Goal: Task Accomplishment & Management: Manage account settings

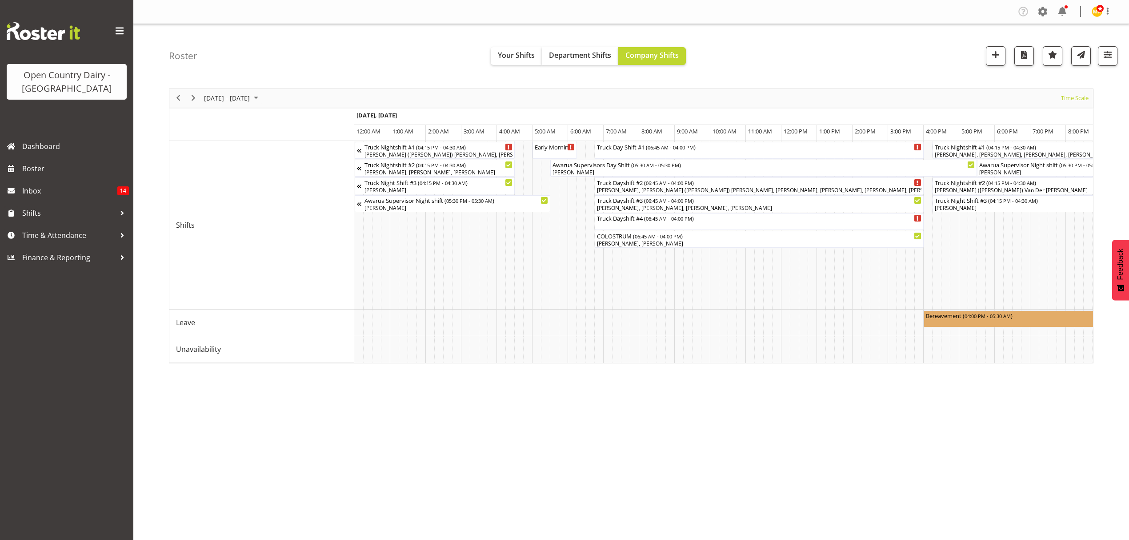
scroll to position [0, 4217]
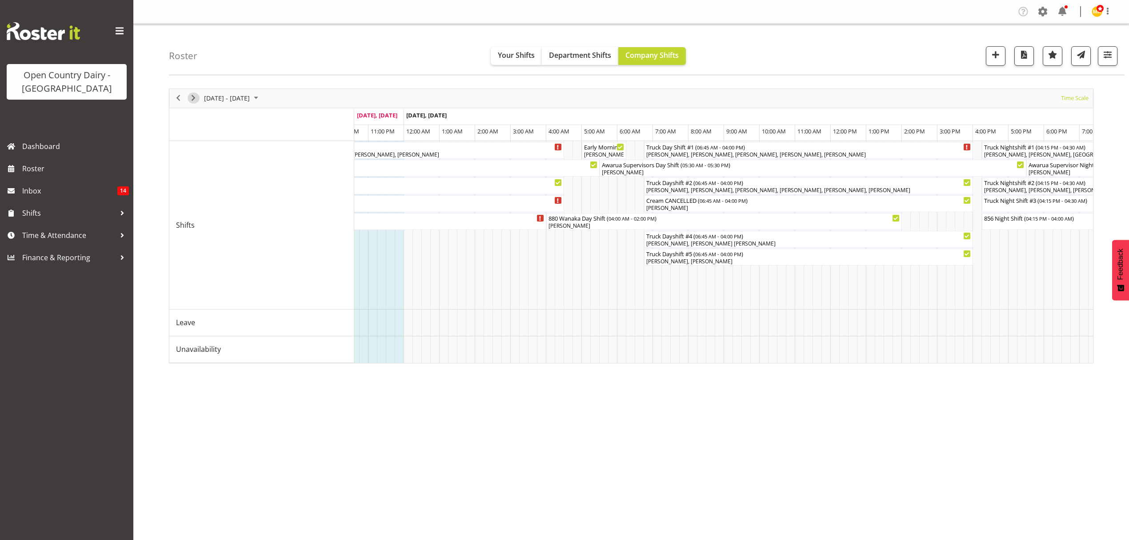
click at [194, 97] on span "Next" at bounding box center [193, 97] width 11 height 11
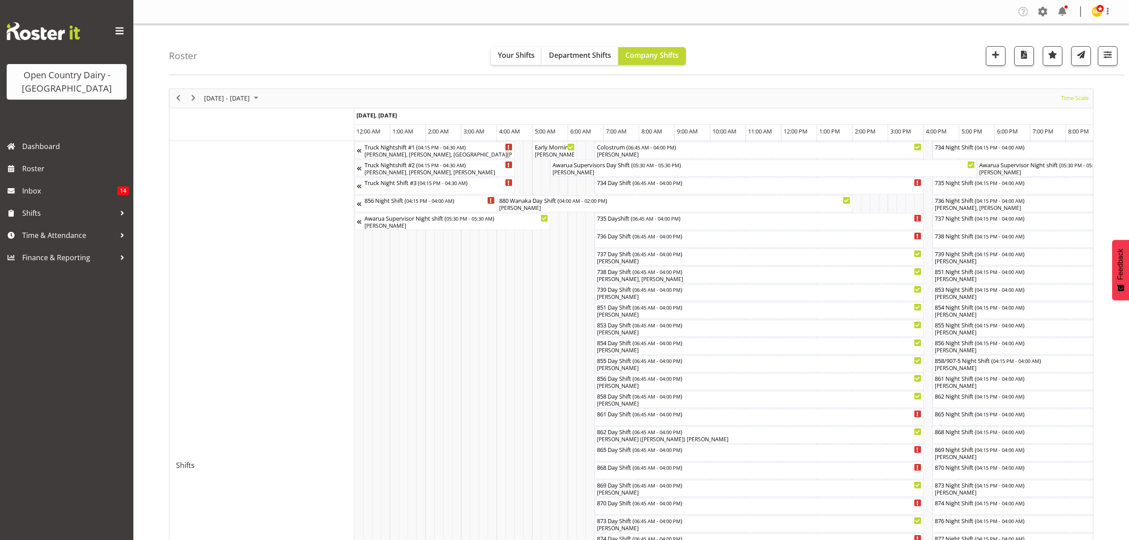
drag, startPoint x: 416, startPoint y: 227, endPoint x: 423, endPoint y: 219, distance: 10.4
click at [431, 226] on div at bounding box center [631, 465] width 924 height 755
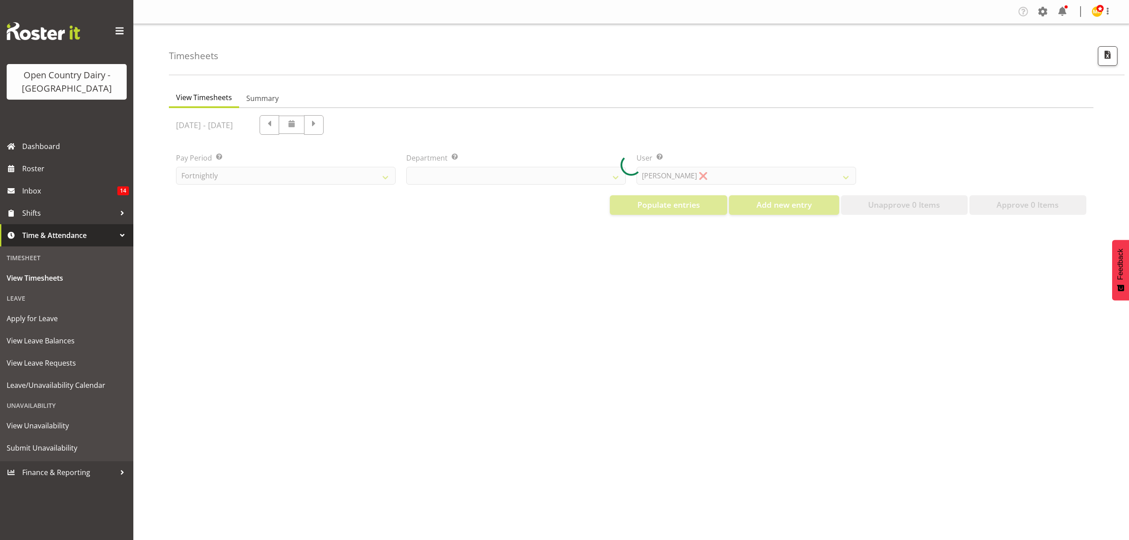
select select "699"
select select "8449"
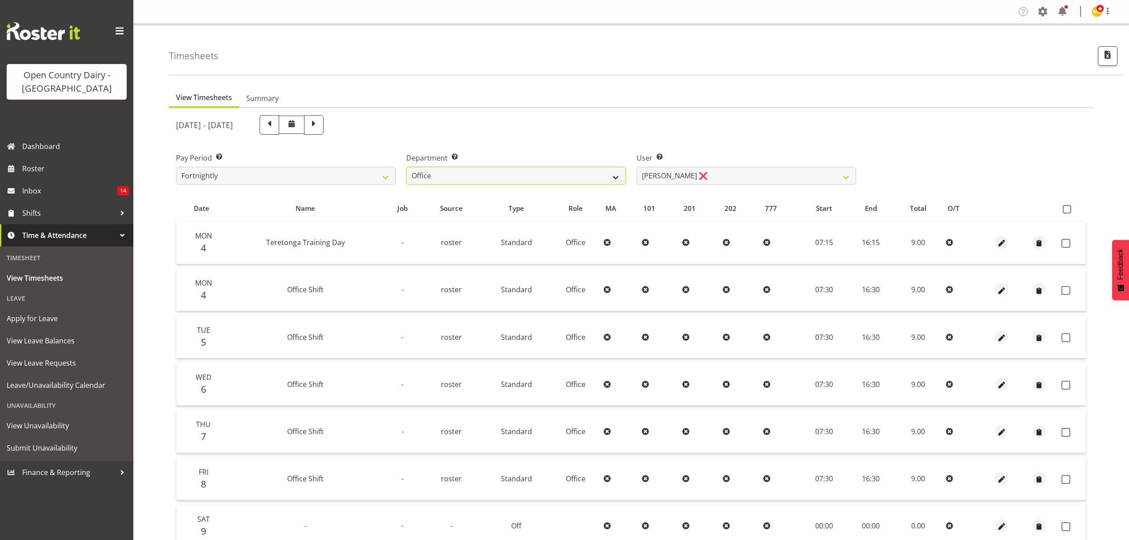
click at [616, 173] on select "734 735 736 737 738 739 850 851 852 853 854 855 856 858 861 862 865 868 869 870" at bounding box center [516, 176] width 220 height 18
select select "675"
click at [406, 167] on select "734 735 736 737 738 739 850 851 852 853 854 855 856 858 861 862 865 868 869 870" at bounding box center [516, 176] width 220 height 18
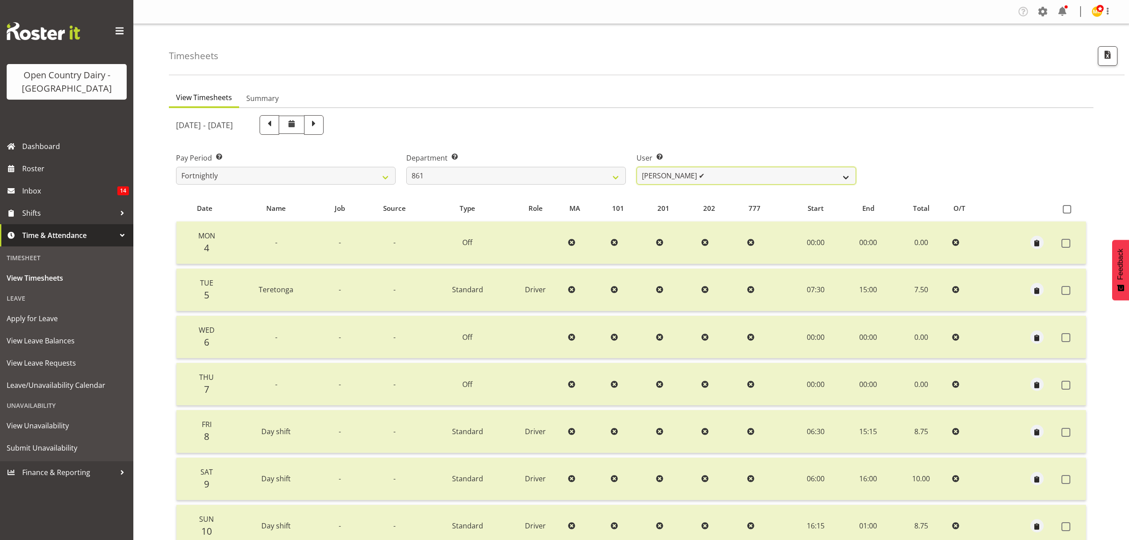
click at [845, 176] on select "[PERSON_NAME] ✔ [PERSON_NAME] ❌ [PERSON_NAME] ❌" at bounding box center [746, 176] width 220 height 18
select select "7460"
click at [636, 167] on select "Barry McIntosh ✔ Matthew Welland ❌ Philip Peek ❌" at bounding box center [746, 176] width 220 height 18
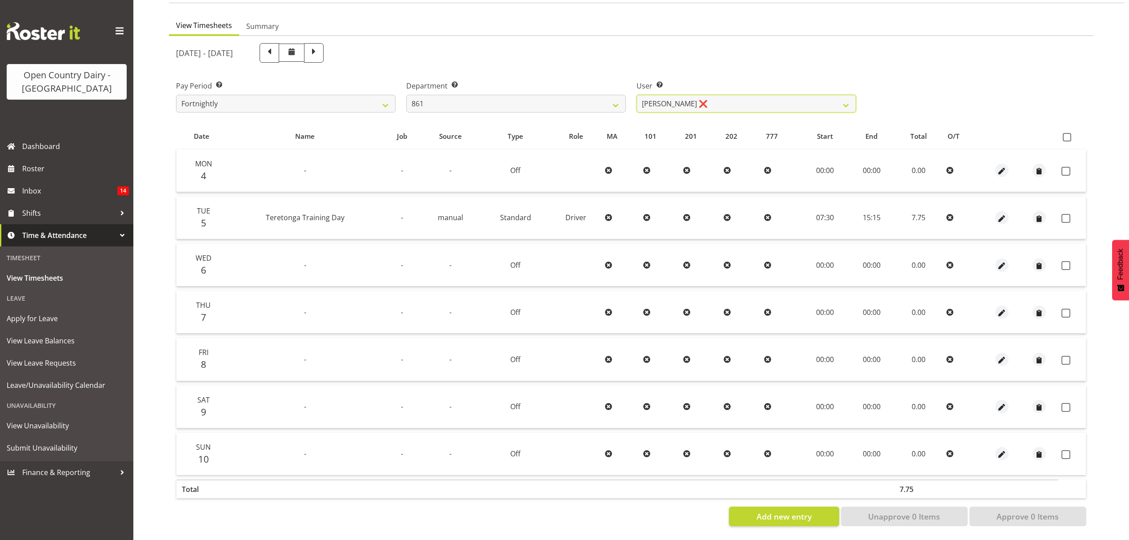
scroll to position [79, 0]
click at [1068, 133] on span at bounding box center [1067, 137] width 8 height 8
click at [1068, 134] on input "checkbox" at bounding box center [1066, 137] width 6 height 6
checkbox input "true"
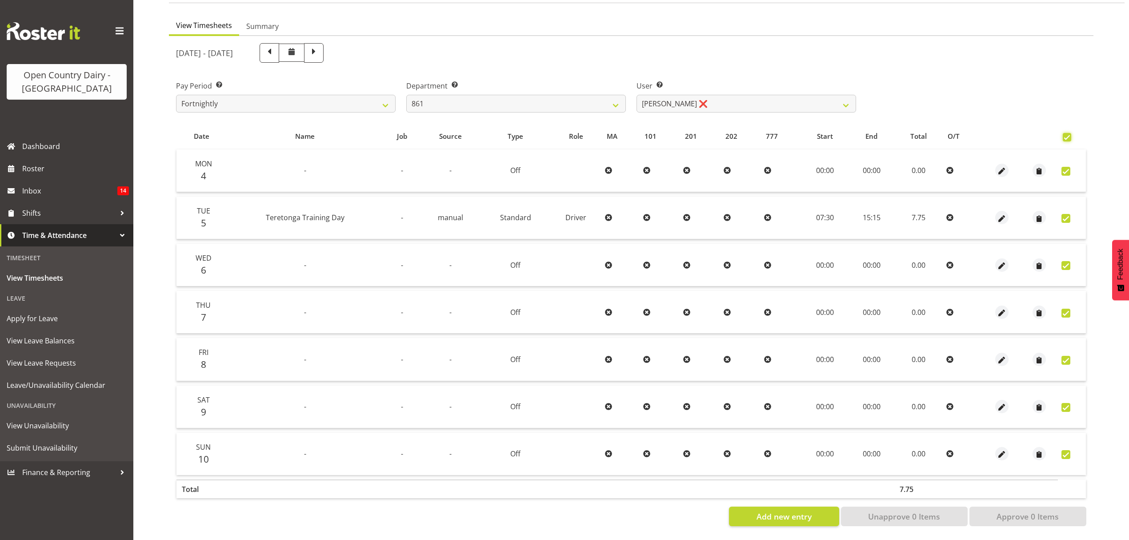
checkbox input "true"
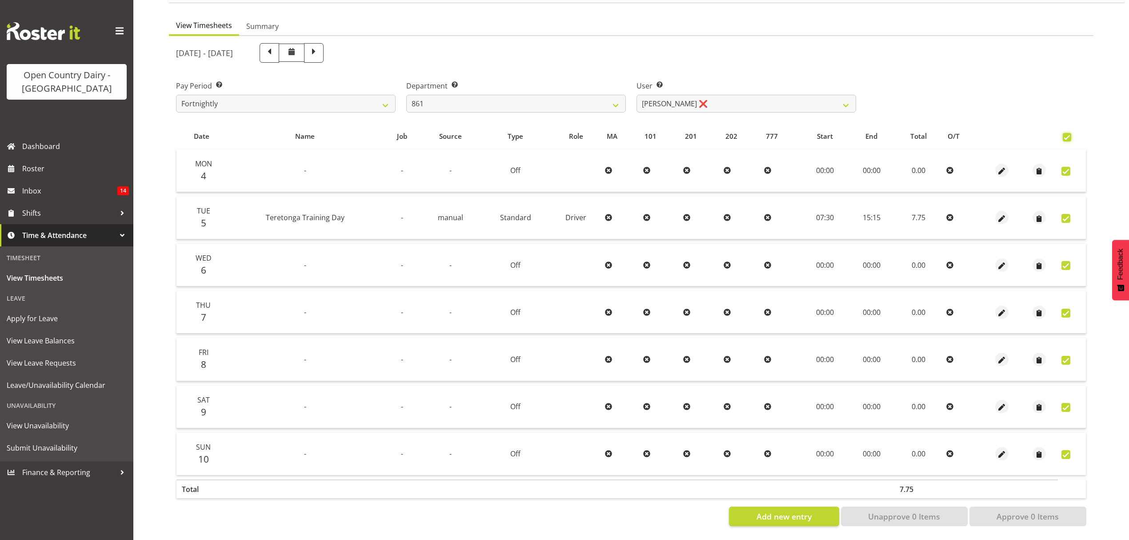
checkbox input "true"
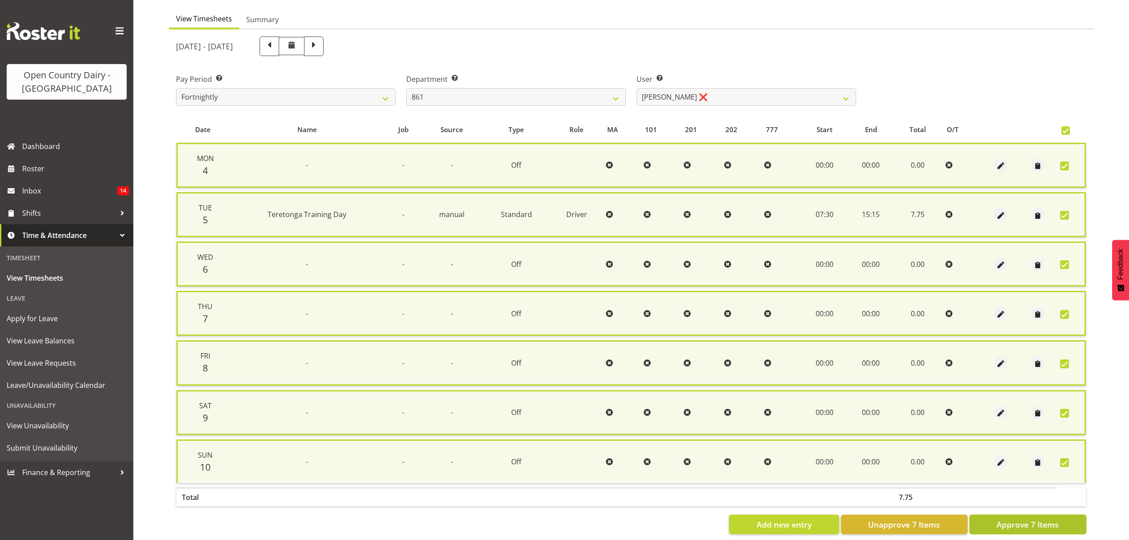
click at [1017, 519] on span "Approve 7 Items" at bounding box center [1027, 524] width 62 height 12
checkbox input "false"
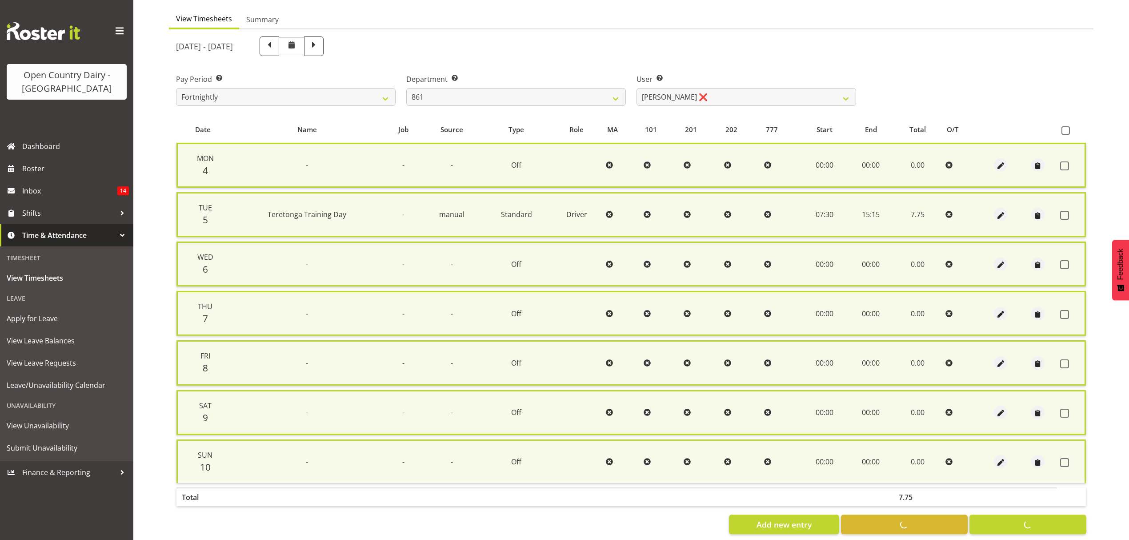
checkbox input "false"
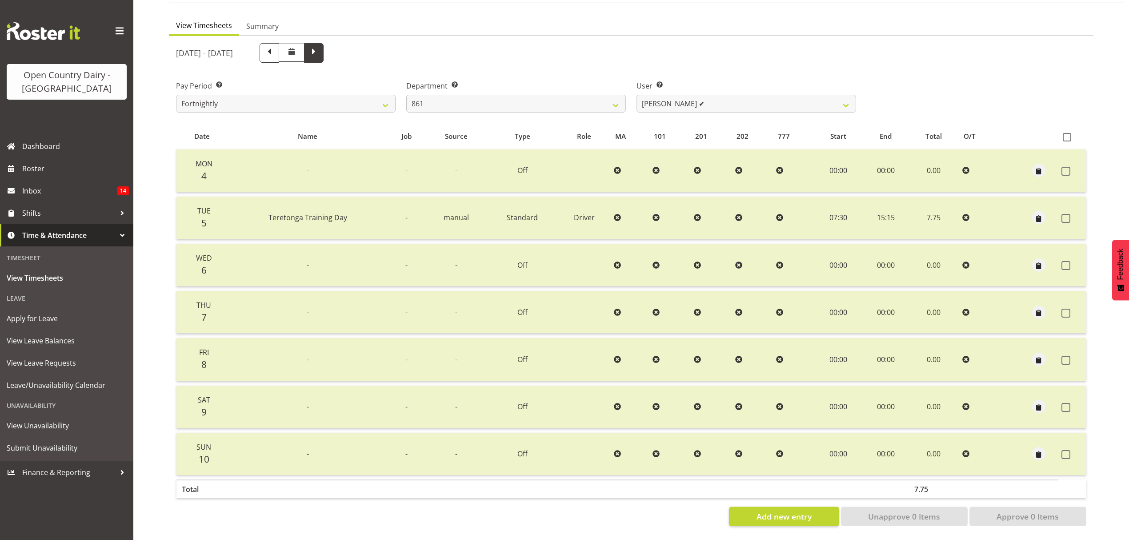
click at [320, 46] on span at bounding box center [314, 52] width 12 height 12
select select
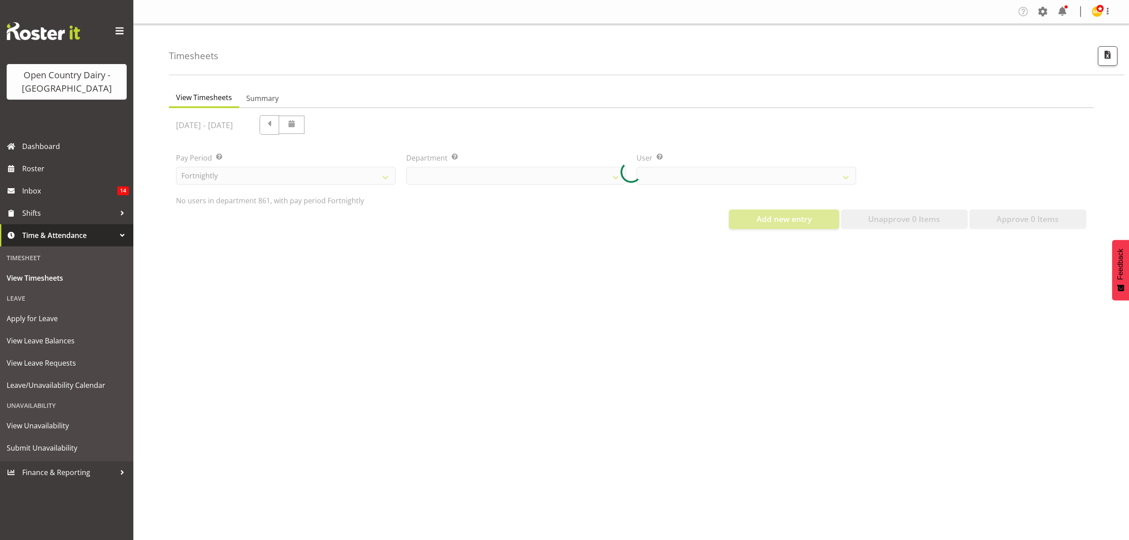
select select "675"
select select "7460"
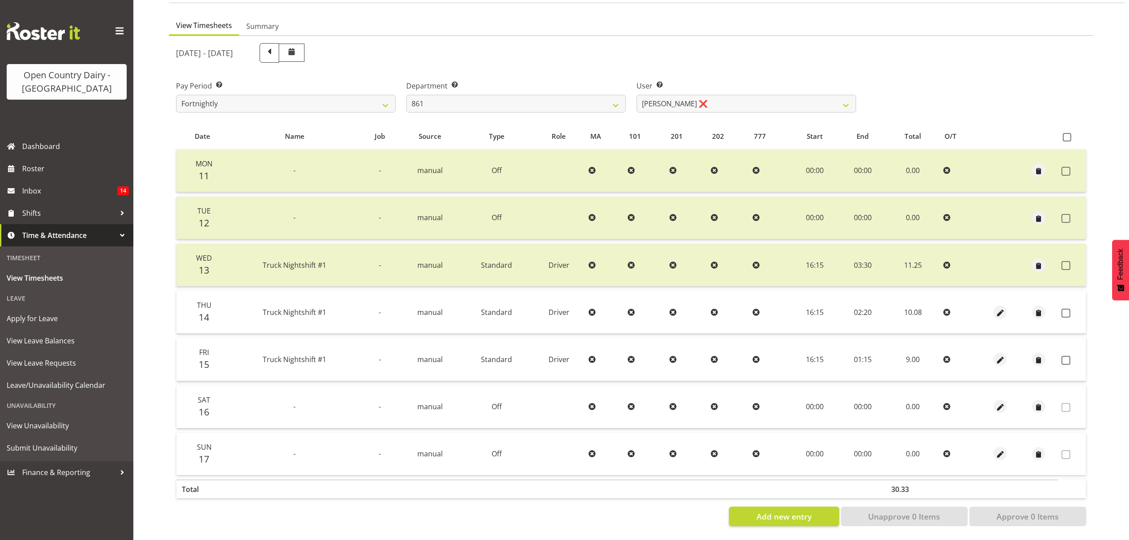
scroll to position [79, 0]
click at [1067, 133] on span at bounding box center [1067, 137] width 8 height 8
click at [1067, 134] on input "checkbox" at bounding box center [1066, 137] width 6 height 6
checkbox input "true"
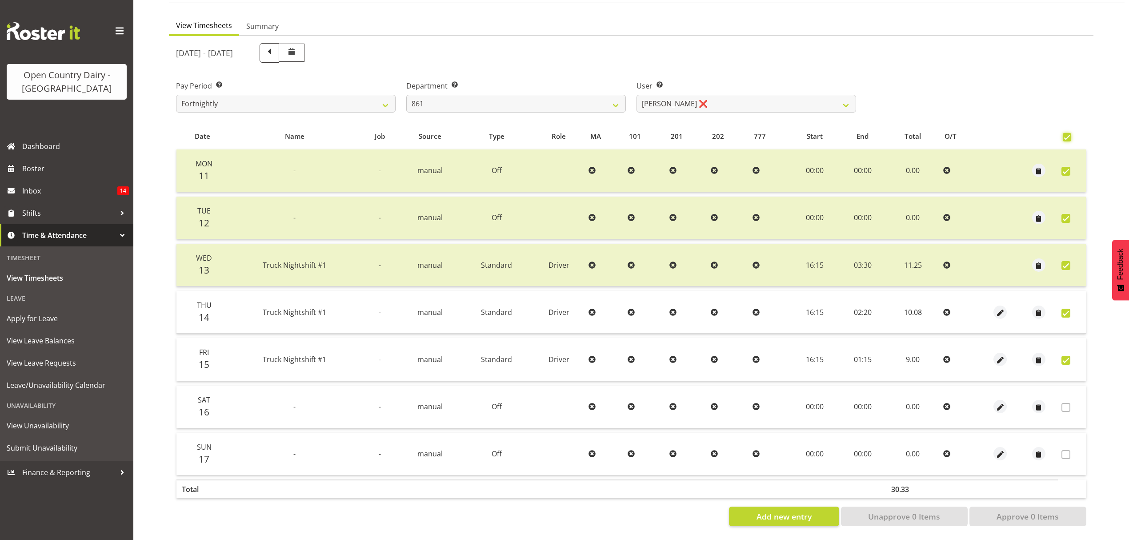
checkbox input "true"
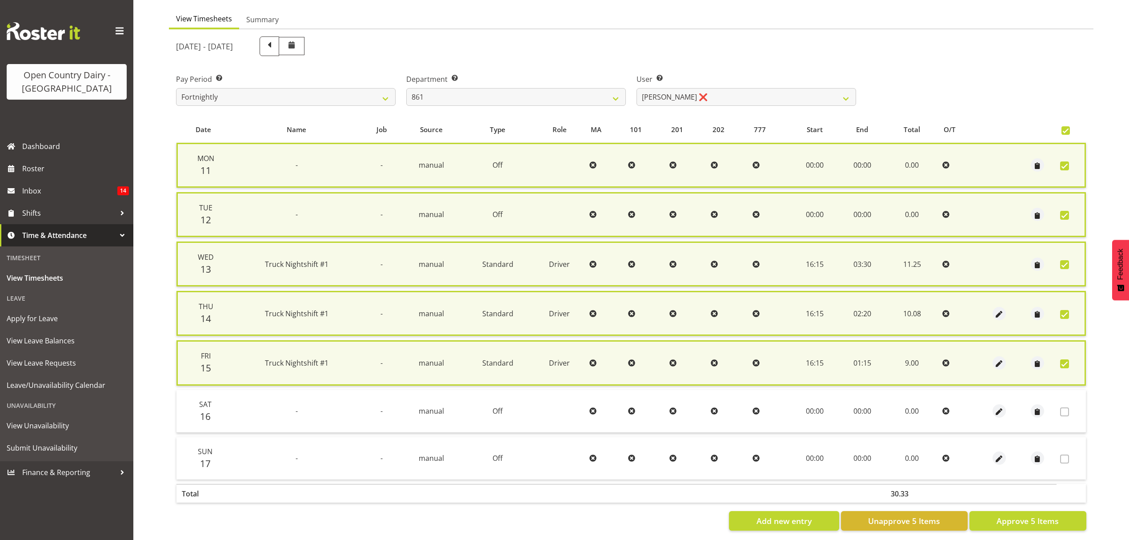
click at [1067, 409] on span at bounding box center [1064, 411] width 9 height 9
click at [1037, 515] on span "Approve 5 Items" at bounding box center [1027, 521] width 62 height 12
checkbox input "false"
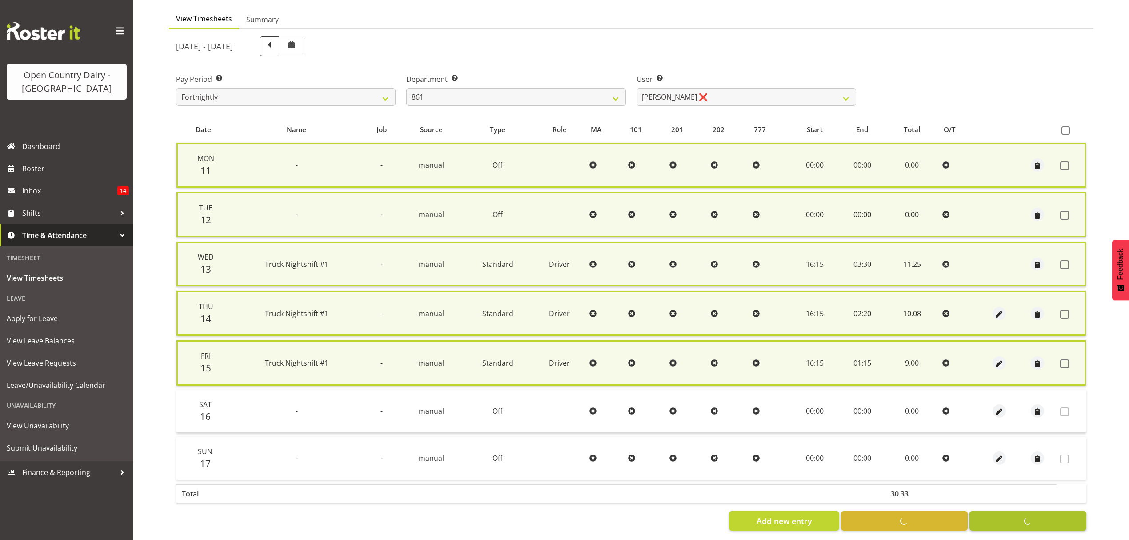
checkbox input "false"
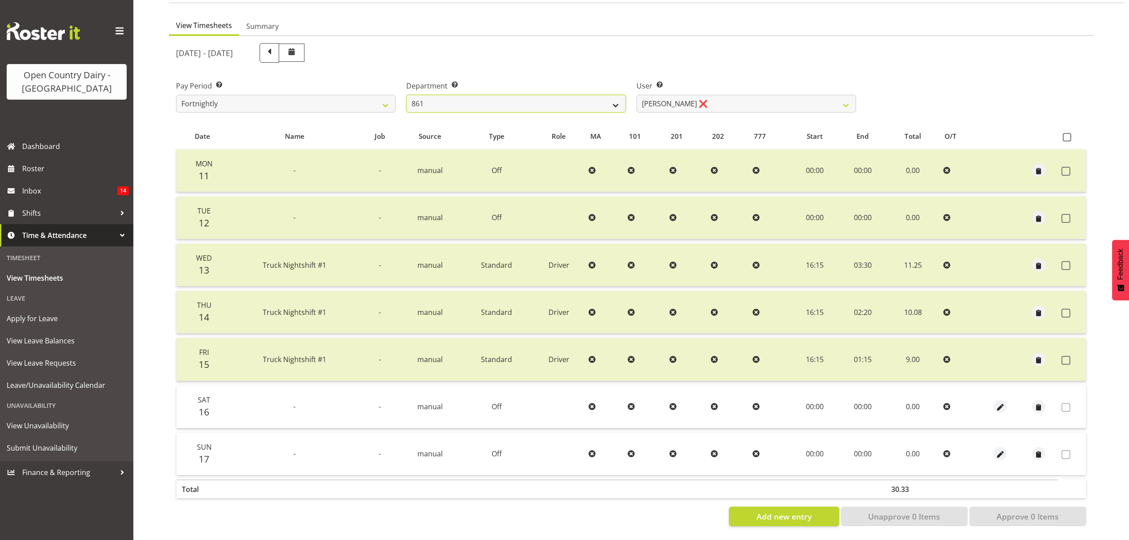
click at [614, 96] on select "734 735 736 737 738 739 850 851 852 853 854 855 856 858 861 862 865 868 869 870" at bounding box center [516, 104] width 220 height 18
select select "686"
click at [406, 95] on select "734 735 736 737 738 739 850 851 852 853 854 855 856 858 861 862 865 868 869 870" at bounding box center [516, 104] width 220 height 18
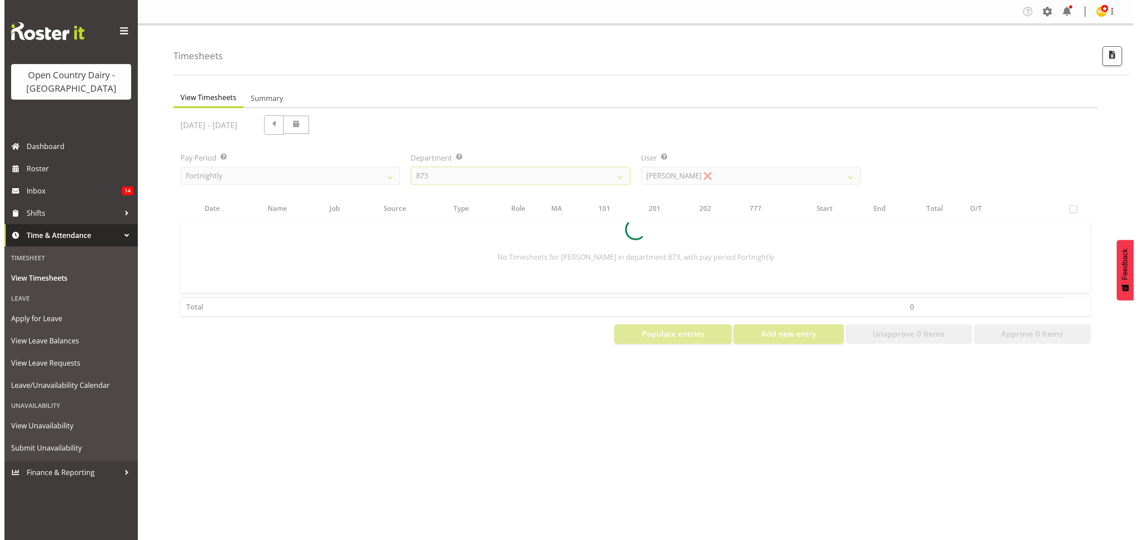
scroll to position [0, 0]
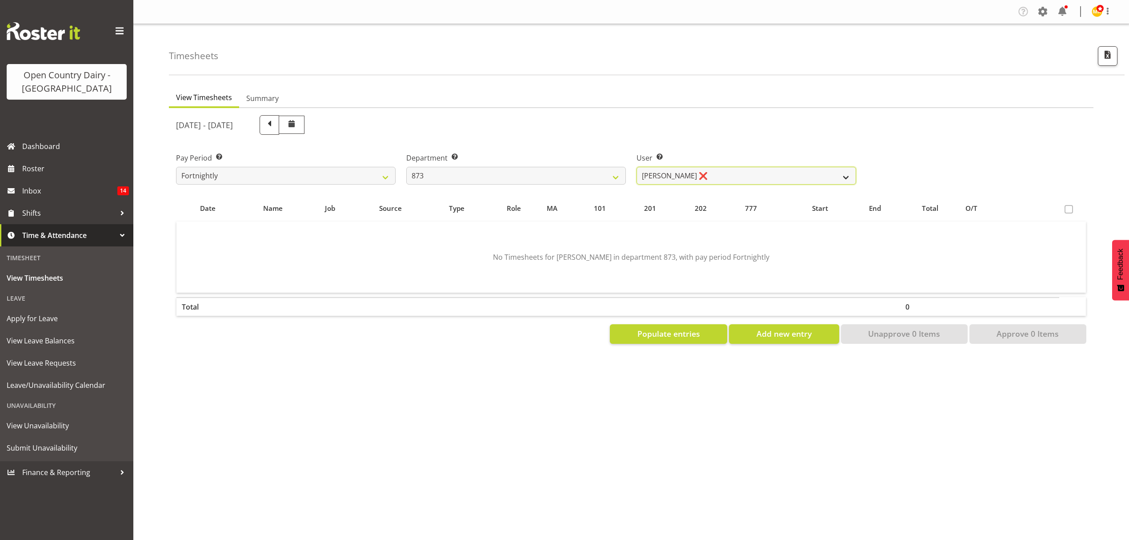
click at [848, 175] on select "Andrew Henderson ❌ Ricky Popham ❌ Stacy MacAskill ❌ Trish Nicol ❌" at bounding box center [746, 176] width 220 height 18
select select "7478"
click at [636, 167] on select "Andrew Henderson ❌ Ricky Popham ❌ Stacy MacAskill ❌ Trish Nicol ❌" at bounding box center [746, 176] width 220 height 18
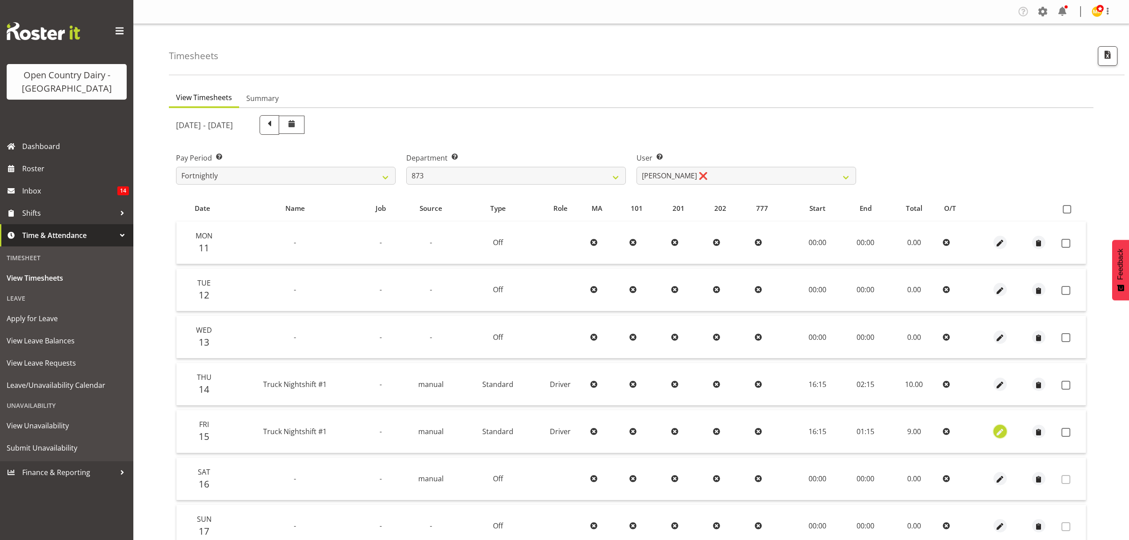
click at [998, 431] on span "button" at bounding box center [1000, 432] width 10 height 10
select select "Standard"
select select "685"
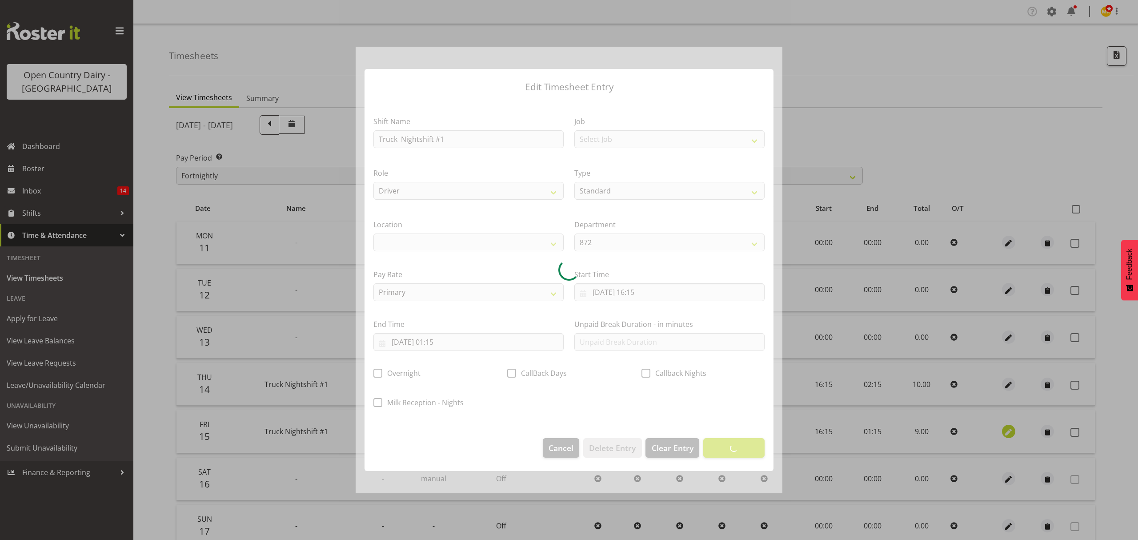
select select
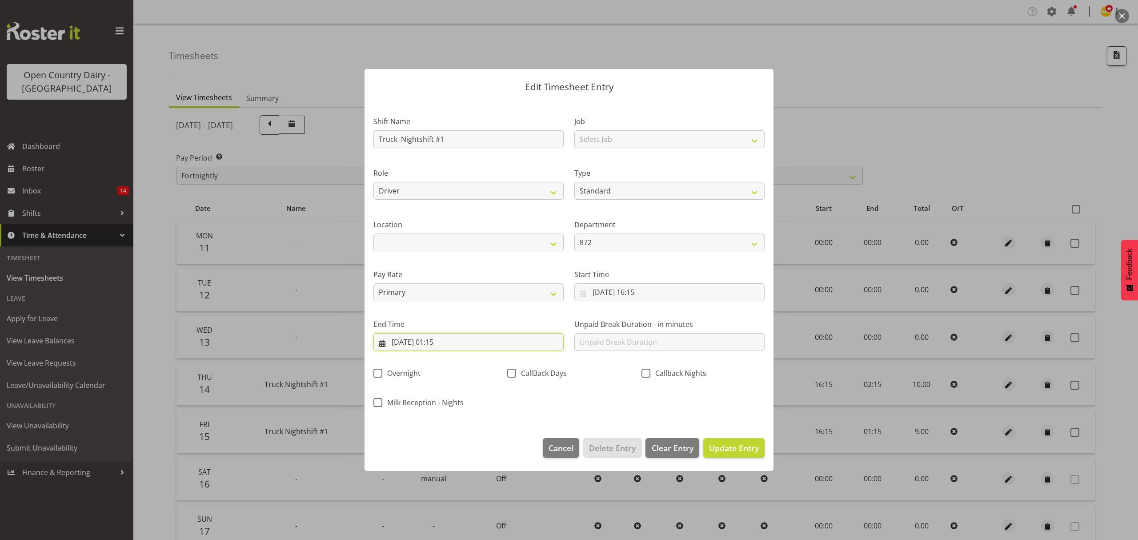
click at [445, 343] on input "16/08/2025, 01:15" at bounding box center [468, 342] width 190 height 18
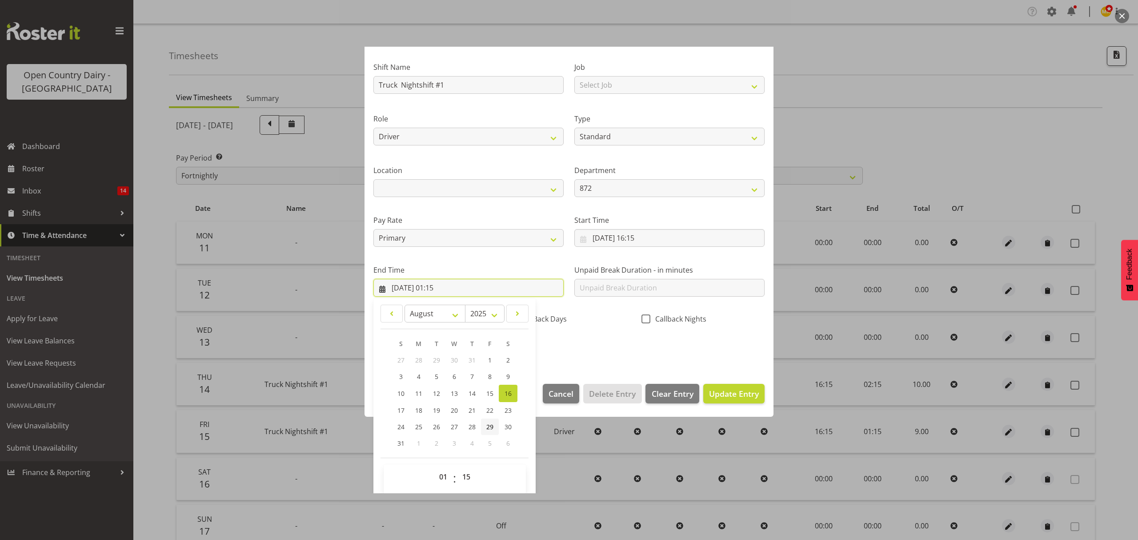
scroll to position [60, 0]
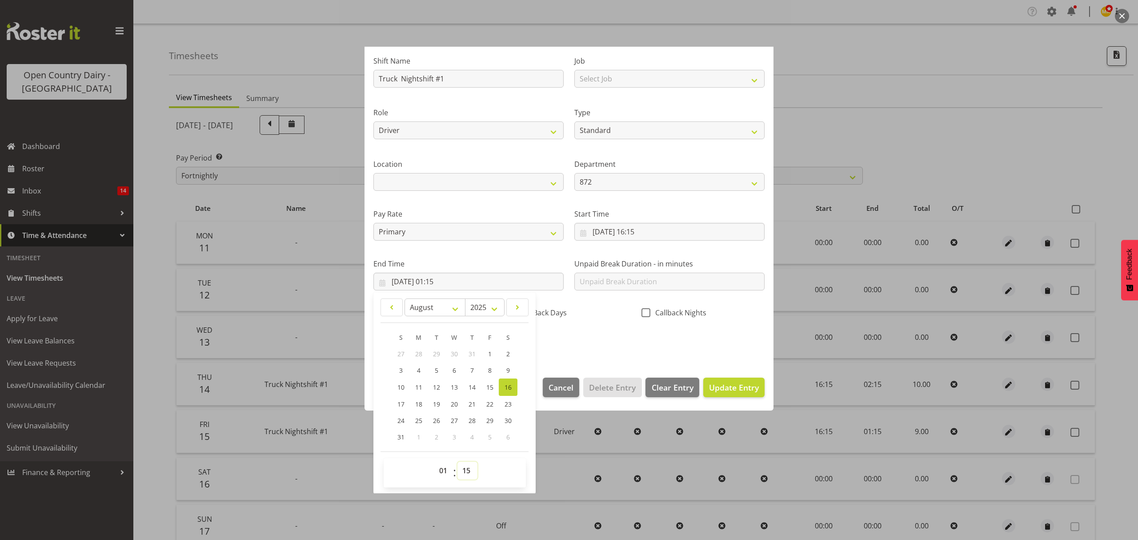
click at [470, 470] on select "00 01 02 03 04 05 06 07 08 09 10 11 12 13 14 15 16 17 18 19 20 21 22 23 24 25 2…" at bounding box center [467, 470] width 20 height 18
select select "0"
click at [457, 462] on select "00 01 02 03 04 05 06 07 08 09 10 11 12 13 14 15 16 17 18 19 20 21 22 23 24 25 2…" at bounding box center [467, 470] width 20 height 18
type input "16/08/2025, 01:00"
click at [731, 389] on span "Update Entry" at bounding box center [734, 387] width 50 height 11
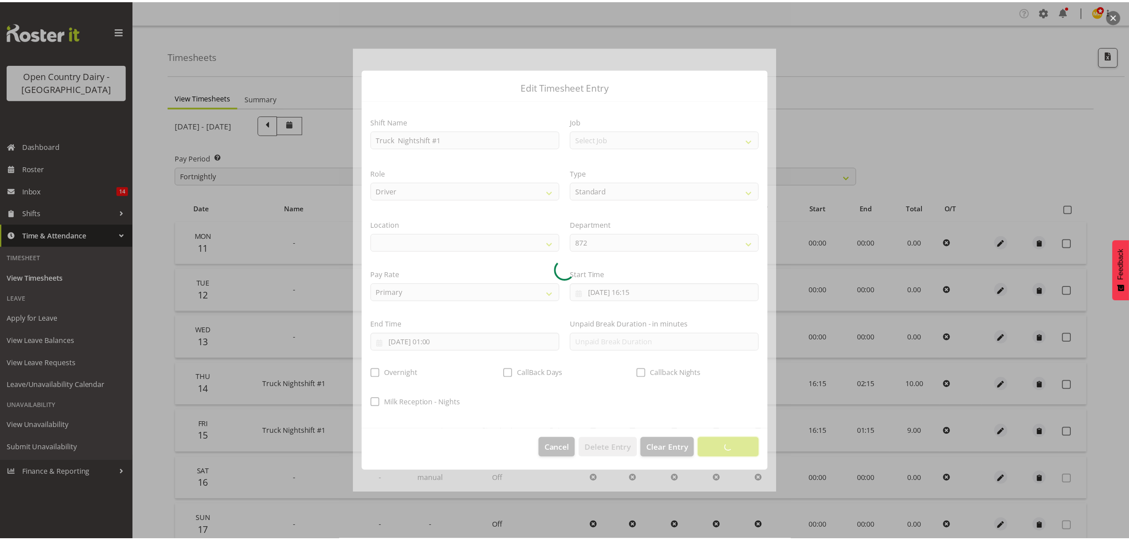
scroll to position [0, 0]
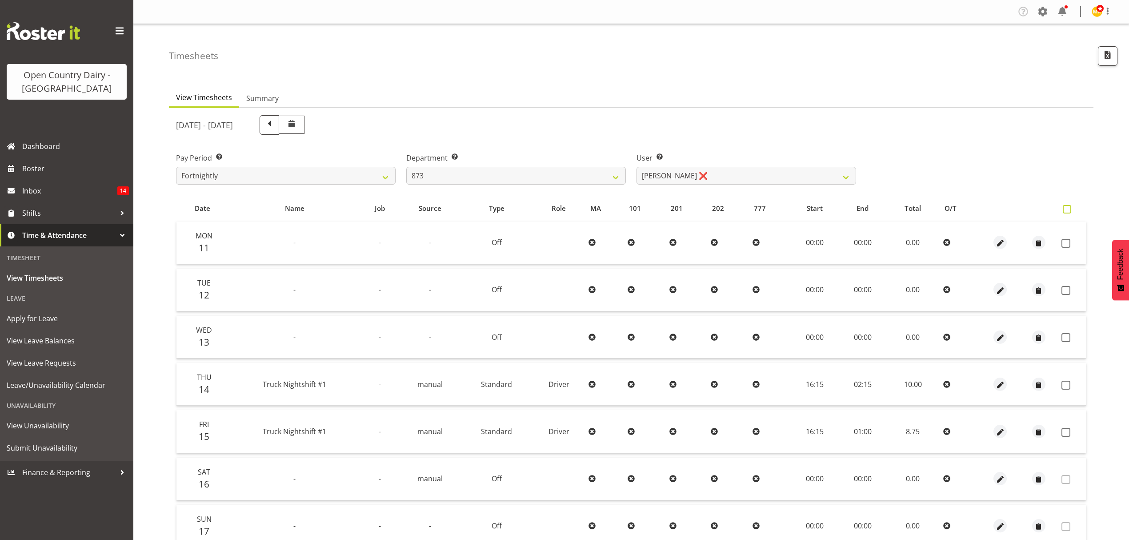
click at [1065, 205] on span at bounding box center [1067, 209] width 8 height 8
click at [1065, 206] on input "checkbox" at bounding box center [1066, 209] width 6 height 6
checkbox input "true"
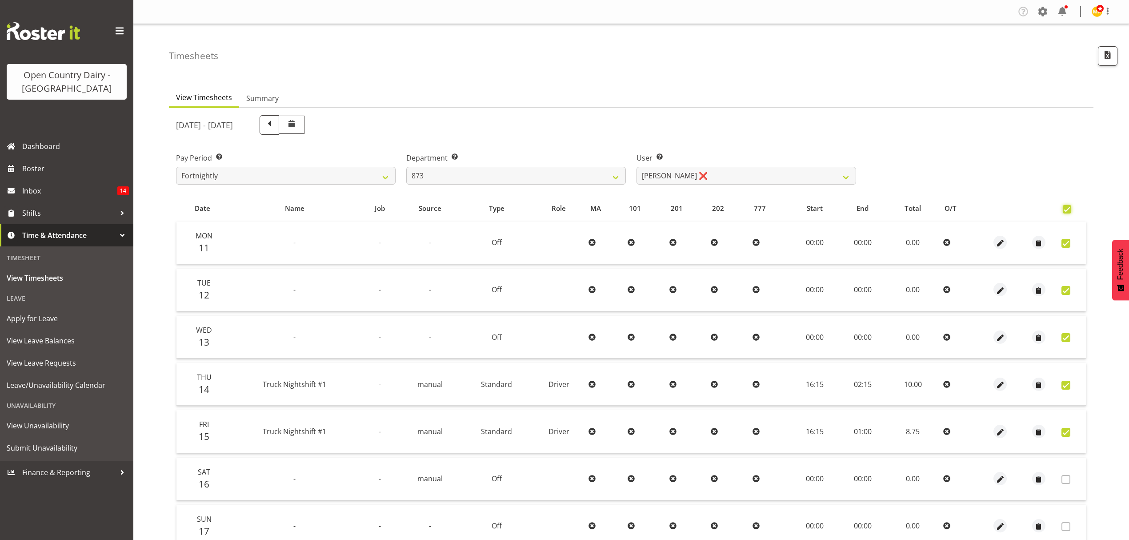
checkbox input "true"
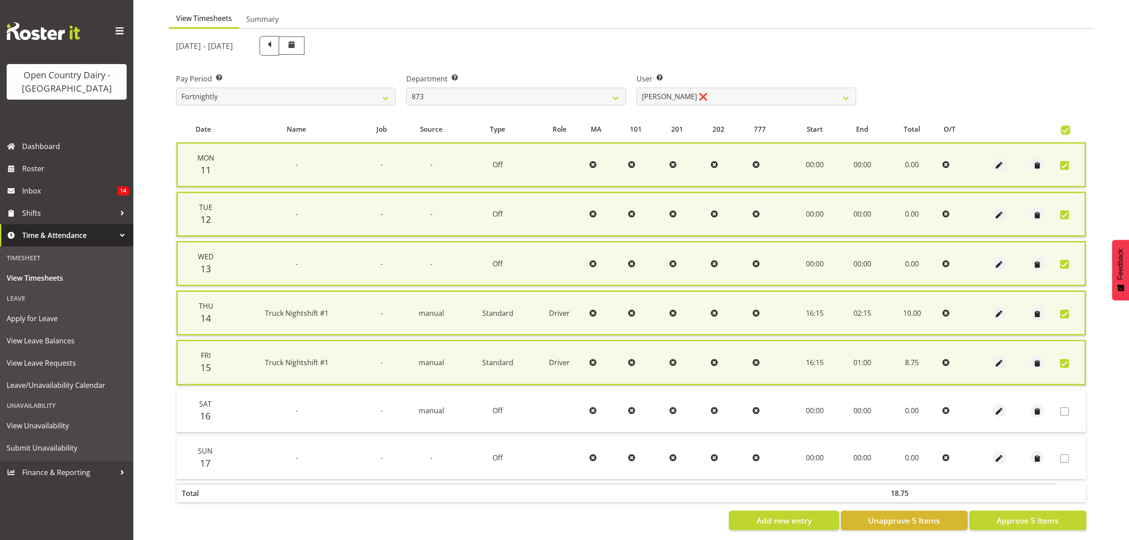
scroll to position [88, 0]
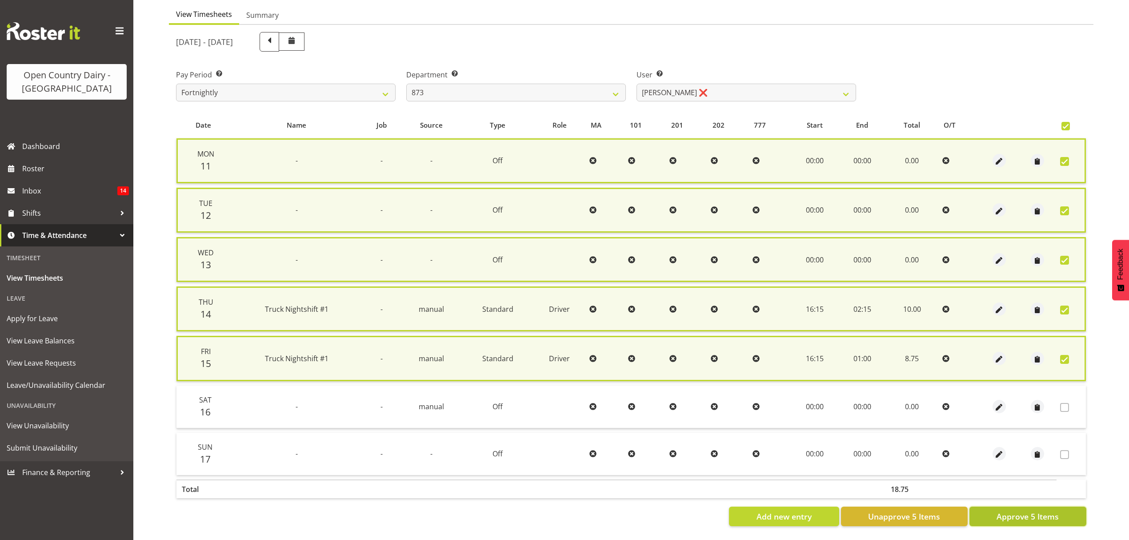
click at [1038, 510] on span "Approve 5 Items" at bounding box center [1027, 516] width 62 height 12
checkbox input "false"
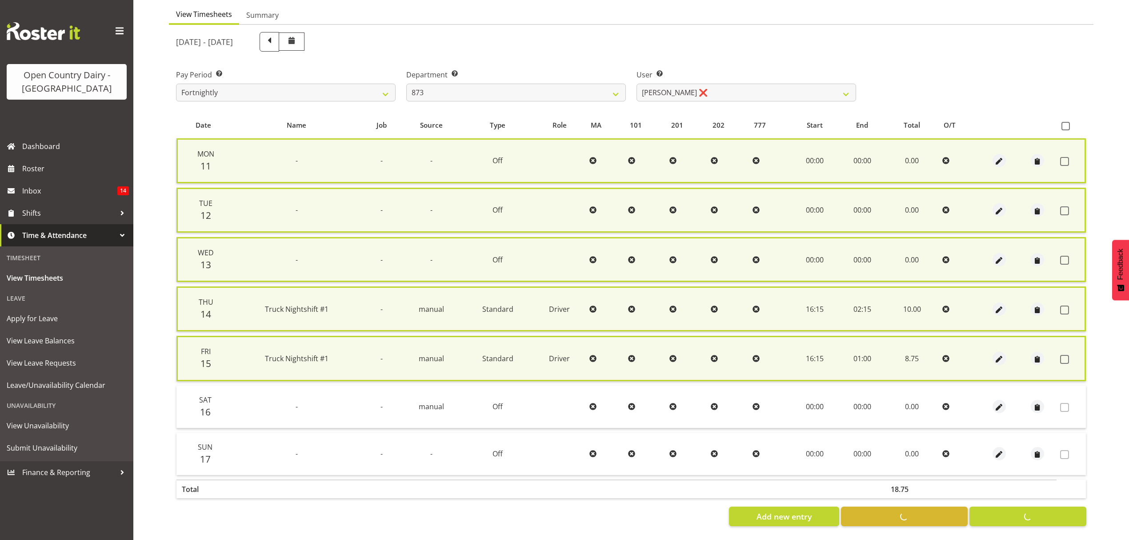
checkbox input "false"
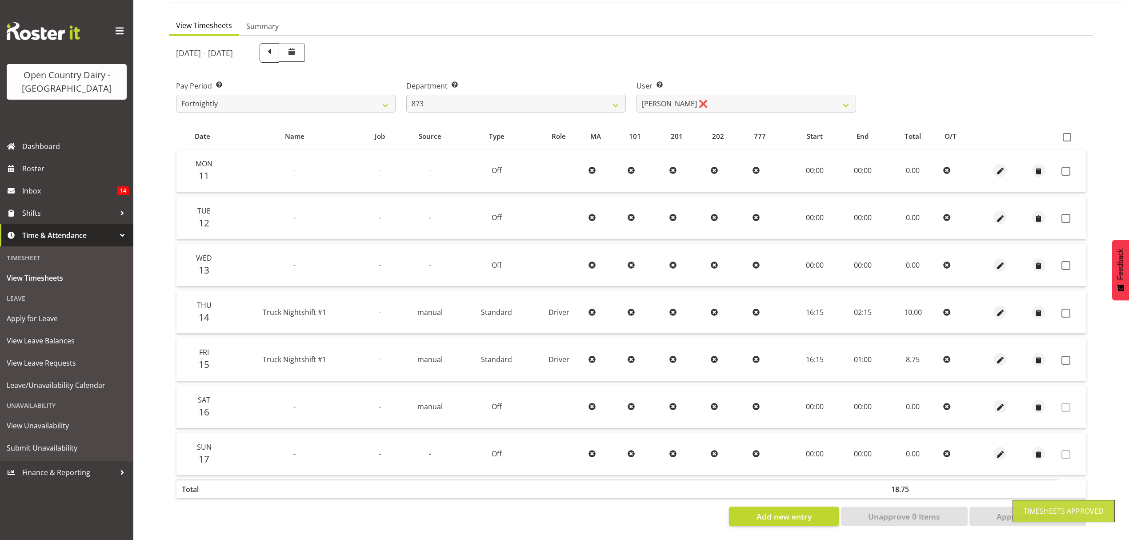
scroll to position [79, 0]
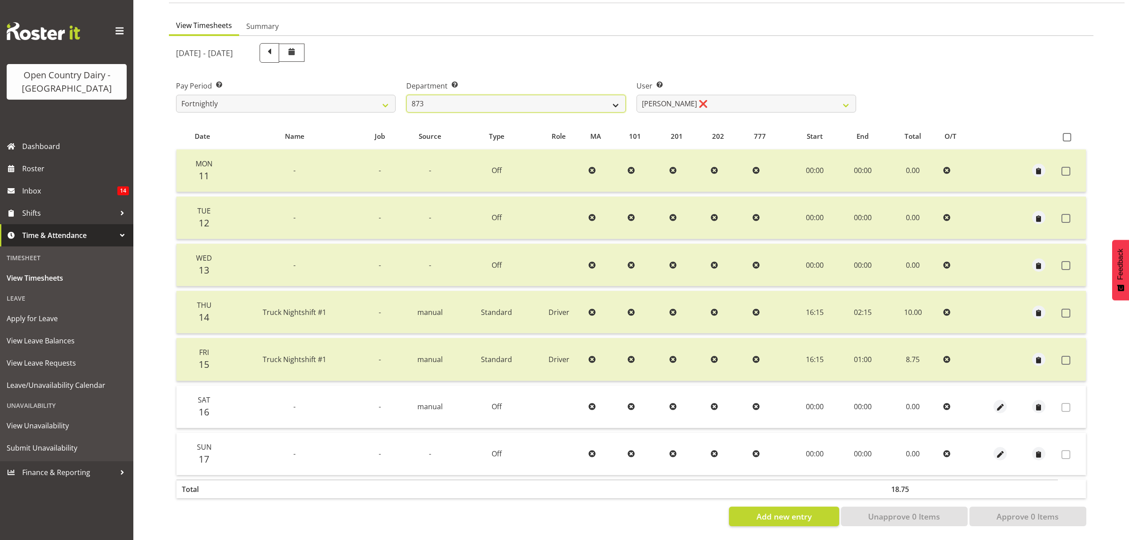
click at [618, 97] on select "734 735 736 737 738 739 850 851 852 853 854 855 856 858 861 862 865 868 869 870" at bounding box center [516, 104] width 220 height 18
select select "905"
click at [406, 95] on select "734 735 736 737 738 739 850 851 852 853 854 855 856 858 861 862 865 868 869 870" at bounding box center [516, 104] width 220 height 18
select select "11654"
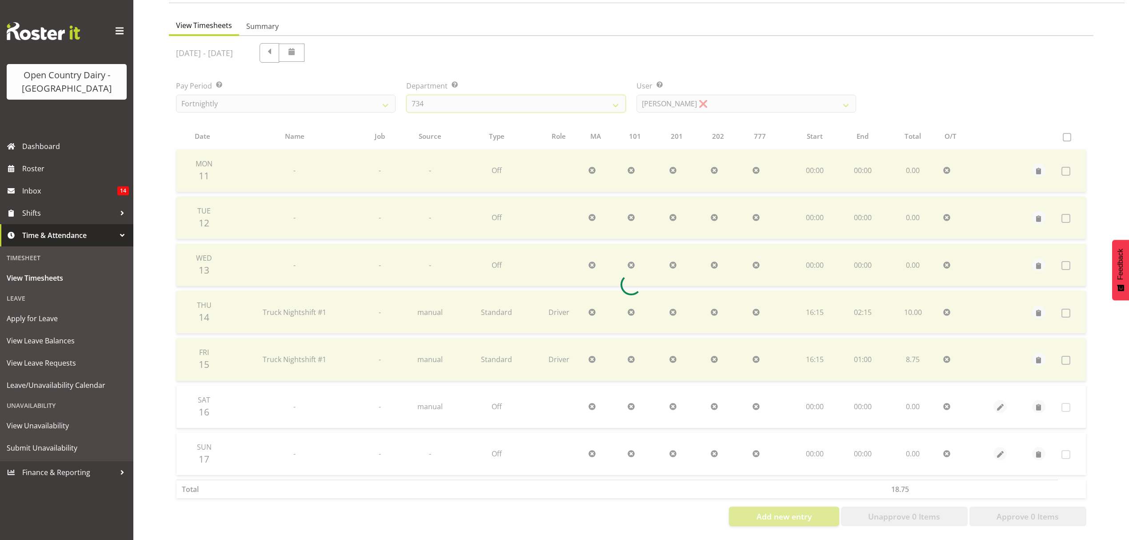
scroll to position [0, 0]
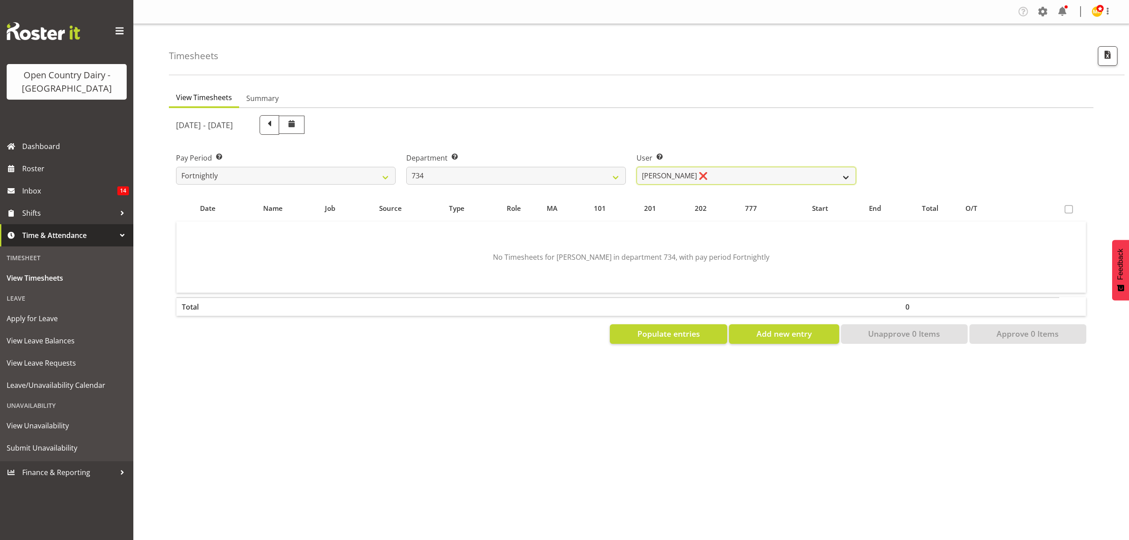
click at [846, 175] on select "Justin Spicer ❌ Ryan Thompson ❌ Tracey Chittock ❌ Tracy Inder ❌ Zachary Shanks ❌" at bounding box center [746, 176] width 220 height 18
click at [617, 176] on select "734 735 736 737 738 739 850 851 852 853 854 855 856 858 861 862 865 868 869 870" at bounding box center [516, 176] width 220 height 18
click at [406, 167] on select "734 735 736 737 738 739 850 851 852 853 854 855 856 858 861 862 865 868 869 870" at bounding box center [516, 176] width 220 height 18
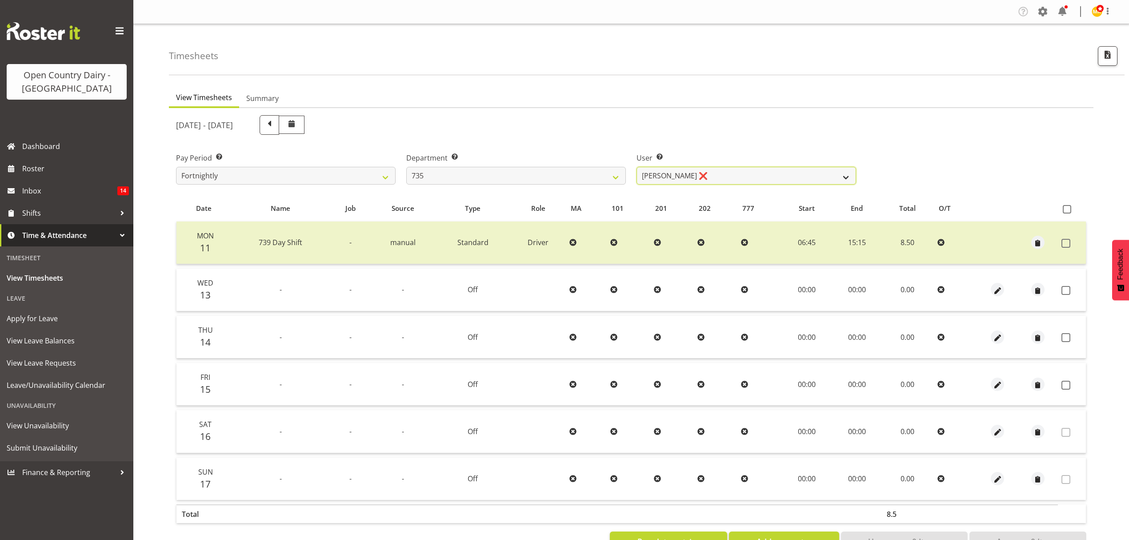
click at [847, 175] on select "Andrew Crawford ❌ Ashley Bragg ❌ Cherie Williams ❌ Stuart Craig ❌" at bounding box center [746, 176] width 220 height 18
click at [616, 176] on select "734 735 736 737 738 739 850 851 852 853 854 855 856 858 861 862 865 868 869 870" at bounding box center [516, 176] width 220 height 18
click at [406, 167] on select "734 735 736 737 738 739 850 851 852 853 854 855 856 858 861 862 865 868 869 870" at bounding box center [516, 176] width 220 height 18
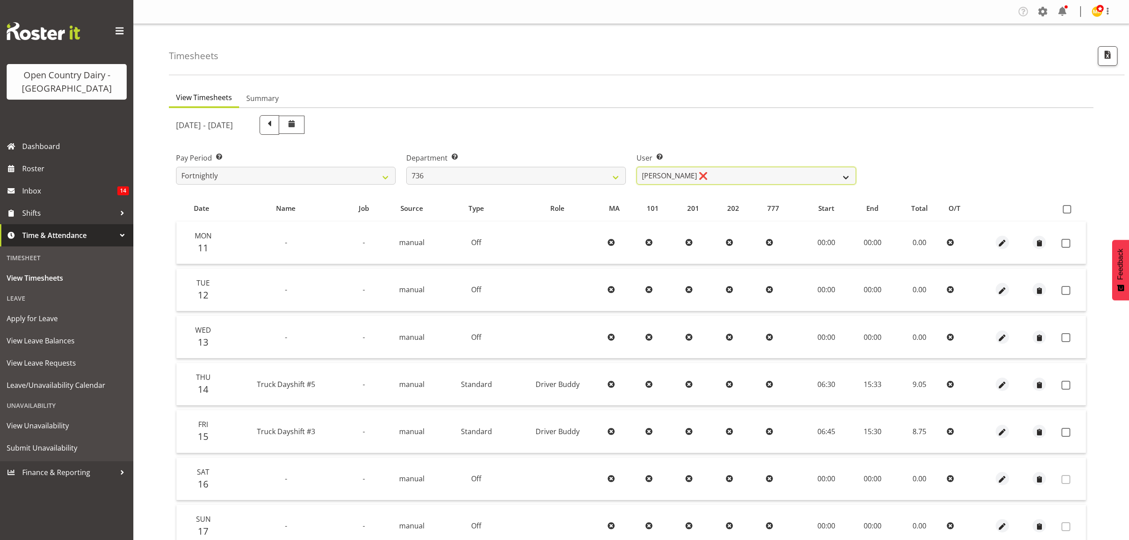
click at [846, 178] on select "Andrew Muir ❌ Gert (Gerry) Van Der Berg ❌ Jamie Seaton ❌" at bounding box center [746, 176] width 220 height 18
click at [613, 173] on select "734 735 736 737 738 739 850 851 852 853 854 855 856 858 861 862 865 868 869 870" at bounding box center [516, 176] width 220 height 18
click at [406, 167] on select "734 735 736 737 738 739 850 851 852 853 854 855 856 858 861 862 865 868 869 870" at bounding box center [516, 176] width 220 height 18
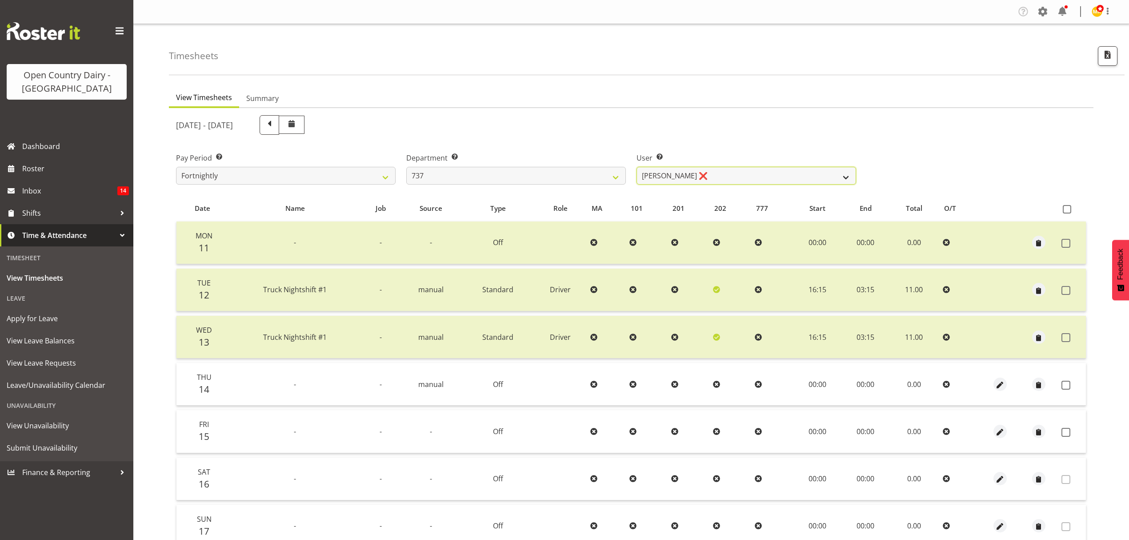
click at [845, 177] on select "Brian Neas ❌ Christopher Sutherland ❌ Richard Turnbull ❌" at bounding box center [746, 176] width 220 height 18
click at [614, 176] on select "734 735 736 737 738 739 850 851 852 853 854 855 856 858 861 862 865 868 869 870" at bounding box center [516, 176] width 220 height 18
click at [406, 167] on select "734 735 736 737 738 739 850 851 852 853 854 855 856 858 861 862 865 868 869 870" at bounding box center [516, 176] width 220 height 18
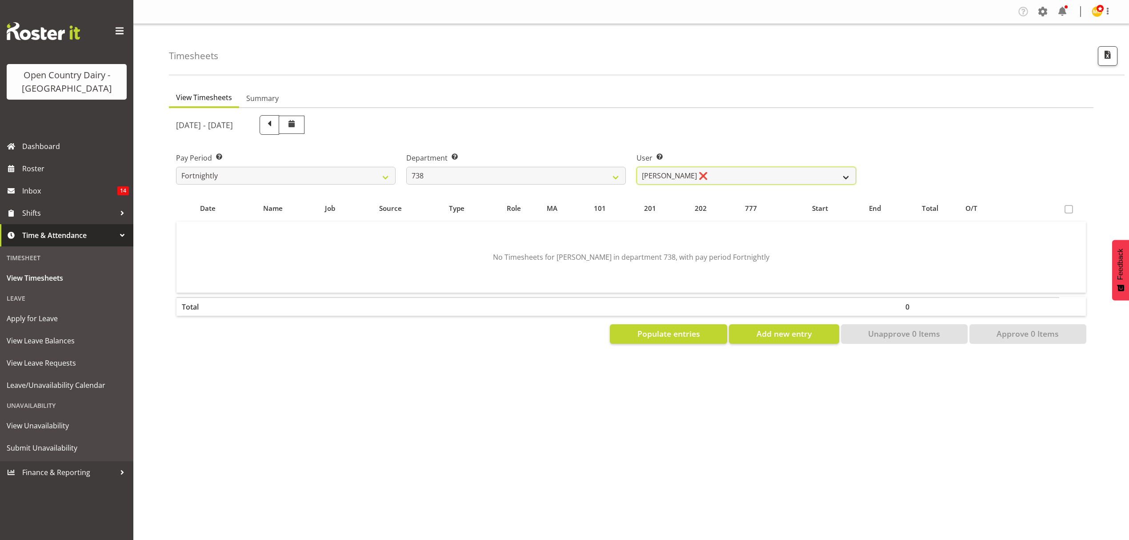
click at [845, 170] on select "Christopher Gamble ❌ Raymond Campbell ❌ Tama Irvine ❌" at bounding box center [746, 176] width 220 height 18
click at [613, 176] on select "734 735 736 737 738 739 850 851 852 853 854 855 856 858 861 862 865 868 869 870" at bounding box center [516, 176] width 220 height 18
click at [406, 167] on select "734 735 736 737 738 739 850 851 852 853 854 855 856 858 861 862 865 868 869 870" at bounding box center [516, 176] width 220 height 18
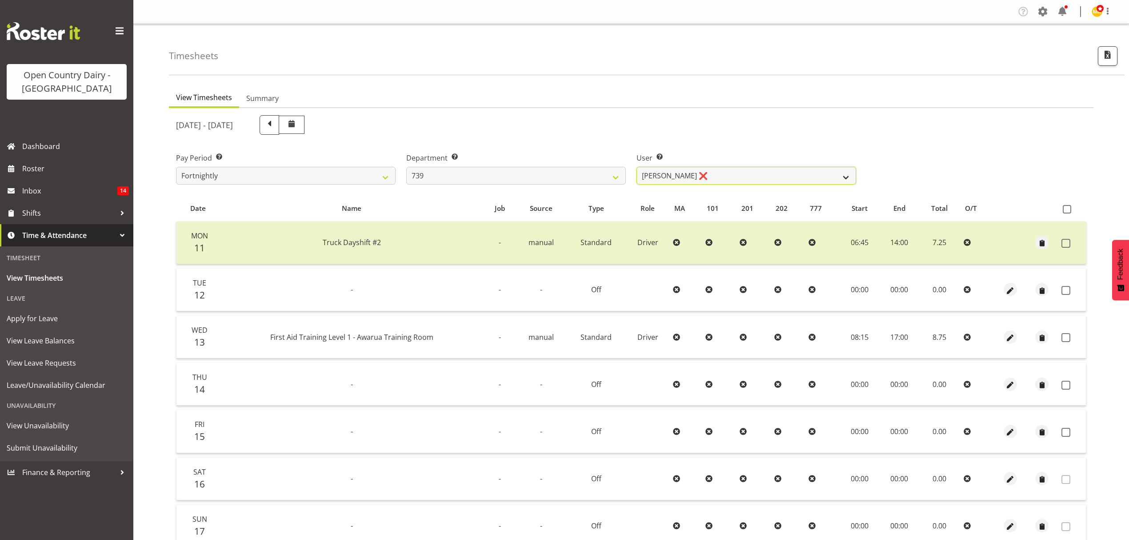
click at [849, 176] on select "Rick Murphy ❌ Tish Veint ❌" at bounding box center [746, 176] width 220 height 18
click at [621, 173] on select "734 735 736 737 738 739 850 851 852 853 854 855 856 858 861 862 865 868 869 870" at bounding box center [516, 176] width 220 height 18
click at [406, 167] on select "734 735 736 737 738 739 850 851 852 853 854 855 856 858 861 862 865 868 869 870" at bounding box center [516, 176] width 220 height 18
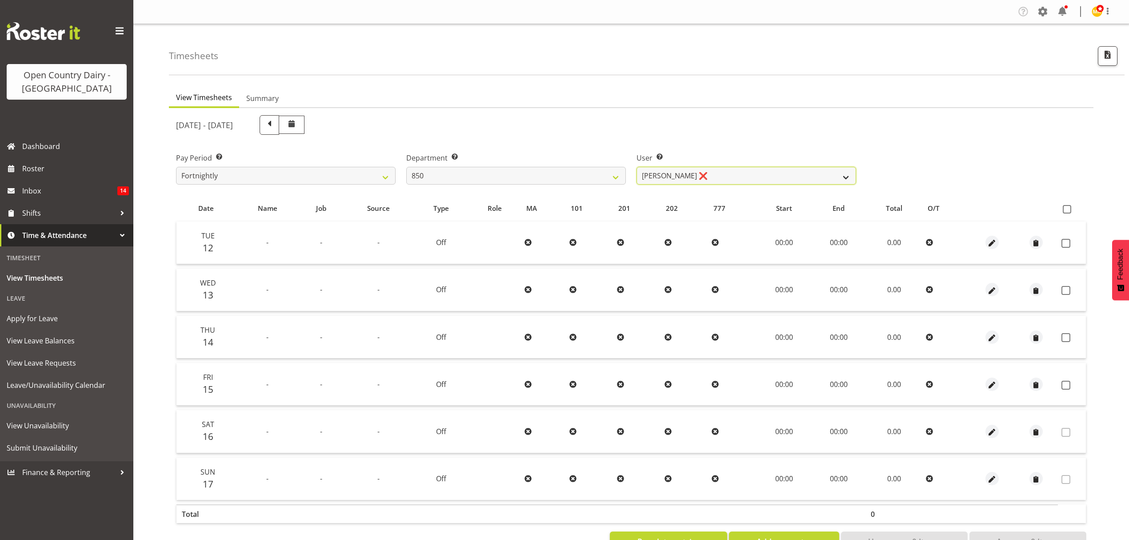
click at [848, 175] on select "Danny Davies ❌ David McKenzie ❌ Kerrod Ward ✔ Reece Calvert ❌" at bounding box center [746, 176] width 220 height 18
click at [617, 176] on select "734 735 736 737 738 739 850 851 852 853 854 855 856 858 861 862 865 868 869 870" at bounding box center [516, 176] width 220 height 18
click at [406, 167] on select "734 735 736 737 738 739 850 851 852 853 854 855 856 858 861 862 865 868 869 870" at bounding box center [516, 176] width 220 height 18
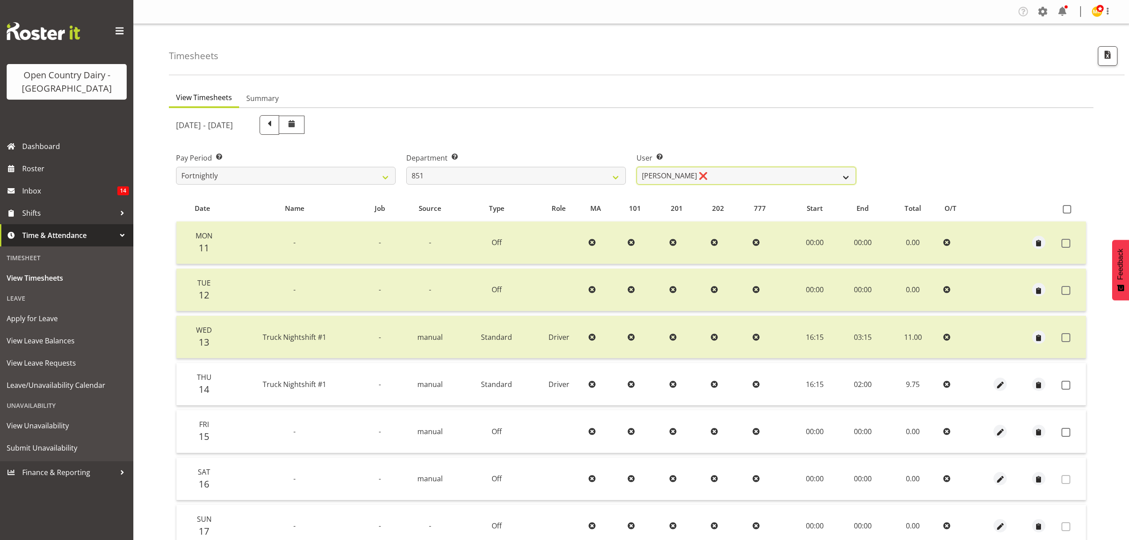
click at [846, 176] on select "Hayden Batt ❌ Martin Black ❌ Stacey Wilson ❌" at bounding box center [746, 176] width 220 height 18
click at [619, 176] on select "734 735 736 737 738 739 850 851 852 853 854 855 856 858 861 862 865 868 869 870" at bounding box center [516, 176] width 220 height 18
click at [406, 167] on select "734 735 736 737 738 739 850 851 852 853 854 855 856 858 861 862 865 868 869 870" at bounding box center [516, 176] width 220 height 18
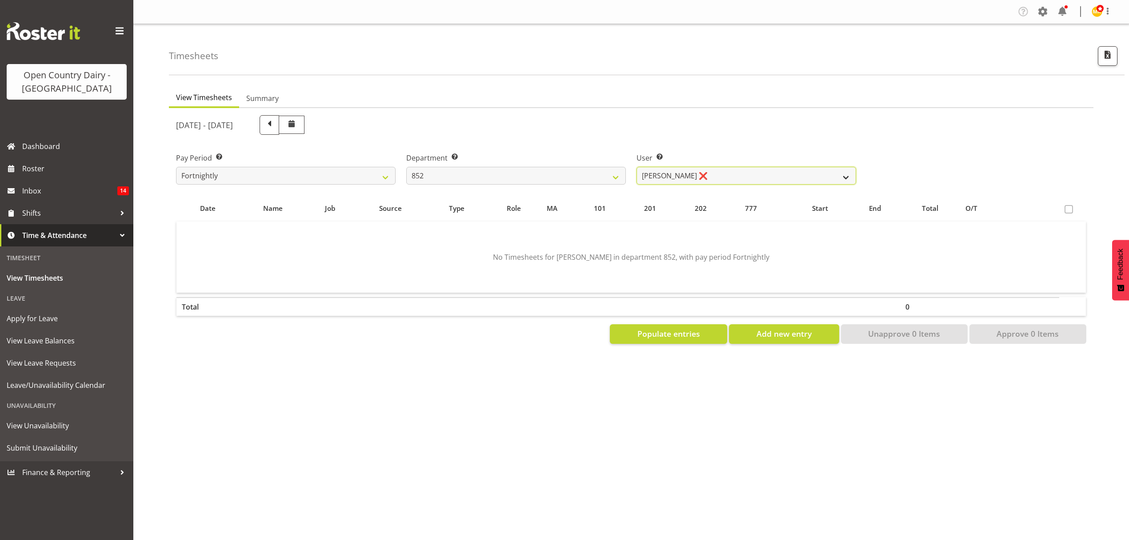
click at [848, 178] on select "Glenn Tither ❌ Jack Townley ❌" at bounding box center [746, 176] width 220 height 18
click at [617, 174] on select "734 735 736 737 738 739 850 851 852 853 854 855 856 858 861 862 865 868 869 870" at bounding box center [516, 176] width 220 height 18
click at [406, 167] on select "734 735 736 737 738 739 850 851 852 853 854 855 856 858 861 862 865 868 869 870" at bounding box center [516, 176] width 220 height 18
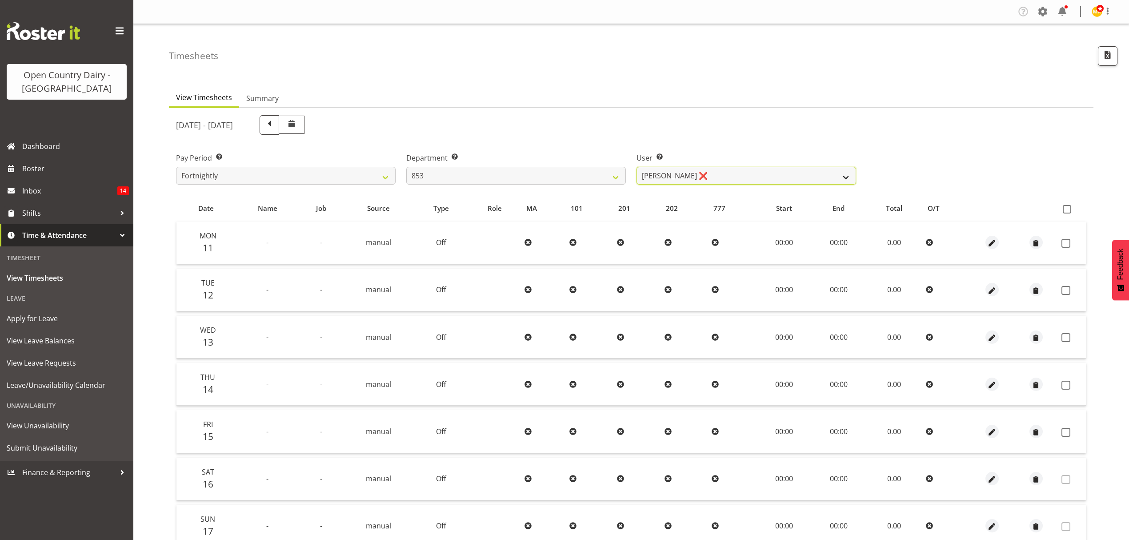
click at [841, 177] on select "Christiaan Botha ❌ Kevin Stuck ❌ Marty Powell ❌ Sean O'Neill ❌" at bounding box center [746, 176] width 220 height 18
click at [619, 172] on select "734 735 736 737 738 739 850 851 852 853 854 855 856 858 861 862 865 868 869 870" at bounding box center [516, 176] width 220 height 18
click at [406, 167] on select "734 735 736 737 738 739 850 851 852 853 854 855 856 858 861 862 865 868 869 870" at bounding box center [516, 176] width 220 height 18
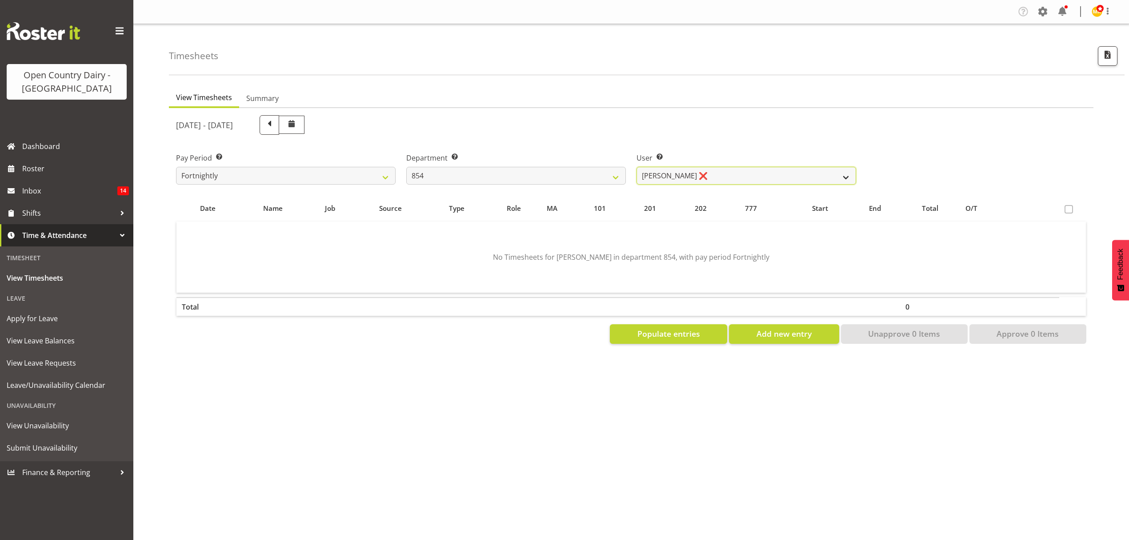
click at [845, 178] on select "Carl Johnstone ❌ Karl Nicol ❌ Raymond George ❌" at bounding box center [746, 176] width 220 height 18
click at [616, 174] on select "734 735 736 737 738 739 850 851 852 853 854 855 856 858 861 862 865 868 869 870" at bounding box center [516, 176] width 220 height 18
click at [406, 167] on select "734 735 736 737 738 739 850 851 852 853 854 855 856 858 861 862 865 868 869 870" at bounding box center [516, 176] width 220 height 18
click at [847, 175] on select "Leon Harrison ❌ Nathan Vincent ❌ Wayne Jukes ❌" at bounding box center [746, 176] width 220 height 18
click at [617, 176] on select "734 735 736 737 738 739 850 851 852 853 854 855 856 858 861 862 865 868 869 870" at bounding box center [516, 176] width 220 height 18
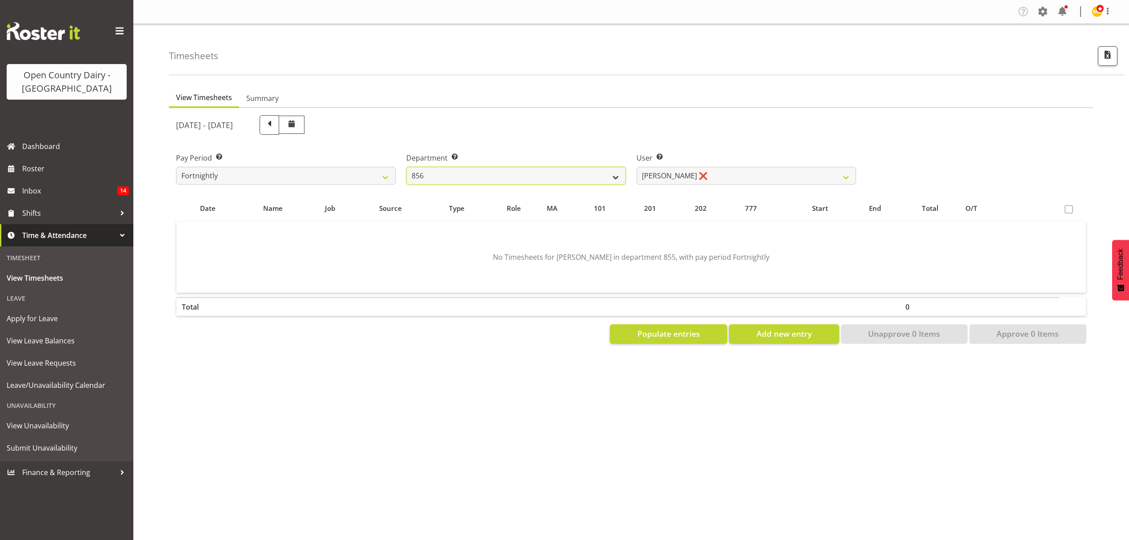
click at [406, 167] on select "734 735 736 737 738 739 850 851 852 853 854 855 856 858 861 862 865 868 869 870" at bounding box center [516, 176] width 220 height 18
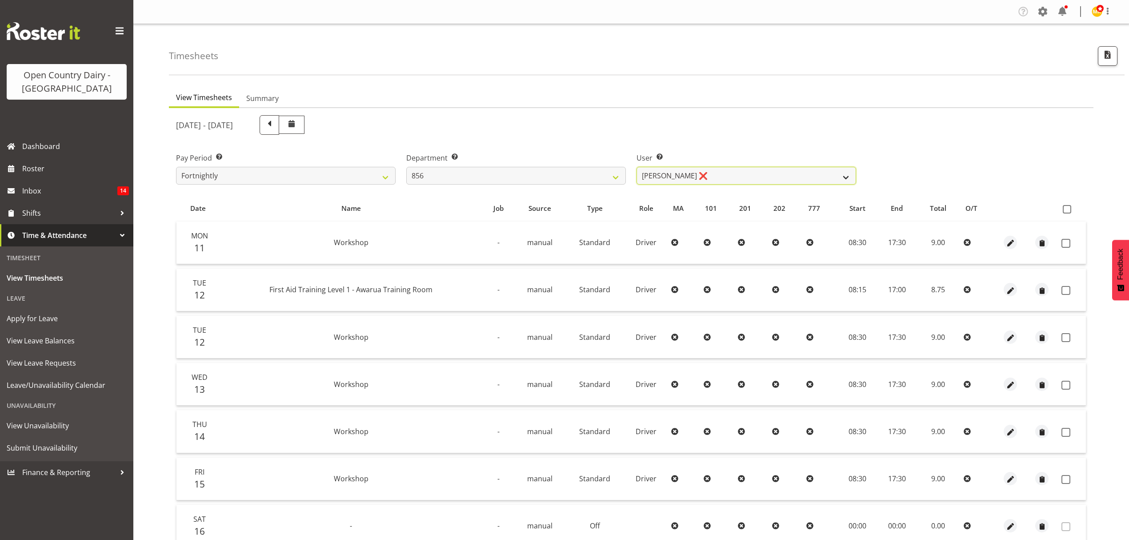
click at [844, 176] on select "Bradley Parkhill ❌ James Matheson ❌ Jason Vercoe ❌ Tony Lee ❌" at bounding box center [746, 176] width 220 height 18
click at [612, 175] on select "734 735 736 737 738 739 850 851 852 853 854 855 856 858 861 862 865 868 869 870" at bounding box center [516, 176] width 220 height 18
click at [406, 167] on select "734 735 736 737 738 739 850 851 852 853 854 855 856 858 861 862 865 868 869 870" at bounding box center [516, 176] width 220 height 18
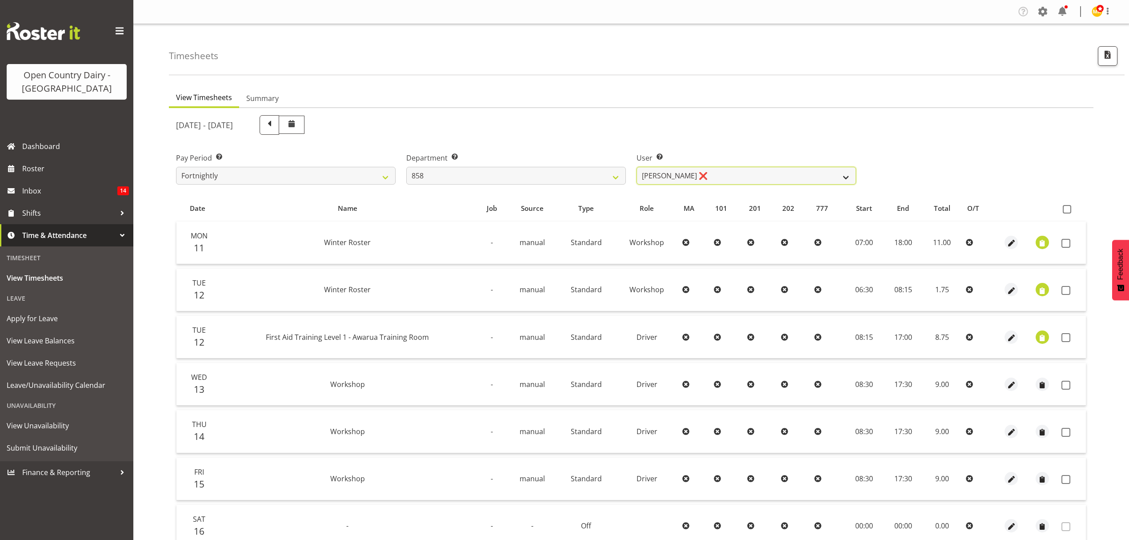
click at [843, 174] on select "Anthony Shaw ❌ Liam Bellman ❌ Neil Peters ❌" at bounding box center [746, 176] width 220 height 18
click at [616, 176] on select "734 735 736 737 738 739 850 851 852 853 854 855 856 858 861 862 865 868 869 870" at bounding box center [516, 176] width 220 height 18
click at [406, 167] on select "734 735 736 737 738 739 850 851 852 853 854 855 856 858 861 862 865 868 869 870" at bounding box center [516, 176] width 220 height 18
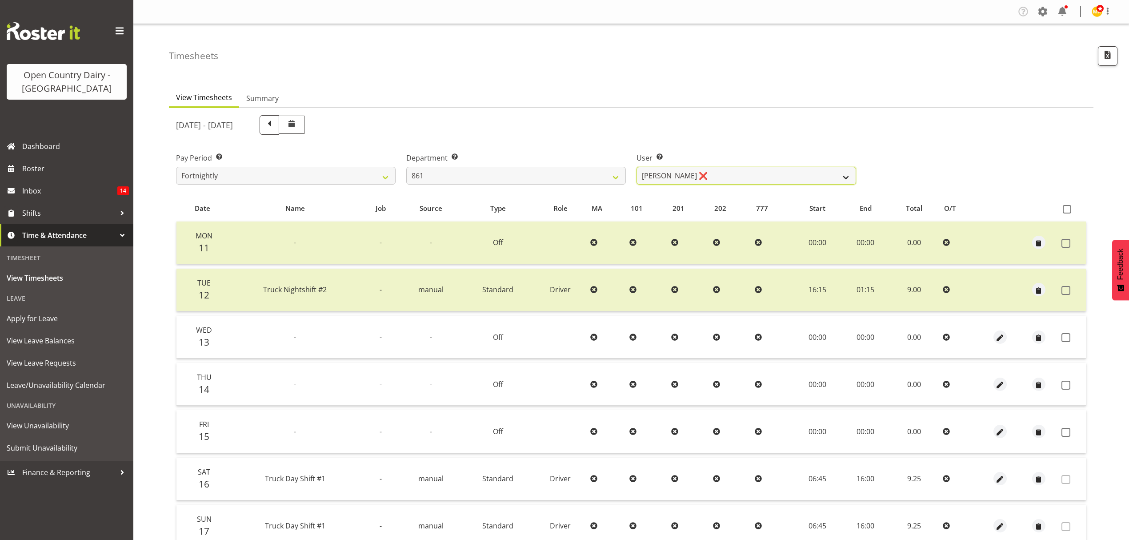
click at [849, 175] on select "Barry McIntosh ❌ Matthew Welland ❌ Philip Peek ❌" at bounding box center [746, 176] width 220 height 18
click at [612, 172] on select "734 735 736 737 738 739 850 851 852 853 854 855 856 858 861 862 865 868 869 870" at bounding box center [516, 176] width 220 height 18
click at [406, 167] on select "734 735 736 737 738 739 850 851 852 853 854 855 856 858 861 862 865 868 869 870" at bounding box center [516, 176] width 220 height 18
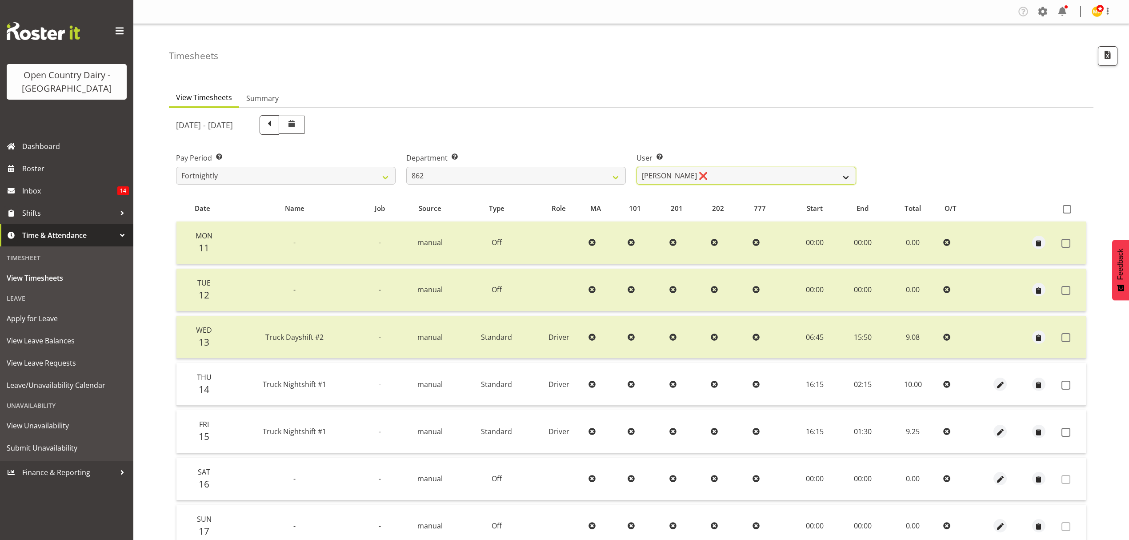
click at [847, 176] on select "Andy Van Brecht ❌ Bennie (David) Smith ❌ Colin Schwarz ❌ Forbes O'Reilly ❌" at bounding box center [746, 176] width 220 height 18
click at [616, 176] on select "734 735 736 737 738 739 850 851 852 853 854 855 856 858 861 862 865 868 869 870" at bounding box center [516, 176] width 220 height 18
click at [406, 167] on select "734 735 736 737 738 739 850 851 852 853 854 855 856 858 861 862 865 868 869 870" at bounding box center [516, 176] width 220 height 18
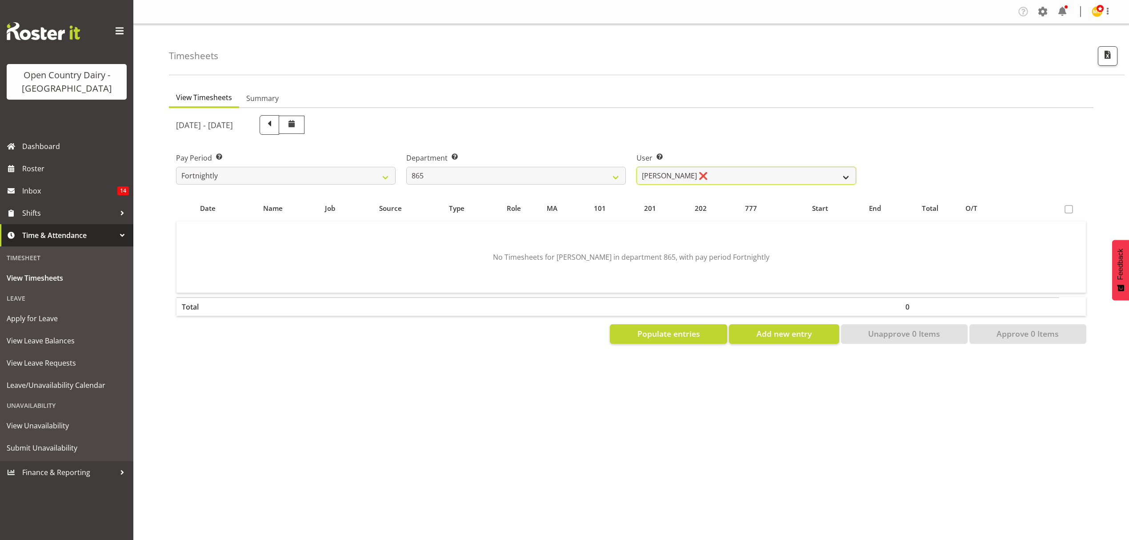
click at [843, 175] on select "Flavio Ferraz ❌ George Courtney ❌ Steffan Kennard ❌" at bounding box center [746, 176] width 220 height 18
click at [614, 173] on select "734 735 736 737 738 739 850 851 852 853 854 855 856 858 861 862 865 868 869 870" at bounding box center [516, 176] width 220 height 18
select select "681"
click at [406, 167] on select "734 735 736 737 738 739 850 851 852 853 854 855 856 858 861 862 865 868 869 870" at bounding box center [516, 176] width 220 height 18
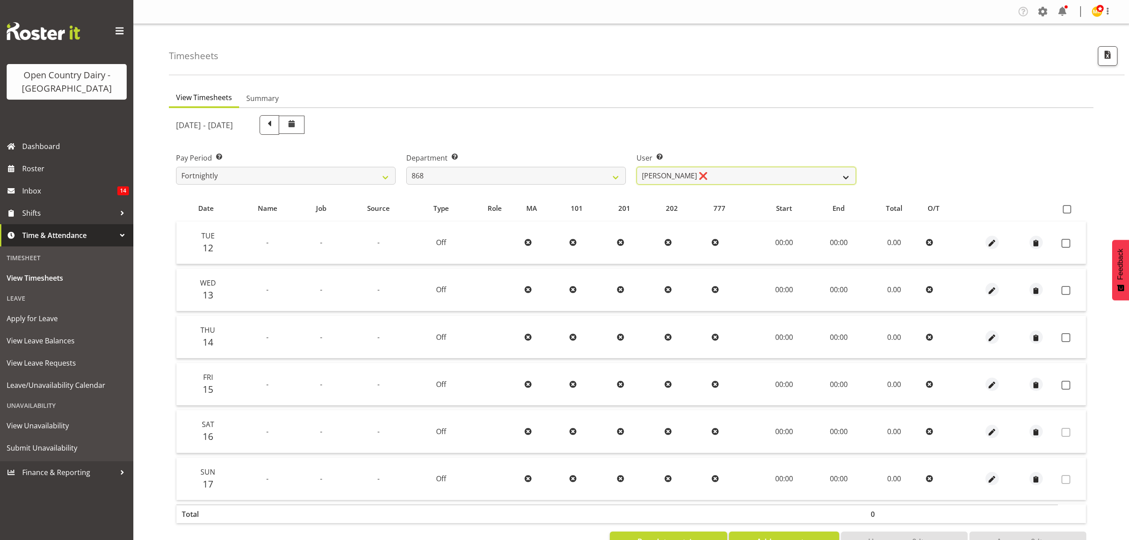
click at [845, 176] on select "Alan Rolton ❌ Cassidy Williams ❌ Christopher McIver ❌ Darin Ayling ❌" at bounding box center [746, 176] width 220 height 18
select select "10268"
click at [636, 167] on select "Alan Rolton ❌ Cassidy Williams ❌ Christopher McIver ❌ Darin Ayling ❌" at bounding box center [746, 176] width 220 height 18
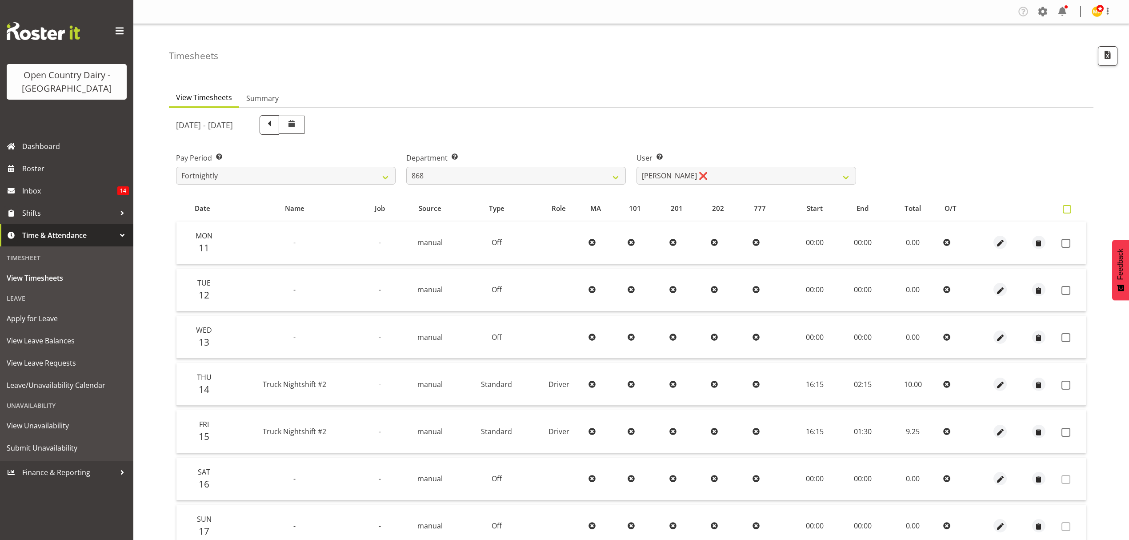
click at [1067, 209] on span at bounding box center [1067, 209] width 8 height 8
click at [1067, 209] on input "checkbox" at bounding box center [1066, 209] width 6 height 6
checkbox input "true"
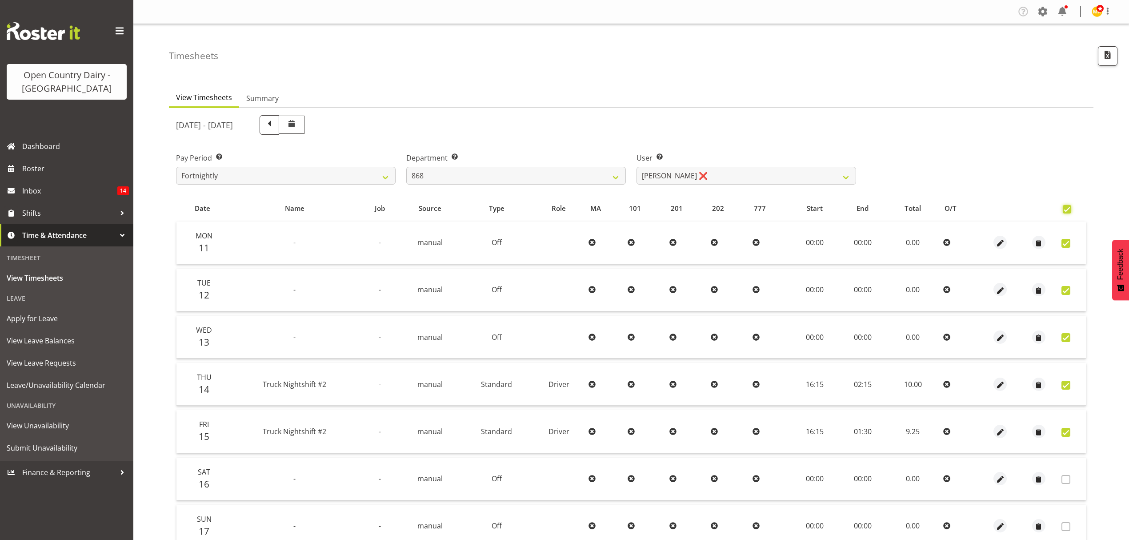
checkbox input "true"
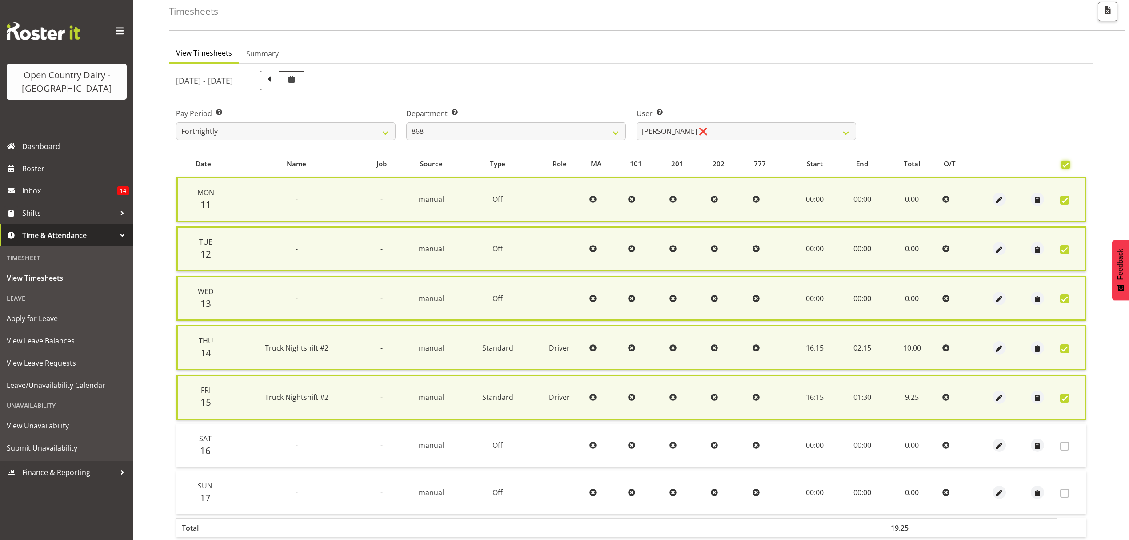
scroll to position [88, 0]
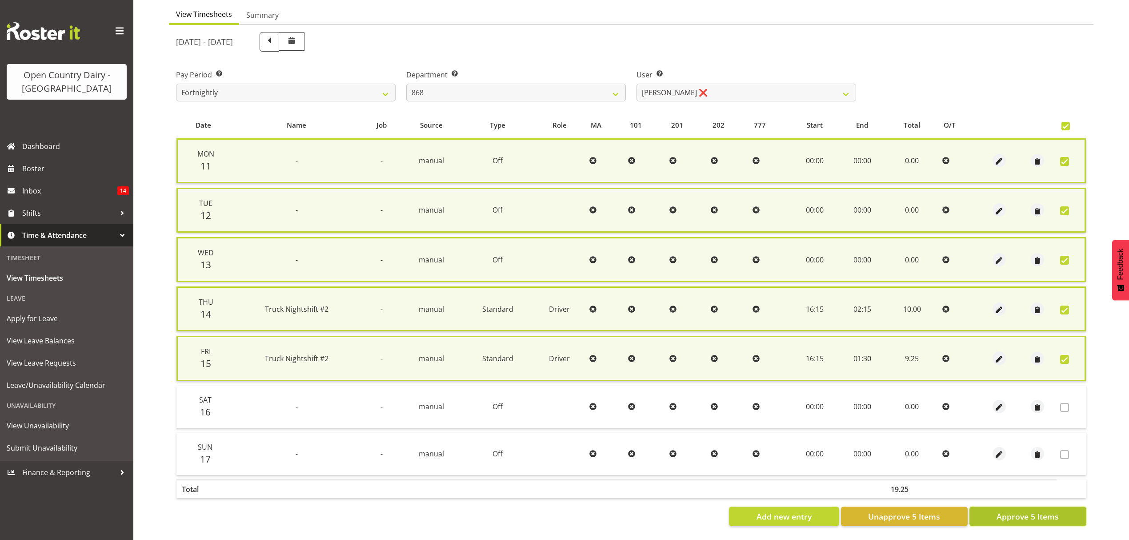
click at [1047, 510] on span "Approve 5 Items" at bounding box center [1027, 516] width 62 height 12
checkbox input "false"
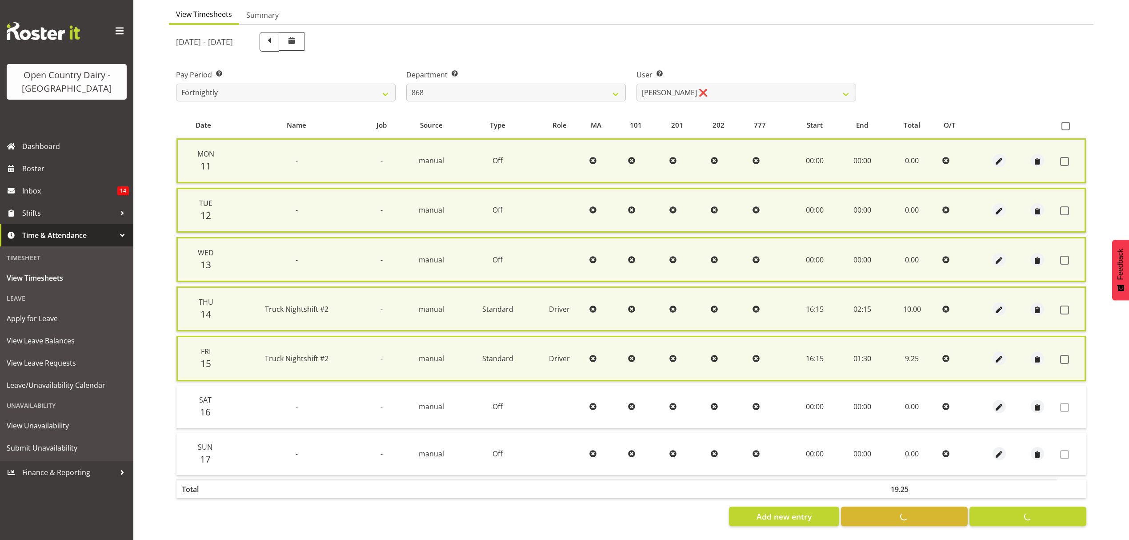
checkbox input "false"
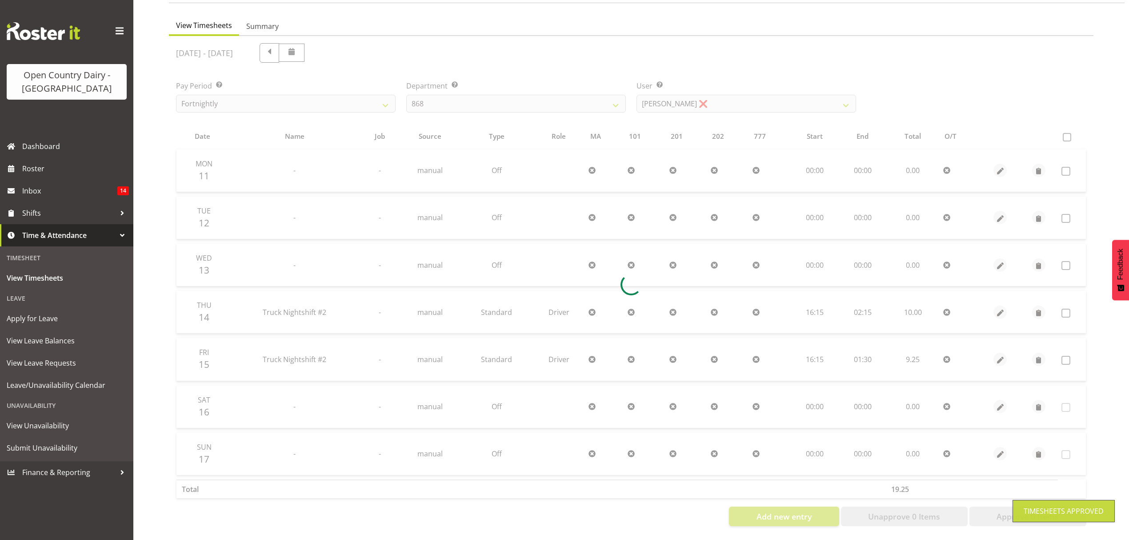
scroll to position [79, 0]
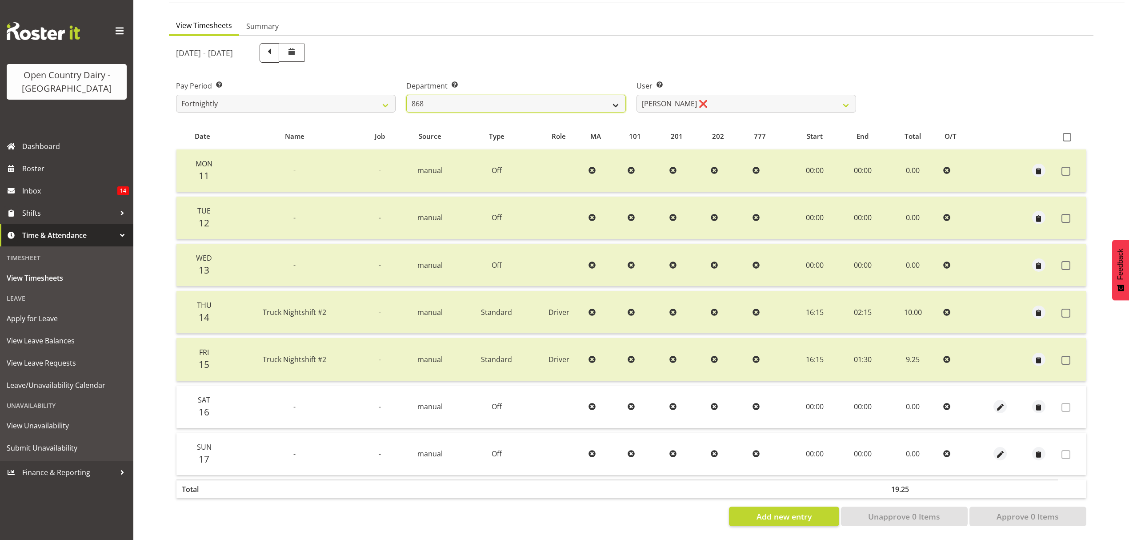
click at [617, 98] on select "734 735 736 737 738 739 850 851 852 853 854 855 856 858 861 862 865 868 869 870" at bounding box center [516, 104] width 220 height 18
select select "682"
click at [406, 95] on select "734 735 736 737 738 739 850 851 852 853 854 855 856 858 861 862 865 868 869 870" at bounding box center [516, 104] width 220 height 18
select select "7387"
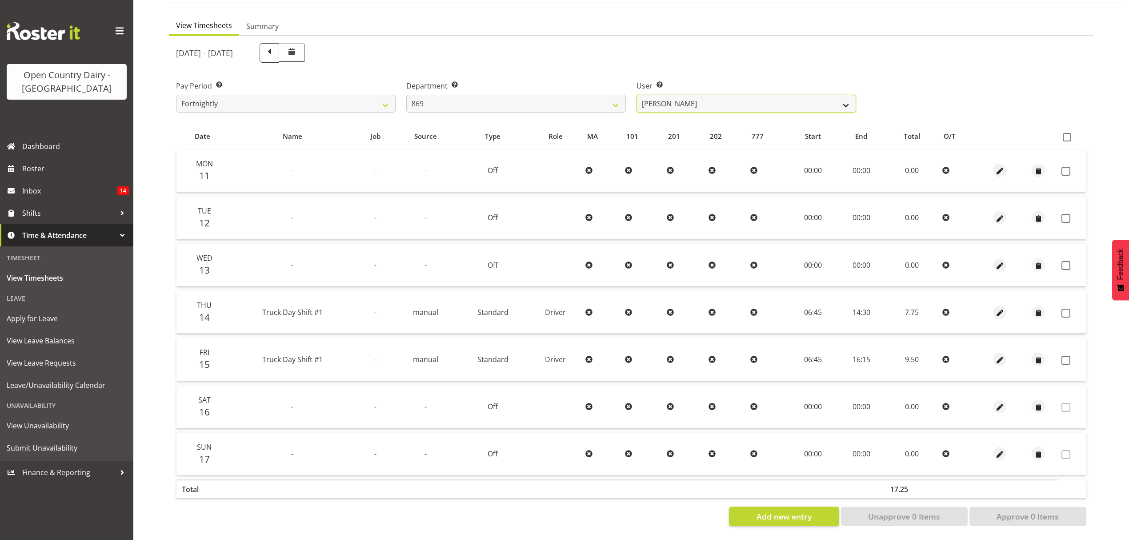
click at [845, 96] on select "Barry O'Donnell ❌ Barry Johnston ❌ Jason Soper ❌ Peter Wieczorek ❌" at bounding box center [746, 104] width 220 height 18
click at [617, 97] on select "734 735 736 737 738 739 850 851 852 853 854 855 856 858 861 862 865 868 869 870" at bounding box center [516, 104] width 220 height 18
click at [406, 95] on select "734 735 736 737 738 739 850 851 852 853 854 855 856 858 861 862 865 868 869 870" at bounding box center [516, 104] width 220 height 18
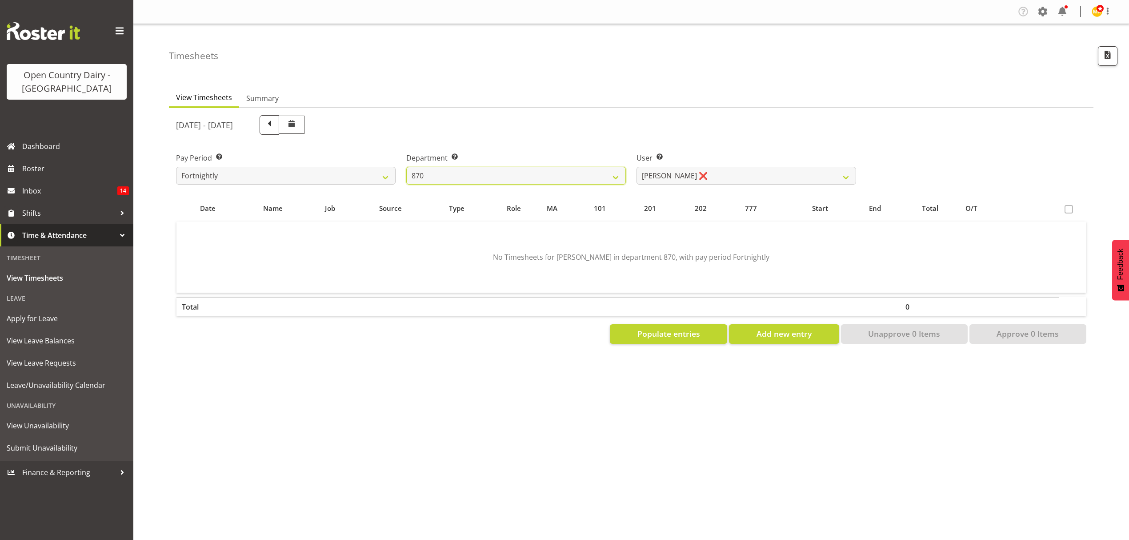
scroll to position [0, 0]
click at [848, 175] on select "Andy Haywood ❌ David Young ❌ Stewart Matheson ❌" at bounding box center [746, 176] width 220 height 18
click at [612, 178] on select "734 735 736 737 738 739 850 851 852 853 854 855 856 858 861 862 865 868 869 870" at bounding box center [516, 176] width 220 height 18
click at [406, 167] on select "734 735 736 737 738 739 850 851 852 853 854 855 856 858 861 862 865 868 869 870" at bounding box center [516, 176] width 220 height 18
click at [845, 178] on select "Andrew Henderson ❌ Ricky Popham ❌ Stacy MacAskill ❌ Trish Nicol ❌" at bounding box center [746, 176] width 220 height 18
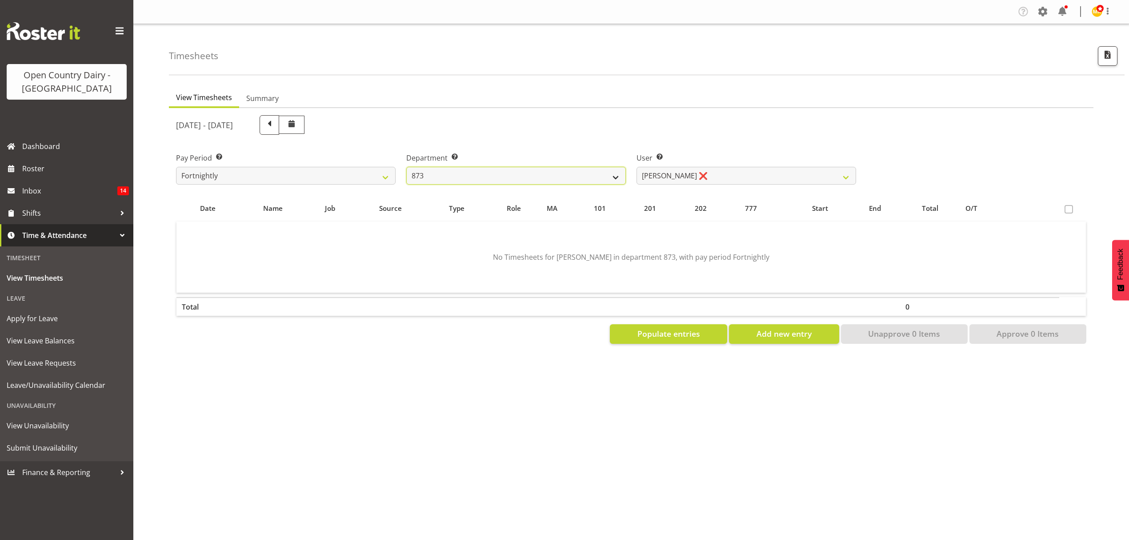
click at [619, 173] on select "734 735 736 737 738 739 850 851 852 853 854 855 856 858 861 862 865 868 869 870" at bounding box center [516, 176] width 220 height 18
click at [406, 167] on select "734 735 736 737 738 739 850 851 852 853 854 855 856 858 861 862 865 868 869 870" at bounding box center [516, 176] width 220 height 18
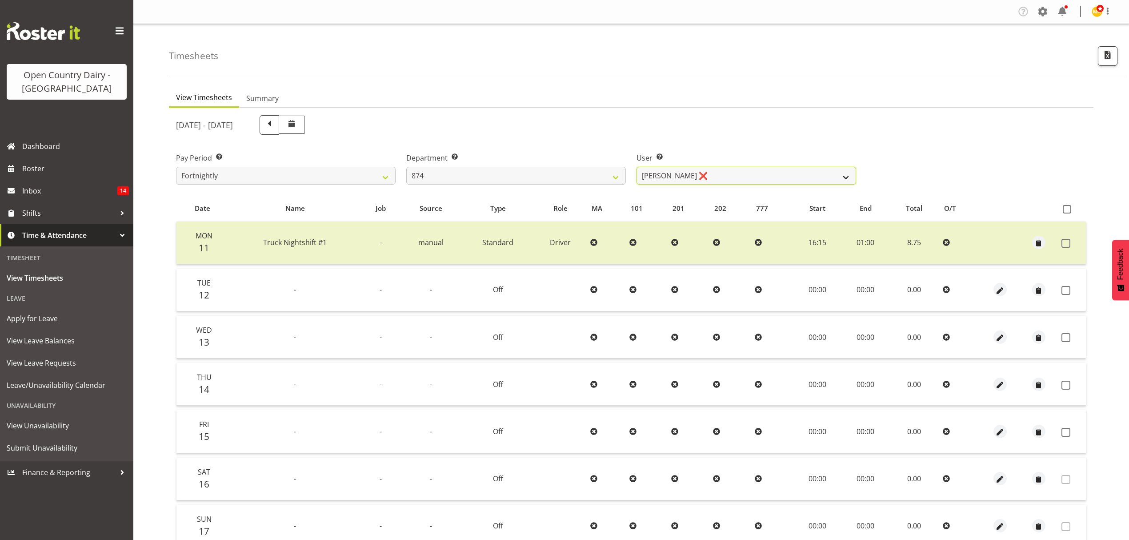
click at [849, 176] on select "Annette Parker ❌ Christopher McRae ❌ Patrick Stenton ❌ Rachel Carpenter ❌" at bounding box center [746, 176] width 220 height 18
click at [619, 173] on select "734 735 736 737 738 739 850 851 852 853 854 855 856 858 861 862 865 868 869 870" at bounding box center [516, 176] width 220 height 18
click at [406, 167] on select "734 735 736 737 738 739 850 851 852 853 854 855 856 858 861 862 865 868 869 870" at bounding box center [516, 176] width 220 height 18
click at [844, 173] on select "Gavin Hamilton ❌ Ian Barbour ❌ John Graham ❌ Tom Rahl ❌" at bounding box center [746, 176] width 220 height 18
click at [617, 176] on select "734 735 736 737 738 739 850 851 852 853 854 855 856 858 861 862 865 868 869 870" at bounding box center [516, 176] width 220 height 18
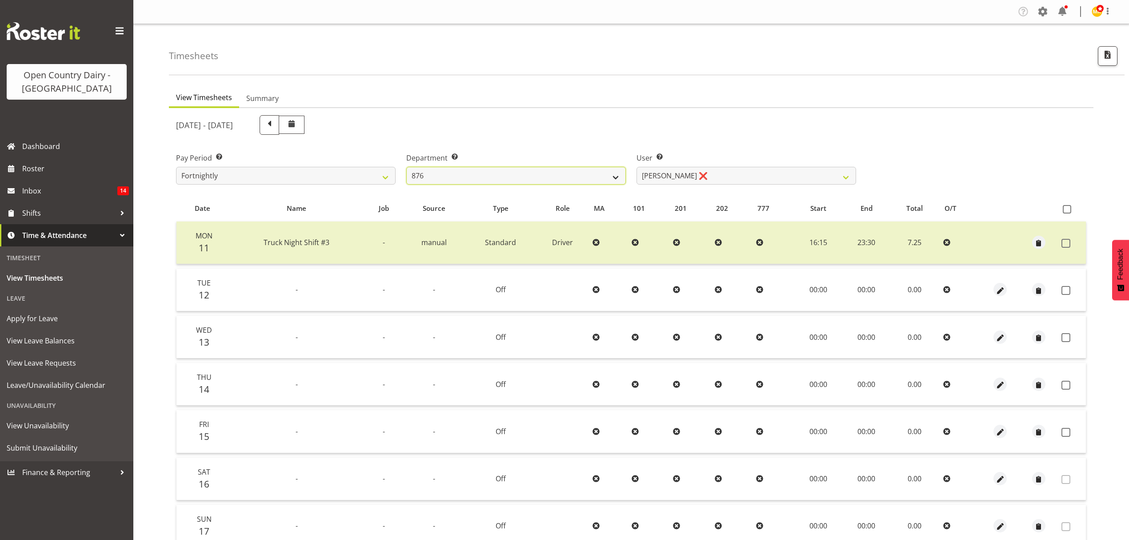
click at [406, 167] on select "734 735 736 737 738 739 850 851 852 853 854 855 856 858 861 862 865 868 869 870" at bounding box center [516, 176] width 220 height 18
click at [848, 175] on select "Gavin Hamilton ❌ Ian Barbour ❌ John Graham ❌ Tom Rahl ❌" at bounding box center [746, 176] width 220 height 18
click at [618, 176] on select "734 735 736 737 738 739 850 851 852 853 854 855 856 858 861 862 865 868 869 870" at bounding box center [516, 176] width 220 height 18
click at [406, 167] on select "734 735 736 737 738 739 850 851 852 853 854 855 856 858 861 862 865 868 869 870" at bounding box center [516, 176] width 220 height 18
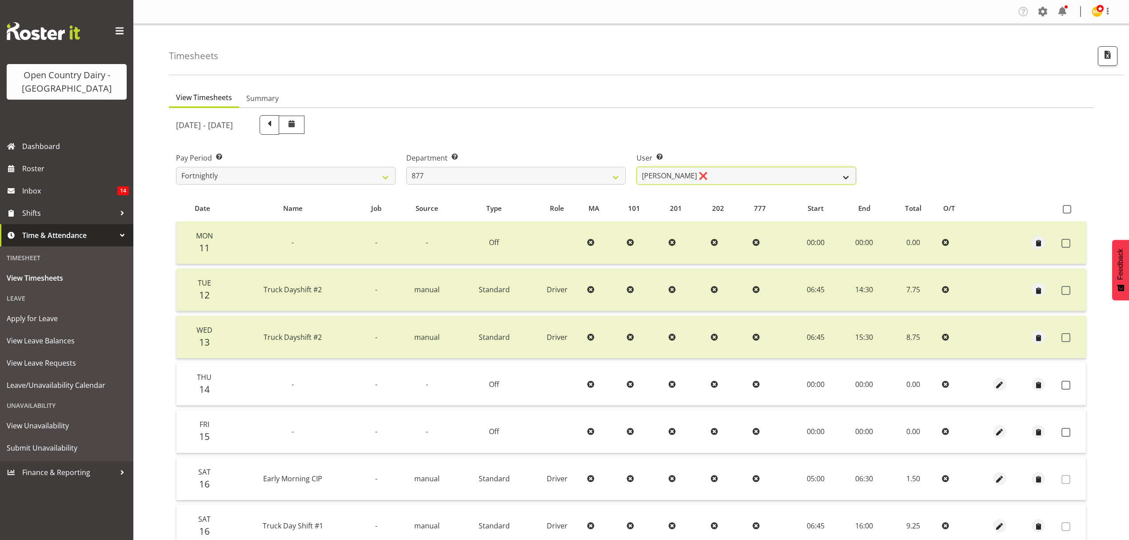
click at [850, 178] on select "Barry Shields ❌ Callum Wells ❌ Helen Bull ❌ Jase Preston ❌" at bounding box center [746, 176] width 220 height 18
click at [617, 176] on select "734 735 736 737 738 739 850 851 852 853 854 855 856 858 861 862 865 868 869 870" at bounding box center [516, 176] width 220 height 18
click at [406, 167] on select "734 735 736 737 738 739 850 851 852 853 854 855 856 858 861 862 865 868 869 870" at bounding box center [516, 176] width 220 height 18
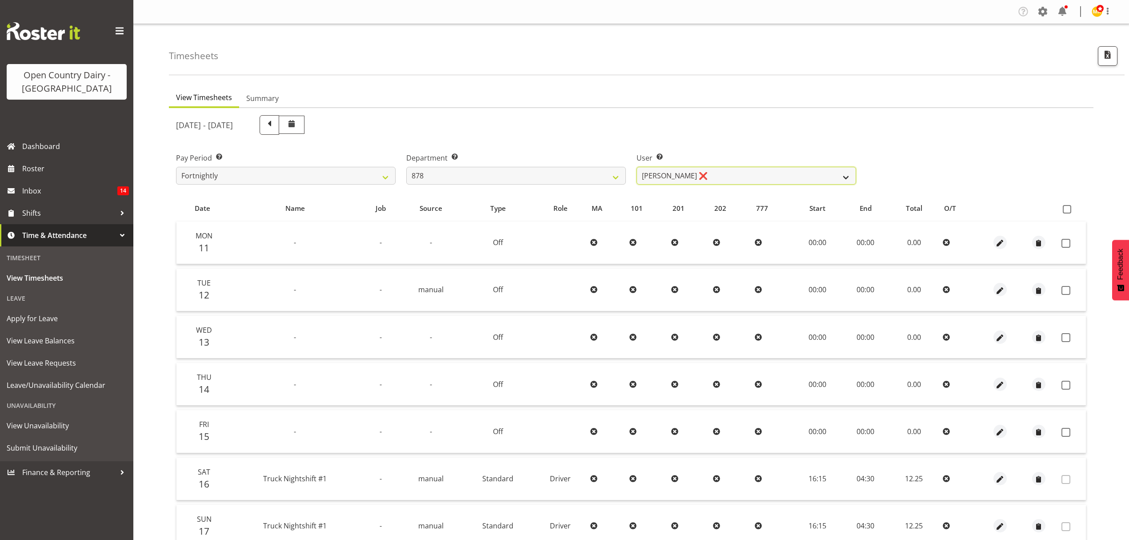
click at [843, 170] on select "Athol Warnock ❌ Dean Tither ❌ Joshua Treymane ❌ Vinkie Botha ❌" at bounding box center [746, 176] width 220 height 18
click at [616, 177] on select "734 735 736 737 738 739 850 851 852 853 854 855 856 858 861 862 865 868 869 870" at bounding box center [516, 176] width 220 height 18
click at [406, 167] on select "734 735 736 737 738 739 850 851 852 853 854 855 856 858 861 862 865 868 869 870" at bounding box center [516, 176] width 220 height 18
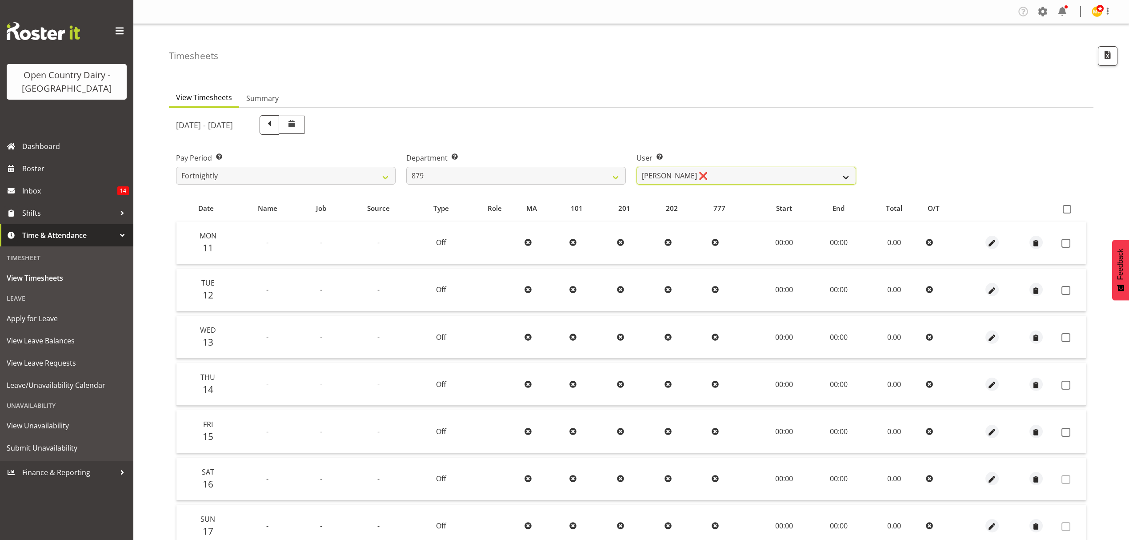
click at [847, 174] on select "Bryan Windle ❌ John Dalton ❌ Rodney Hamilton ❌ Tony Corr ❌" at bounding box center [746, 176] width 220 height 18
click at [610, 176] on select "734 735 736 737 738 739 850 851 852 853 854 855 856 858 861 862 865 868 869 870" at bounding box center [516, 176] width 220 height 18
click at [406, 167] on select "734 735 736 737 738 739 850 851 852 853 854 855 856 858 861 862 865 868 869 870" at bounding box center [516, 176] width 220 height 18
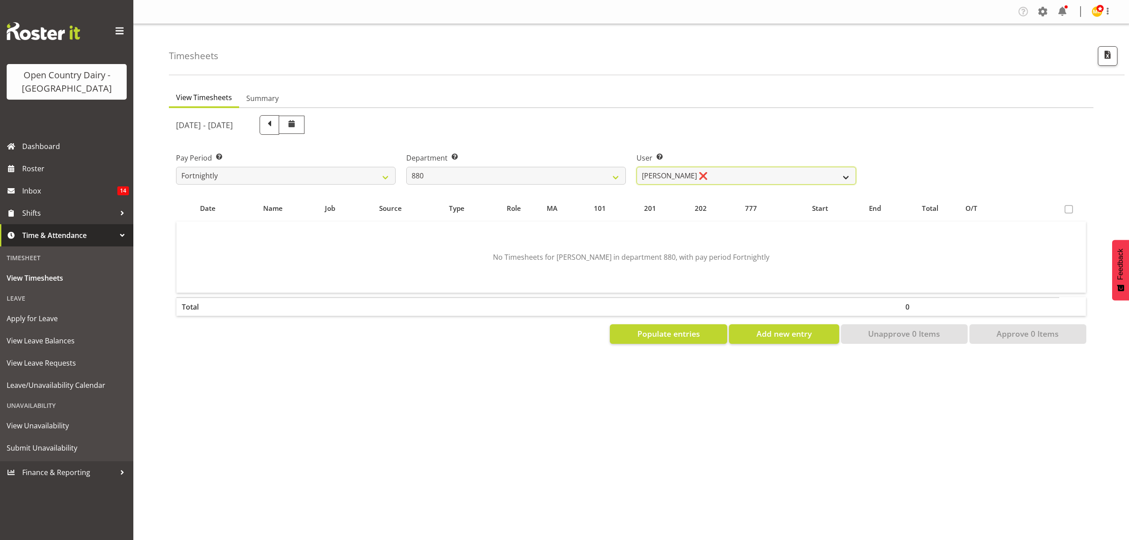
click at [845, 176] on select "Andrew Poole ❌ Philip Shanks ❌ Shaun McNaught ❌ Tania Unahi ❌" at bounding box center [746, 176] width 220 height 18
click at [615, 172] on select "734 735 736 737 738 739 850 851 852 853 854 855 856 858 861 862 865 868 869 870" at bounding box center [516, 176] width 220 height 18
click at [406, 167] on select "734 735 736 737 738 739 850 851 852 853 854 855 856 858 861 862 865 868 869 870" at bounding box center [516, 176] width 220 height 18
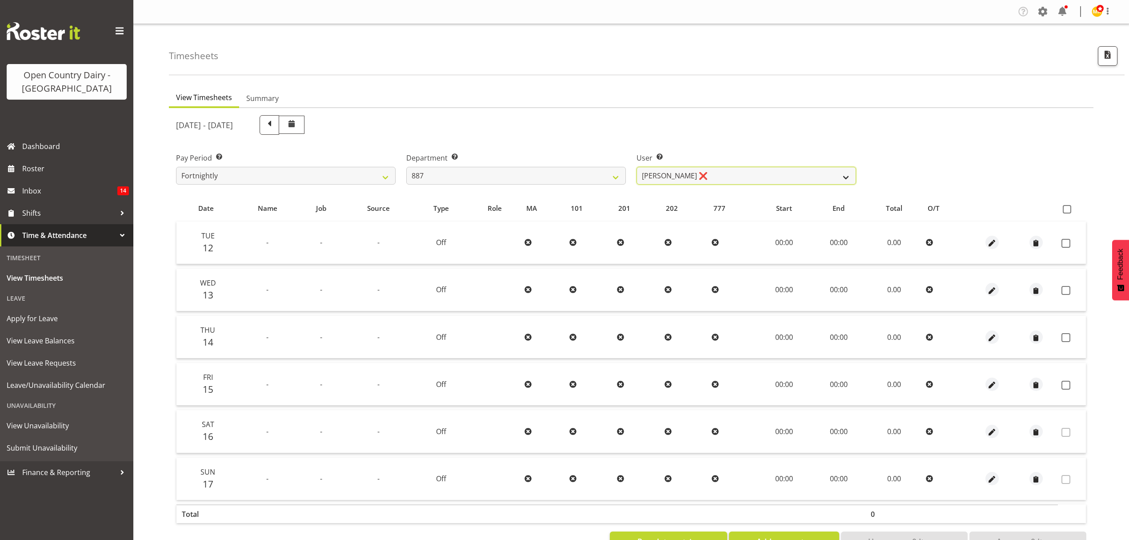
click at [848, 176] on select "Bruce Spencer ❌ Neville Hoatten ❌ Warren Tempelman ❌" at bounding box center [746, 176] width 220 height 18
click at [616, 175] on select "734 735 736 737 738 739 850 851 852 853 854 855 856 858 861 862 865 868 869 870" at bounding box center [516, 176] width 220 height 18
click at [406, 167] on select "734 735 736 737 738 739 850 851 852 853 854 855 856 858 861 862 865 868 869 870" at bounding box center [516, 176] width 220 height 18
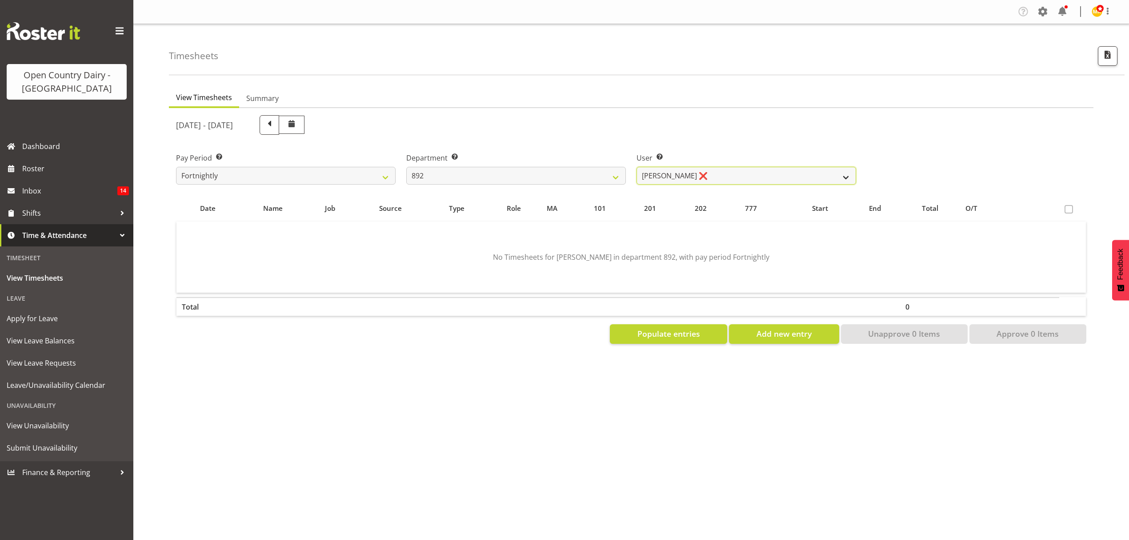
click at [839, 177] on select "Brittany Willis ❌" at bounding box center [746, 176] width 220 height 18
click at [616, 173] on select "734 735 736 737 738 739 850 851 852 853 854 855 856 858 861 862 865 868 869 870" at bounding box center [516, 176] width 220 height 18
click at [406, 167] on select "734 735 736 737 738 739 850 851 852 853 854 855 856 858 861 862 865 868 869 870" at bounding box center [516, 176] width 220 height 18
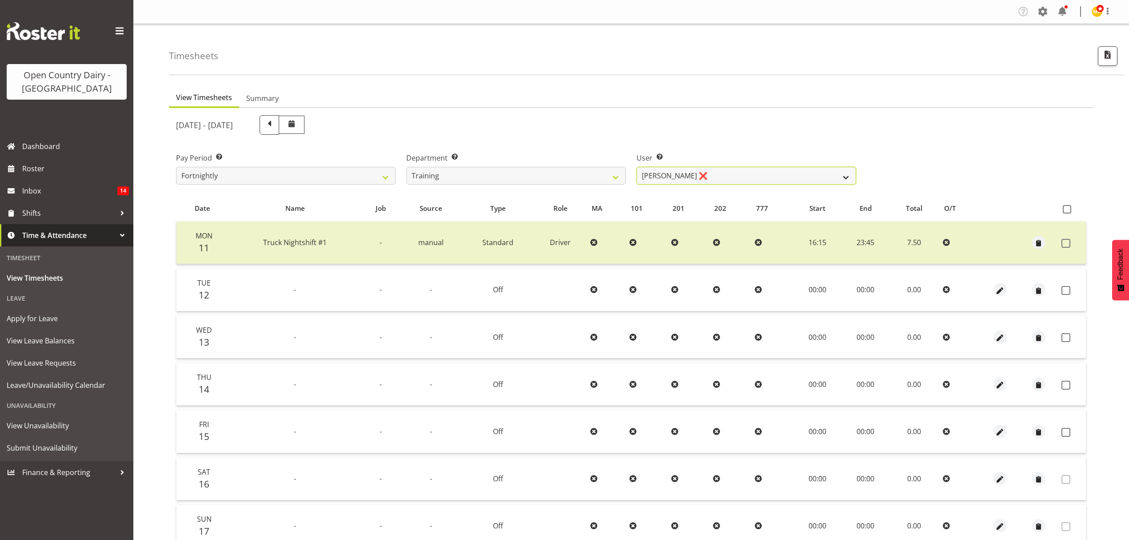
click at [854, 175] on select "Dean Henderson ❌ Erika McNaught ❌ Jason Gough ❌ Josh Winship ❌ Marcy Tuuta ❌ Ri…" at bounding box center [746, 176] width 220 height 18
click at [612, 172] on select "734 735 736 737 738 739 850 851 852 853 854 855 856 858 861 862 865 868 869 870" at bounding box center [516, 176] width 220 height 18
click at [406, 167] on select "734 735 736 737 738 739 850 851 852 853 854 855 856 858 861 862 865 868 869 870" at bounding box center [516, 176] width 220 height 18
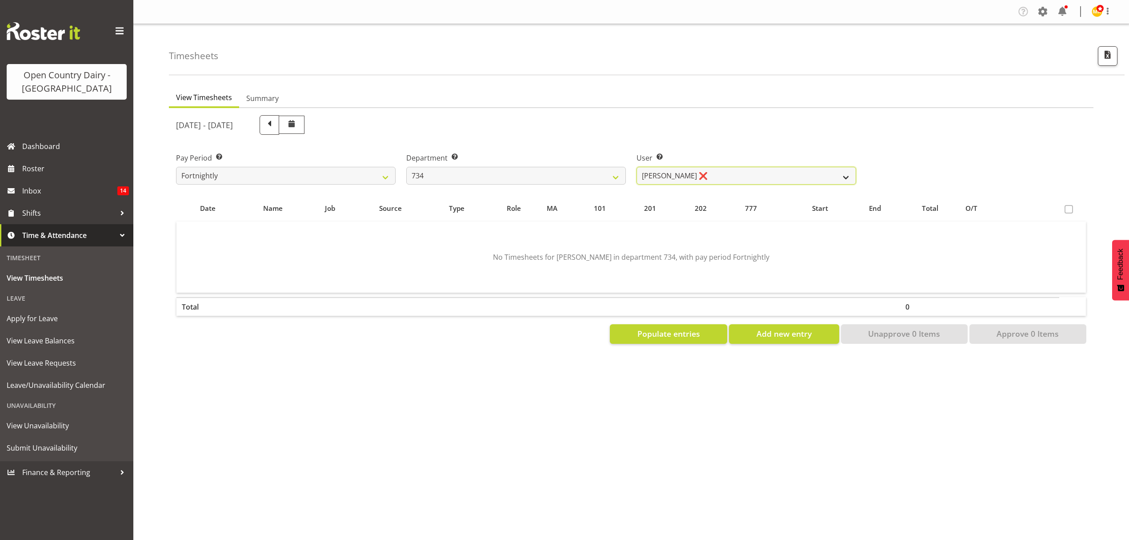
click at [847, 175] on select "Justin Spicer ❌ Ryan Thompson ❌ Tracey Chittock ❌ Tracy Inder ❌ Zachary Shanks ❌" at bounding box center [746, 176] width 220 height 18
click at [616, 176] on select "734 735 736 737 738 739 850 851 852 853 854 855 856 858 861 862 865 868 869 870" at bounding box center [516, 176] width 220 height 18
select select "667"
click at [406, 167] on select "734 735 736 737 738 739 850 851 852 853 854 855 856 858 861 862 865 868 869 870" at bounding box center [516, 176] width 220 height 18
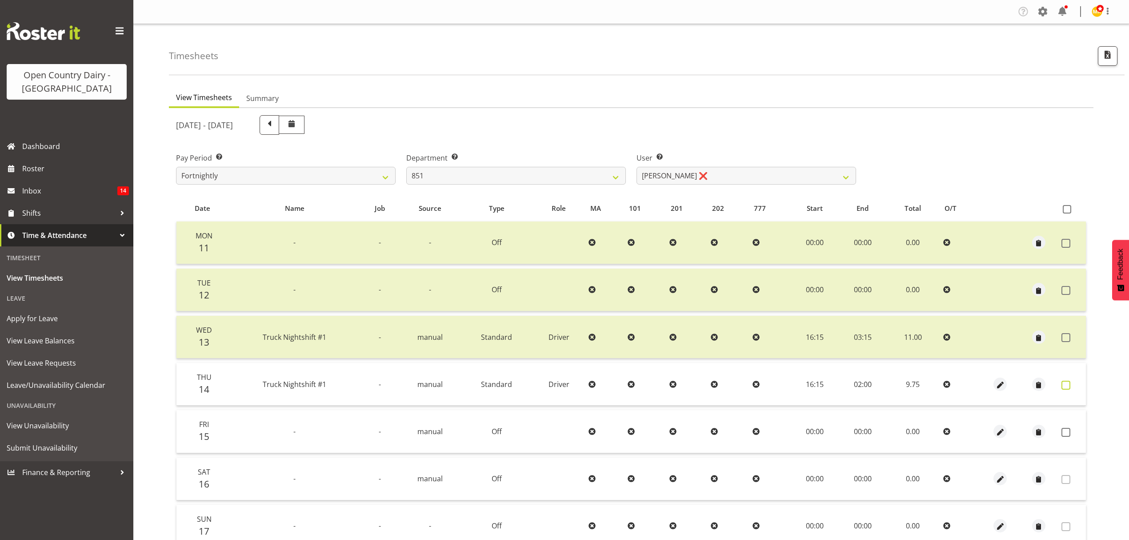
click at [1067, 382] on span at bounding box center [1065, 384] width 9 height 9
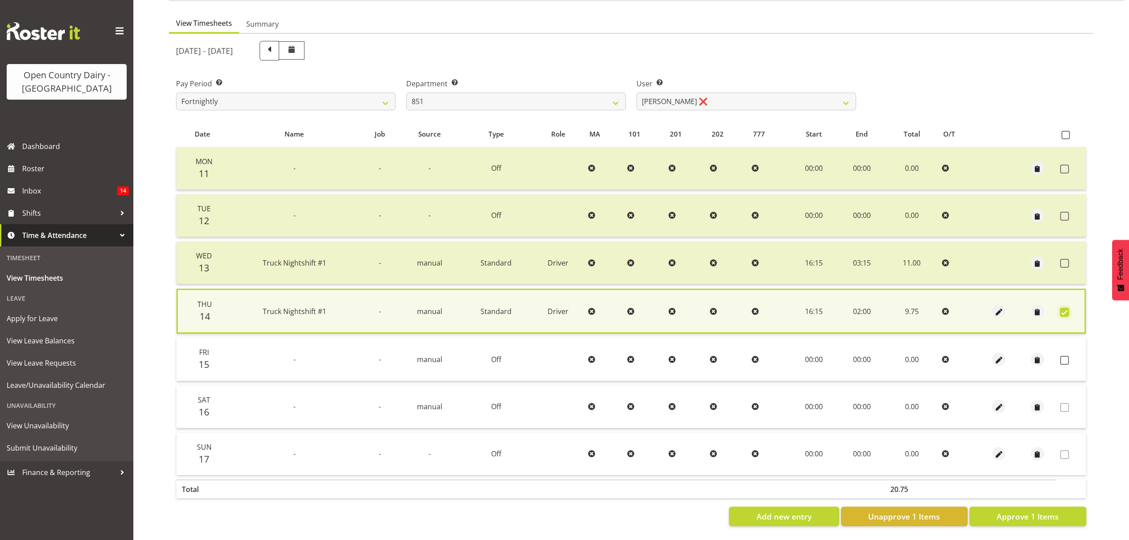
scroll to position [80, 0]
click at [1037, 510] on span "Approve 1 Items" at bounding box center [1027, 516] width 62 height 12
checkbox input "false"
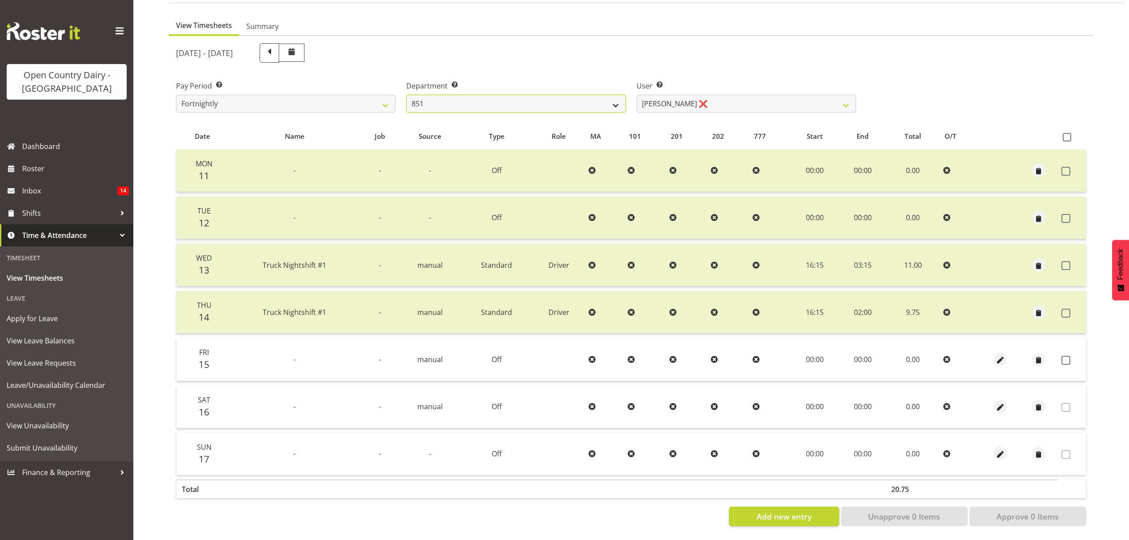
click at [614, 98] on select "734 735 736 737 738 739 850 851 852 853 854 855 856 858 861 862 865 868 869 870" at bounding box center [516, 104] width 220 height 18
click at [406, 95] on select "734 735 736 737 738 739 850 851 852 853 854 855 856 858 861 862 865 868 869 870" at bounding box center [516, 104] width 220 height 18
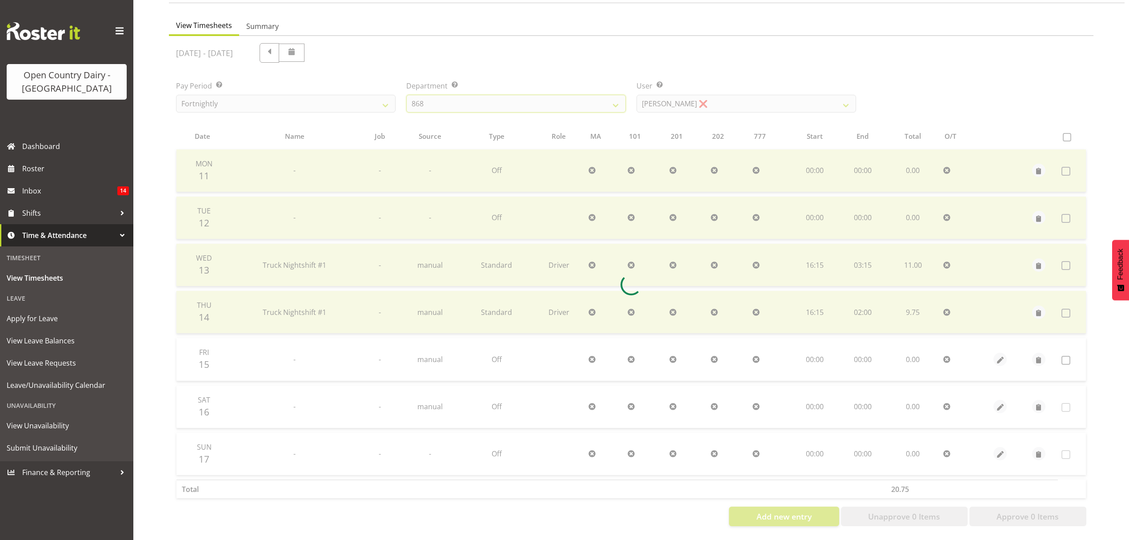
scroll to position [31, 0]
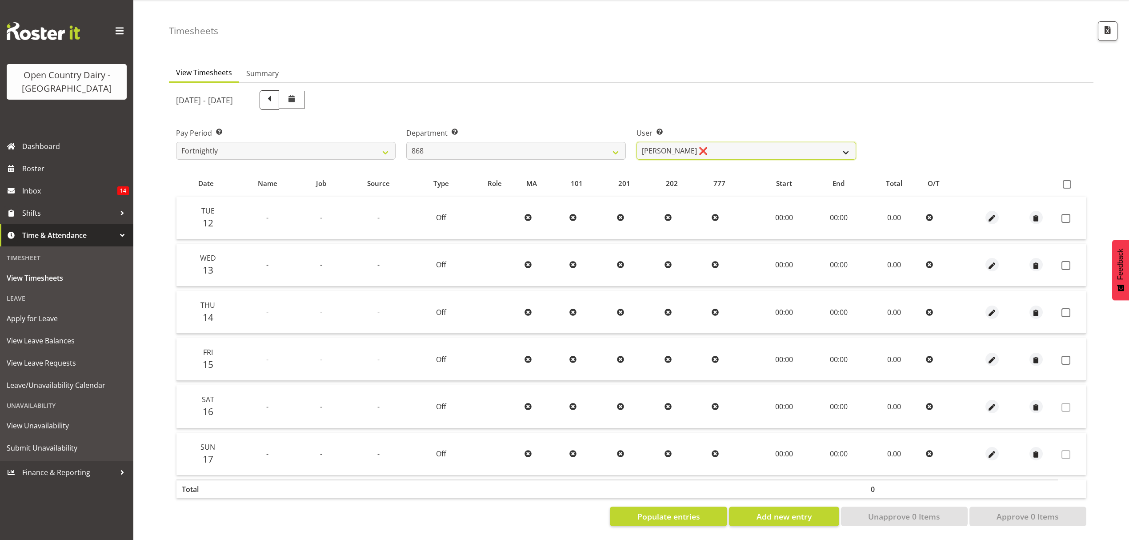
click at [843, 146] on select "Alan Rolton ❌ Cassidy Williams ❌ Christopher McIver ❌ Darin Ayling ❌" at bounding box center [746, 151] width 220 height 18
click at [628, 144] on div "Department Select which department you would like to view. 734 735 736 737 738 …" at bounding box center [516, 140] width 230 height 50
click at [614, 148] on select "734 735 736 737 738 739 850 851 852 853 854 855 856 858 861 862 865 868 869 870" at bounding box center [516, 151] width 220 height 18
click at [406, 142] on select "734 735 736 737 738 739 850 851 852 853 854 855 856 858 861 862 865 868 869 870" at bounding box center [516, 151] width 220 height 18
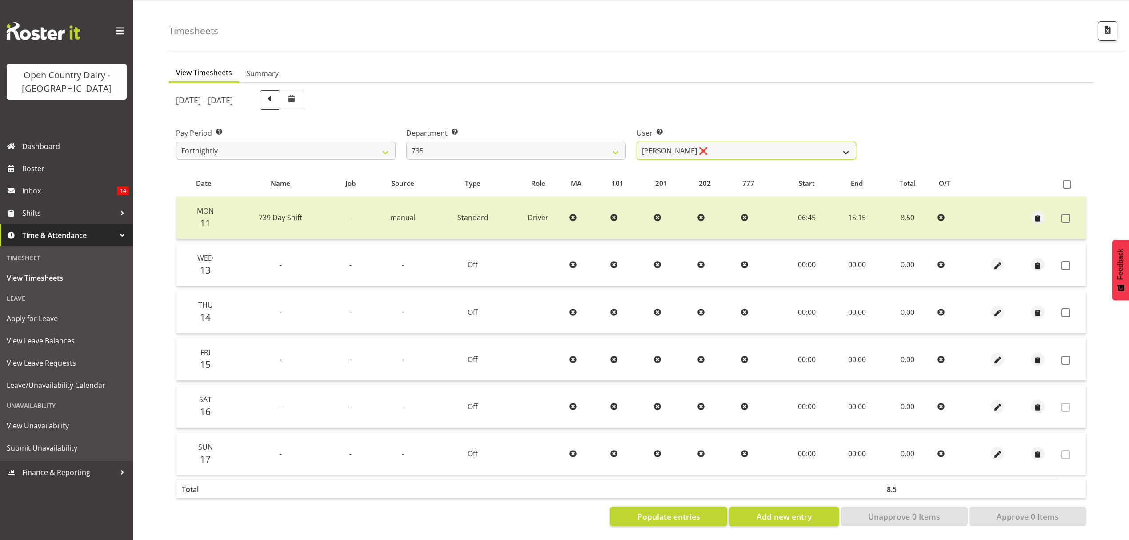
click at [846, 143] on select "Andrew Crawford ❌ Ashley Bragg ❌ Cherie Williams ❌ Stuart Craig ❌" at bounding box center [746, 151] width 220 height 18
click at [615, 142] on select "734 735 736 737 738 739 850 851 852 853 854 855 856 858 861 862 865 868 869 870" at bounding box center [516, 151] width 220 height 18
click at [406, 142] on select "734 735 736 737 738 739 850 851 852 853 854 855 856 858 861 862 865 868 869 870" at bounding box center [516, 151] width 220 height 18
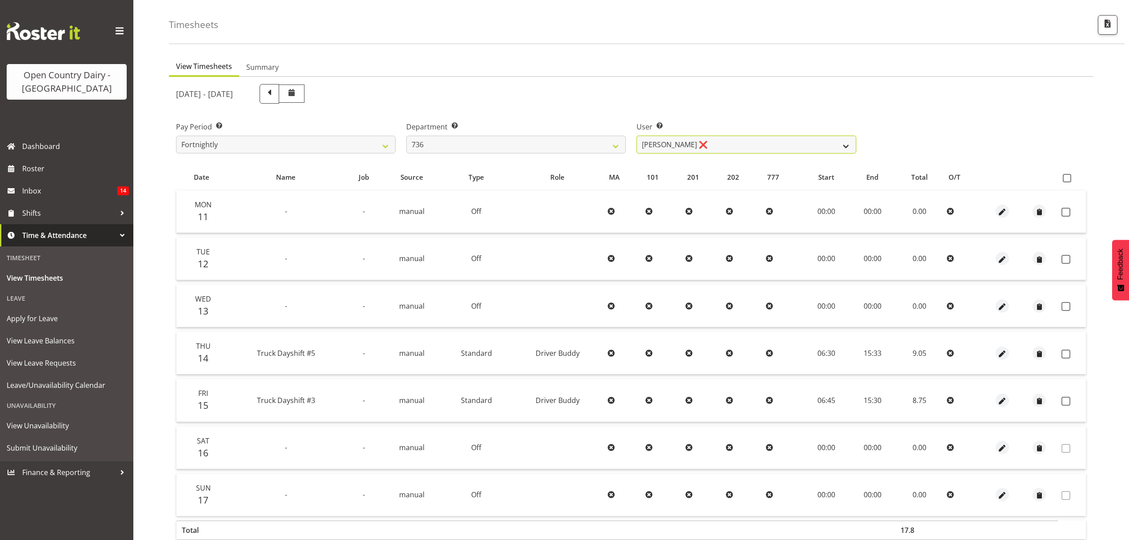
click at [845, 144] on select "Andrew Muir ❌ Gert (Gerry) Van Der Berg ❌ Jamie Seaton ❌" at bounding box center [746, 145] width 220 height 18
click at [616, 148] on select "734 735 736 737 738 739 850 851 852 853 854 855 856 858 861 862 865 868 869 870" at bounding box center [516, 145] width 220 height 18
click at [406, 136] on select "734 735 736 737 738 739 850 851 852 853 854 855 856 858 861 862 865 868 869 870" at bounding box center [516, 145] width 220 height 18
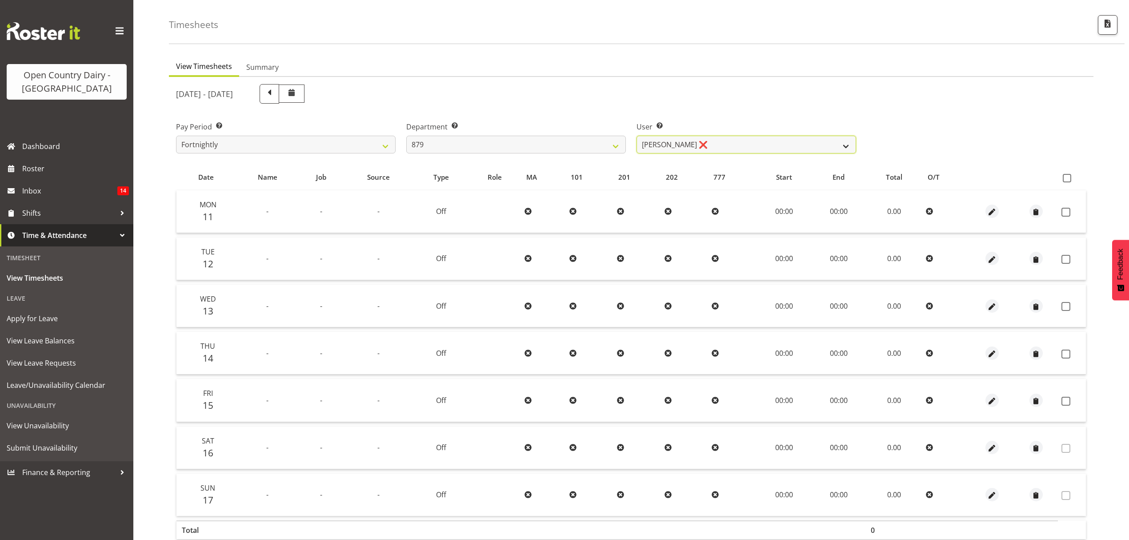
click at [843, 147] on select "Bryan Windle ❌ John Dalton ❌ Rodney Hamilton ❌ Tony Corr ❌" at bounding box center [746, 145] width 220 height 18
click at [618, 145] on select "734 735 736 737 738 739 850 851 852 853 854 855 856 858 861 862 865 868 869 870" at bounding box center [516, 145] width 220 height 18
click at [406, 136] on select "734 735 736 737 738 739 850 851 852 853 854 855 856 858 861 862 865 868 869 870" at bounding box center [516, 145] width 220 height 18
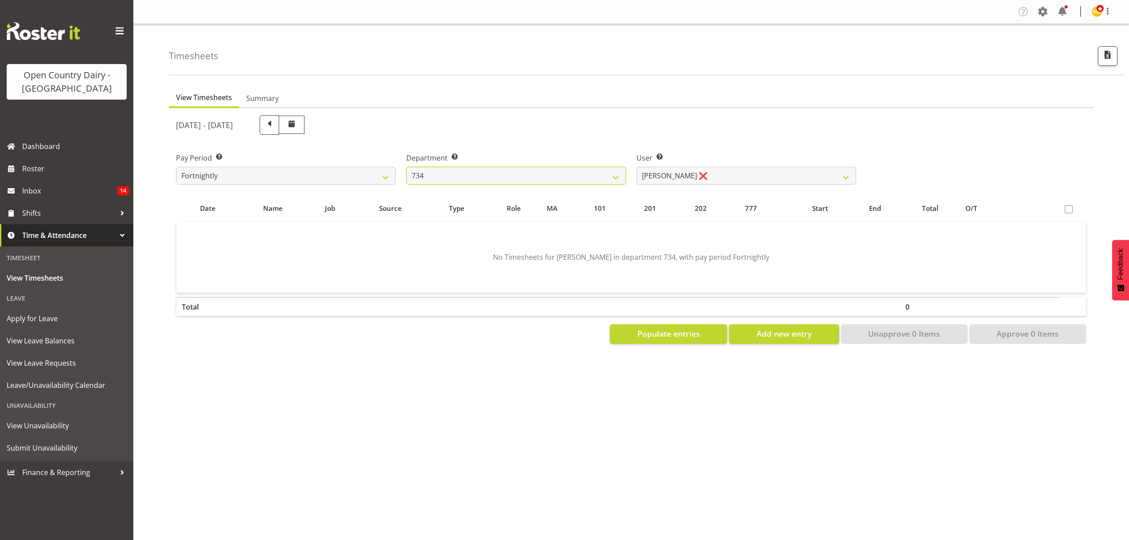
scroll to position [0, 0]
click at [615, 175] on select "734 735 736 737 738 739 850 851 852 853 854 855 856 858 861 862 865 868 869 870" at bounding box center [516, 176] width 220 height 18
click at [406, 167] on select "734 735 736 737 738 739 850 851 852 853 854 855 856 858 861 862 865 868 869 870" at bounding box center [516, 176] width 220 height 18
click at [848, 173] on select "Christopher Gamble ❌ Raymond Campbell ❌ Tama Irvine ❌" at bounding box center [746, 176] width 220 height 18
click at [616, 177] on select "734 735 736 737 738 739 850 851 852 853 854 855 856 858 861 862 865 868 869 870" at bounding box center [516, 176] width 220 height 18
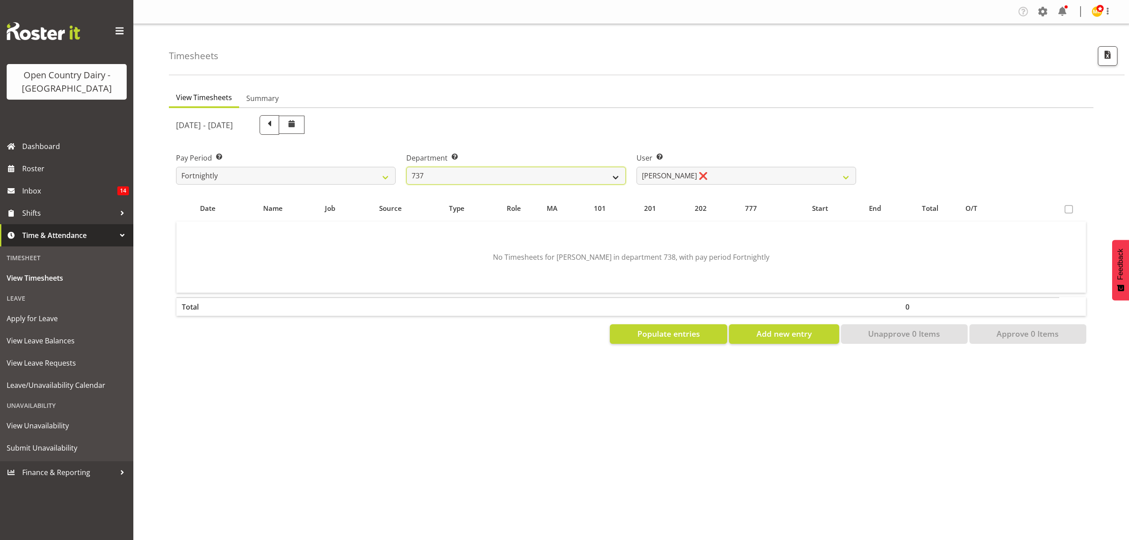
click at [406, 167] on select "734 735 736 737 738 739 850 851 852 853 854 855 856 858 861 862 865 868 869 870" at bounding box center [516, 176] width 220 height 18
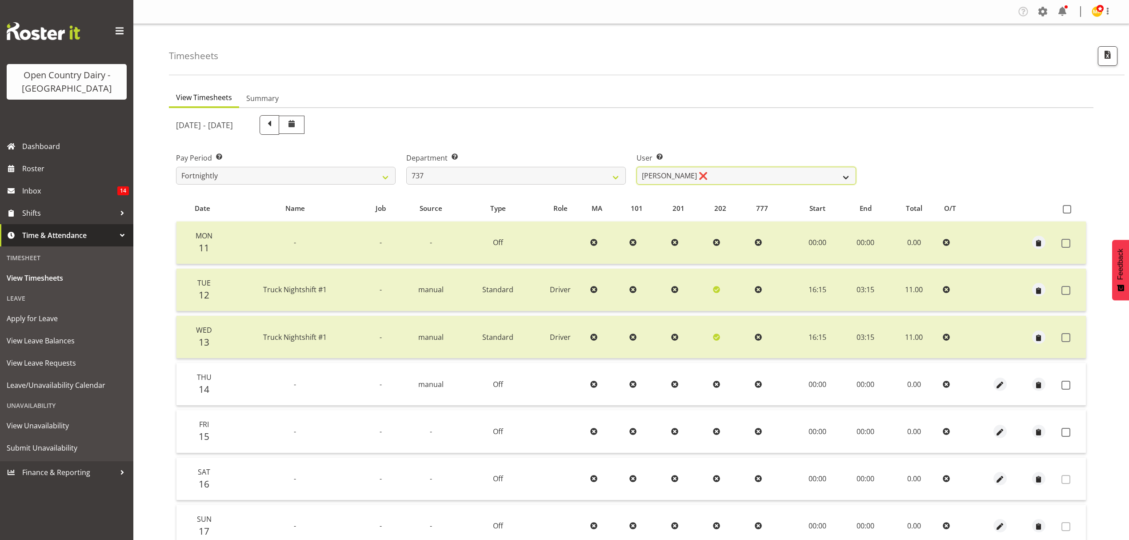
click at [844, 178] on select "Brian Neas ❌ Christopher Sutherland ❌ Richard Turnbull ❌" at bounding box center [746, 176] width 220 height 18
click at [614, 175] on select "734 735 736 737 738 739 850 851 852 853 854 855 856 858 861 862 865 868 869 870" at bounding box center [516, 176] width 220 height 18
click at [406, 167] on select "734 735 736 737 738 739 850 851 852 853 854 855 856 858 861 862 865 868 869 870" at bounding box center [516, 176] width 220 height 18
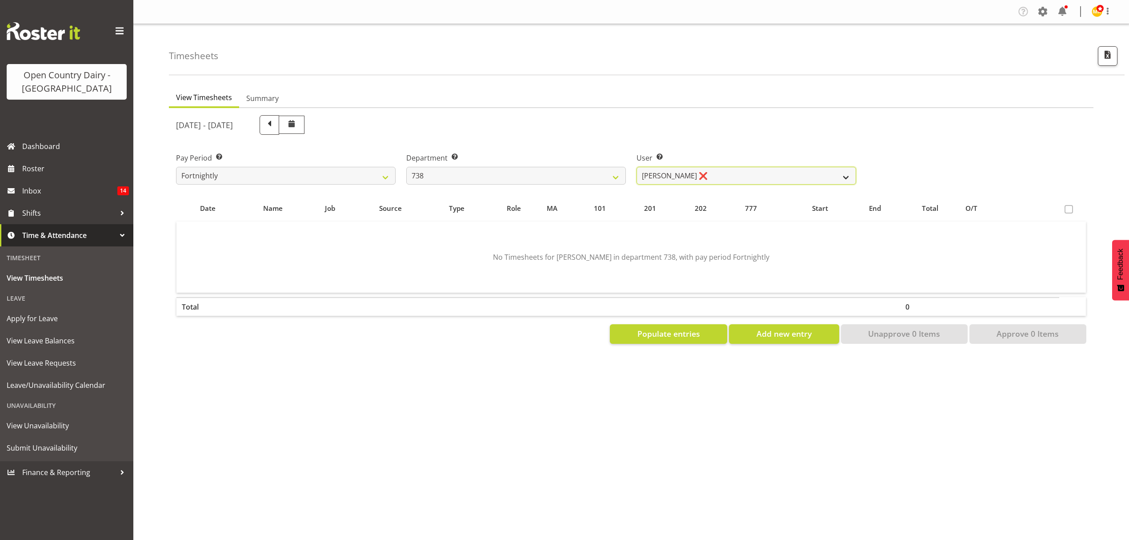
click at [852, 172] on select "Christopher Gamble ❌ Raymond Campbell ❌ Tama Irvine ❌" at bounding box center [746, 176] width 220 height 18
click at [615, 175] on select "734 735 736 737 738 739 850 851 852 853 854 855 856 858 861 862 865 868 869 870" at bounding box center [516, 176] width 220 height 18
click at [406, 167] on select "734 735 736 737 738 739 850 851 852 853 854 855 856 858 861 862 865 868 869 870" at bounding box center [516, 176] width 220 height 18
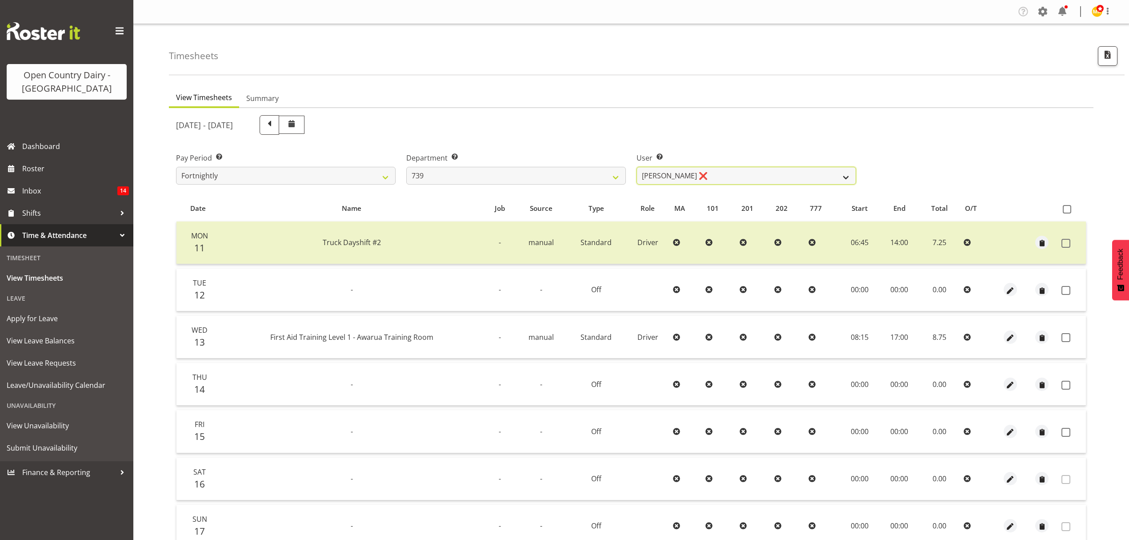
click at [843, 176] on select "Rick Murphy ❌ Tish Veint ❌" at bounding box center [746, 176] width 220 height 18
click at [614, 173] on select "734 735 736 737 738 739 850 851 852 853 854 855 856 858 861 862 865 868 869 870" at bounding box center [516, 176] width 220 height 18
click at [406, 167] on select "734 735 736 737 738 739 850 851 852 853 854 855 856 858 861 862 865 868 869 870" at bounding box center [516, 176] width 220 height 18
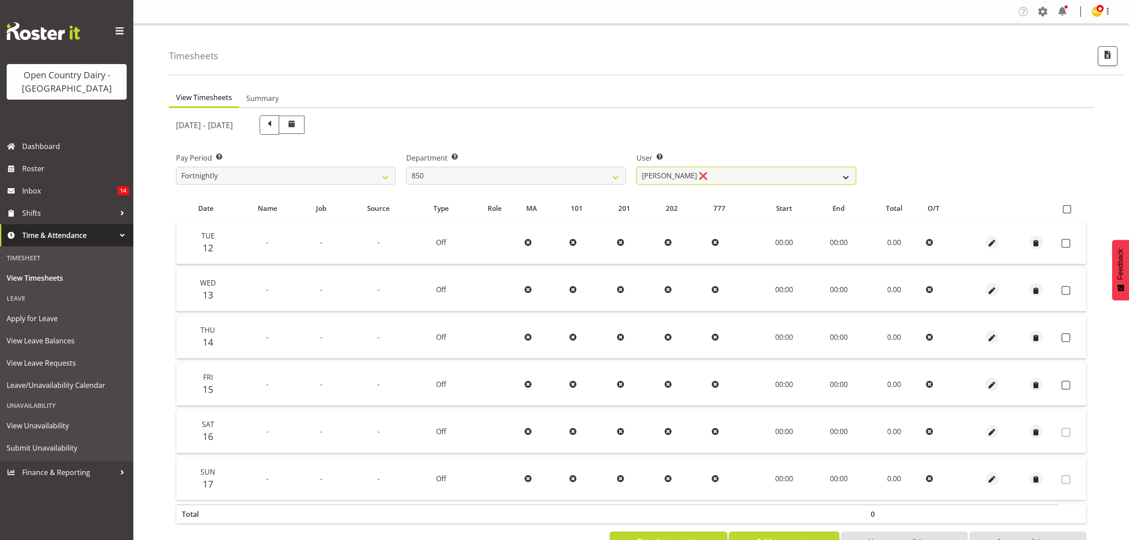
click at [843, 174] on select "Danny Davies ❌ David McKenzie ❌ Kerrod Ward ✔ Reece Calvert ❌" at bounding box center [746, 176] width 220 height 18
click at [614, 177] on select "734 735 736 737 738 739 850 851 852 853 854 855 856 858 861 862 865 868 869 870" at bounding box center [516, 176] width 220 height 18
click at [406, 167] on select "734 735 736 737 738 739 850 851 852 853 854 855 856 858 861 862 865 868 869 870" at bounding box center [516, 176] width 220 height 18
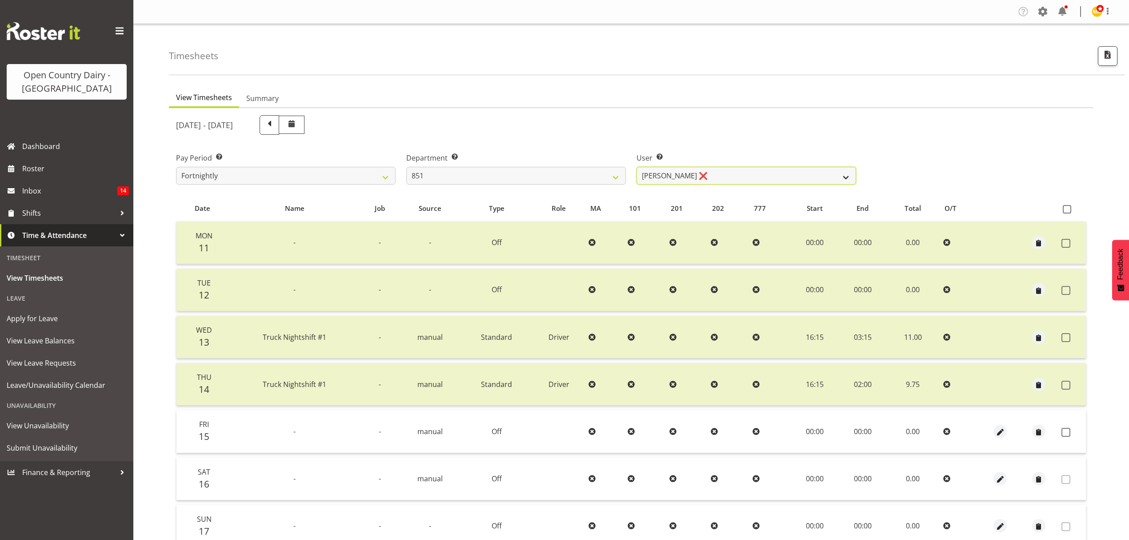
click at [846, 180] on select "Hayden Batt ❌ Martin Black ❌ Stacey Wilson ❌" at bounding box center [746, 176] width 220 height 18
click at [610, 174] on select "734 735 736 737 738 739 850 851 852 853 854 855 856 858 861 862 865 868 869 870" at bounding box center [516, 176] width 220 height 18
click at [406, 167] on select "734 735 736 737 738 739 850 851 852 853 854 855 856 858 861 862 865 868 869 870" at bounding box center [516, 176] width 220 height 18
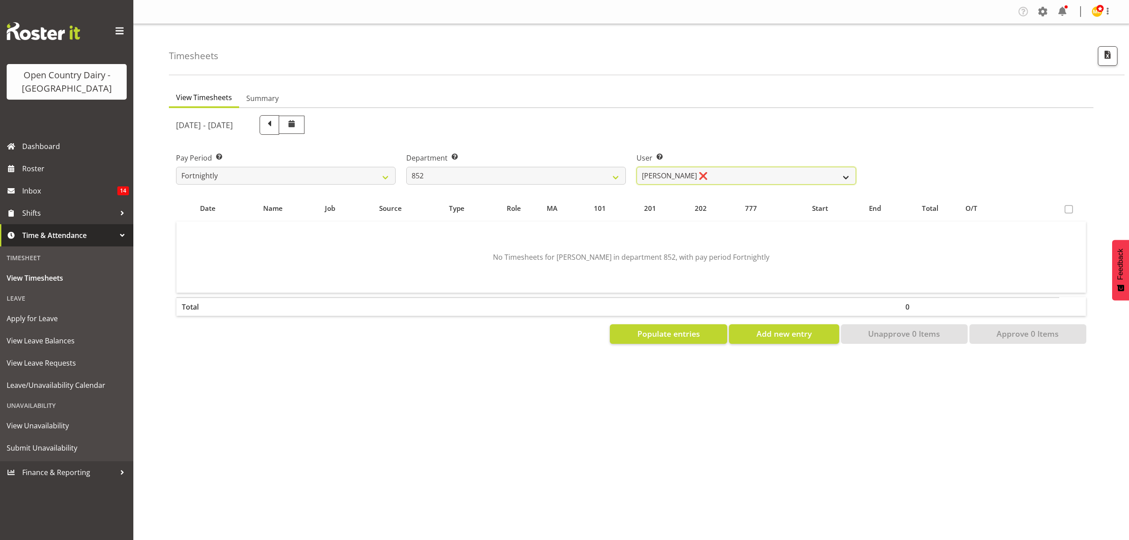
click at [847, 176] on select "Glenn Tither ❌ Jack Townley ❌" at bounding box center [746, 176] width 220 height 18
click at [612, 176] on select "734 735 736 737 738 739 850 851 852 853 854 855 856 858 861 862 865 868 869 870" at bounding box center [516, 176] width 220 height 18
click at [406, 167] on select "734 735 736 737 738 739 850 851 852 853 854 855 856 858 861 862 865 868 869 870" at bounding box center [516, 176] width 220 height 18
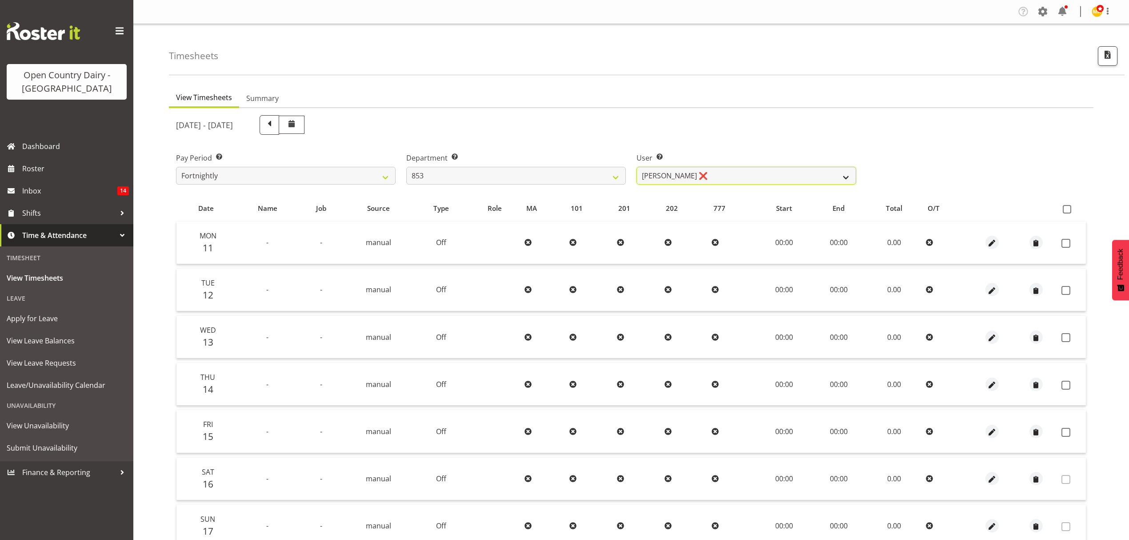
click at [844, 175] on select "Christiaan Botha ❌ Kevin Stuck ❌ Marty Powell ❌ Sean O'Neill ❌" at bounding box center [746, 176] width 220 height 18
click at [615, 174] on select "734 735 736 737 738 739 850 851 852 853 854 855 856 858 861 862 865 868 869 870" at bounding box center [516, 176] width 220 height 18
click at [406, 167] on select "734 735 736 737 738 739 850 851 852 853 854 855 856 858 861 862 865 868 869 870" at bounding box center [516, 176] width 220 height 18
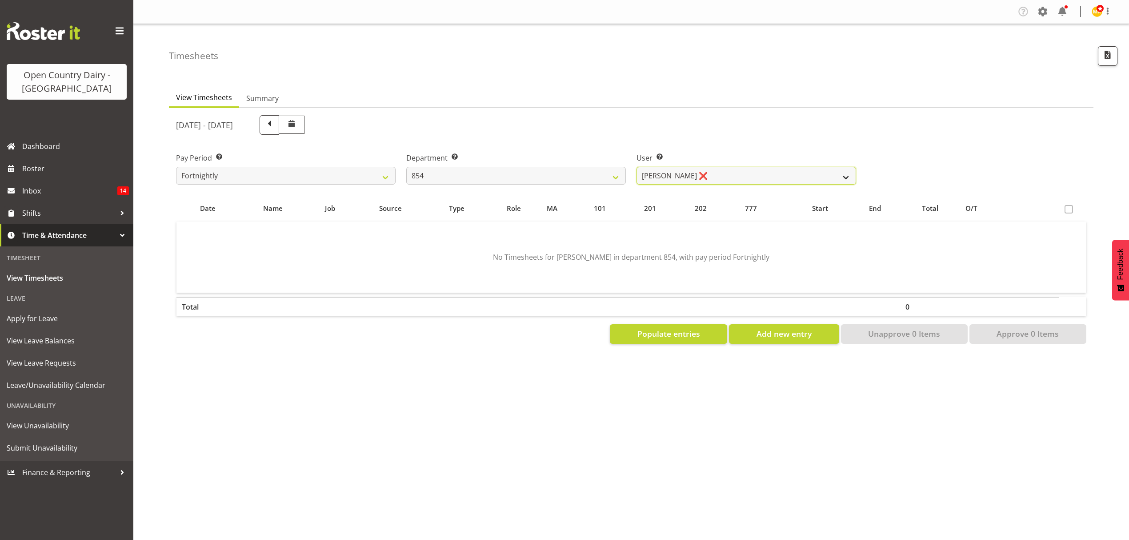
click at [843, 175] on select "Carl Johnstone ❌ Karl Nicol ❌ Raymond George ❌" at bounding box center [746, 176] width 220 height 18
click at [613, 176] on select "734 735 736 737 738 739 850 851 852 853 854 855 856 858 861 862 865 868 869 870" at bounding box center [516, 176] width 220 height 18
click at [406, 167] on select "734 735 736 737 738 739 850 851 852 853 854 855 856 858 861 862 865 868 869 870" at bounding box center [516, 176] width 220 height 18
click at [846, 176] on select "Leon Harrison ❌ Nathan Vincent ❌ Wayne Jukes ❌" at bounding box center [746, 176] width 220 height 18
click at [612, 175] on select "734 735 736 737 738 739 850 851 852 853 854 855 856 858 861 862 865 868 869 870" at bounding box center [516, 176] width 220 height 18
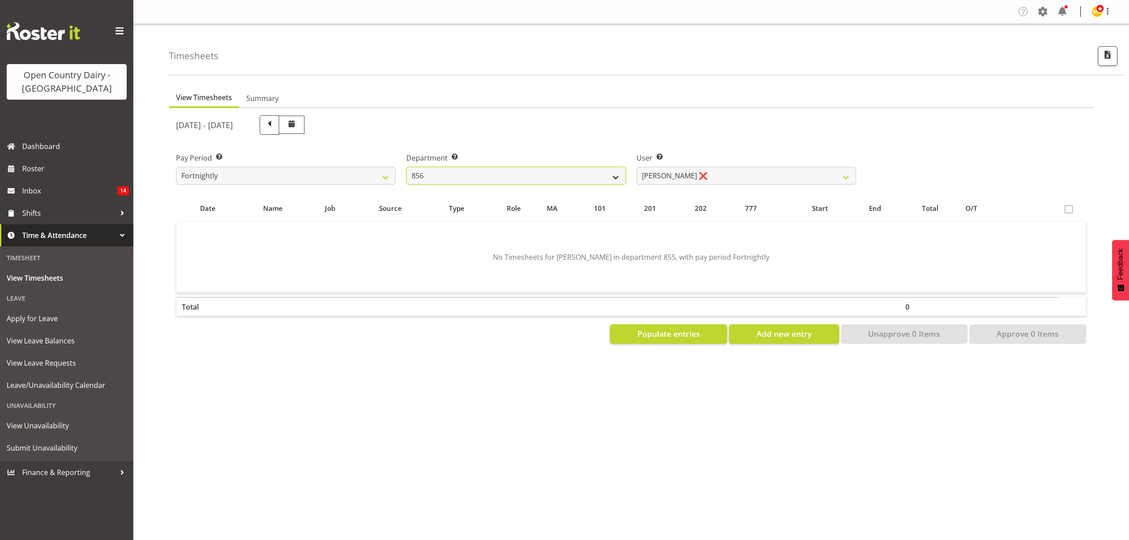
click at [406, 167] on select "734 735 736 737 738 739 850 851 852 853 854 855 856 858 861 862 865 868 869 870" at bounding box center [516, 176] width 220 height 18
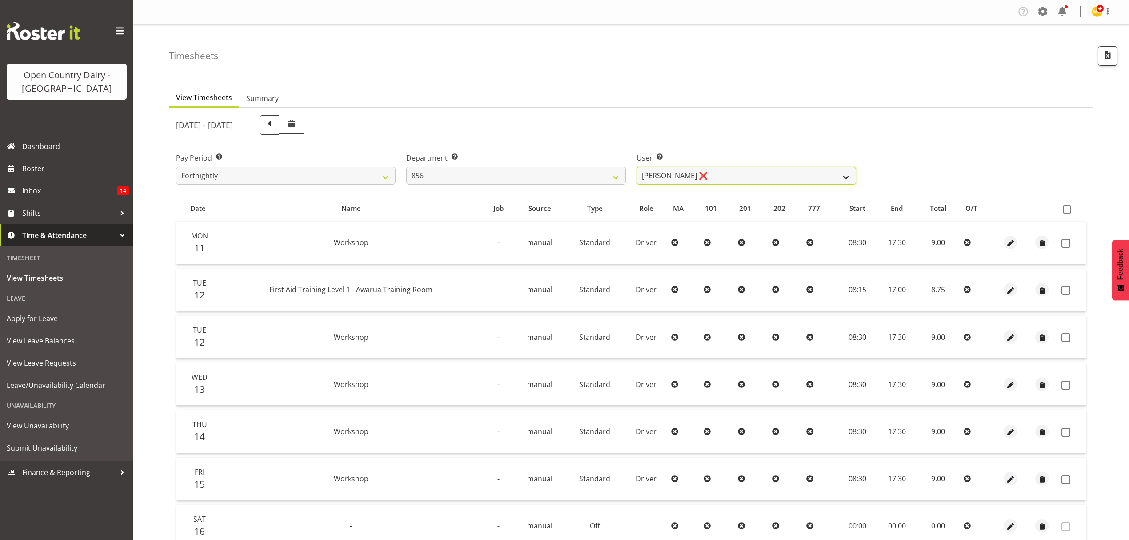
click at [847, 176] on select "Bradley Parkhill ❌ James Matheson ❌ Jason Vercoe ❌ Tony Lee ❌" at bounding box center [746, 176] width 220 height 18
click at [615, 178] on select "734 735 736 737 738 739 850 851 852 853 854 855 856 858 861 862 865 868 869 870" at bounding box center [516, 176] width 220 height 18
click at [406, 167] on select "734 735 736 737 738 739 850 851 852 853 854 855 856 858 861 862 865 868 869 870" at bounding box center [516, 176] width 220 height 18
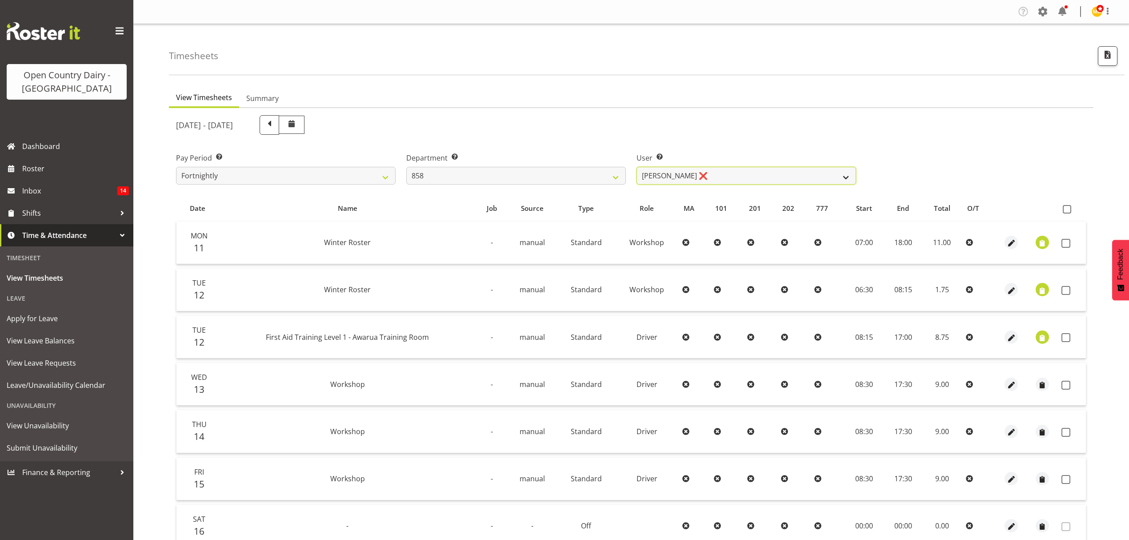
click at [843, 176] on select "Anthony Shaw ❌ Liam Bellman ❌ Neil Peters ❌" at bounding box center [746, 176] width 220 height 18
click at [617, 175] on select "734 735 736 737 738 739 850 851 852 853 854 855 856 858 861 862 865 868 869 870" at bounding box center [516, 176] width 220 height 18
click at [406, 167] on select "734 735 736 737 738 739 850 851 852 853 854 855 856 858 861 862 865 868 869 870" at bounding box center [516, 176] width 220 height 18
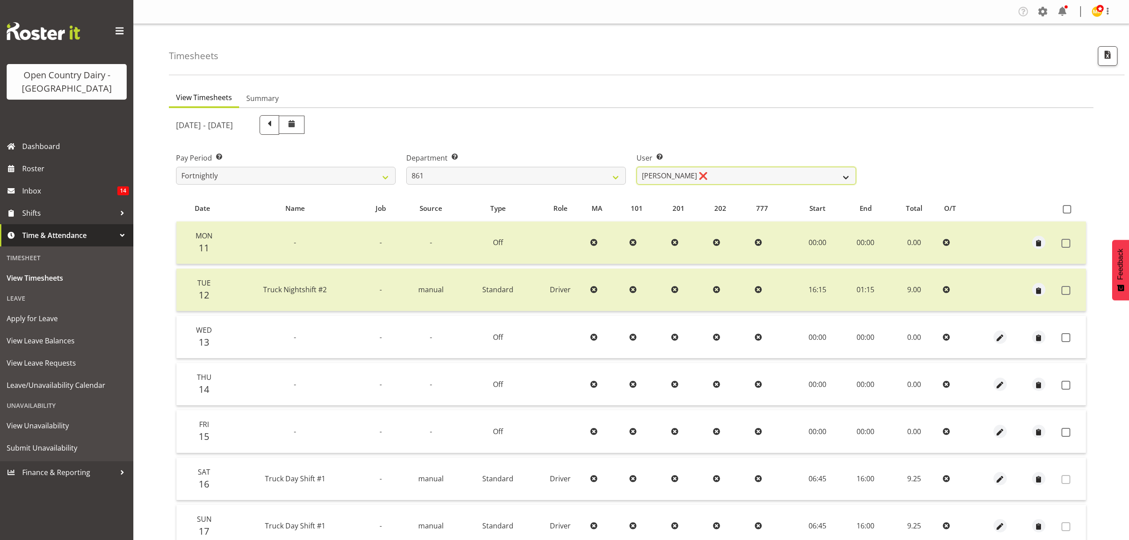
click at [847, 180] on select "Barry McIntosh ❌ Matthew Welland ❌ Philip Peek ❌" at bounding box center [746, 176] width 220 height 18
click at [614, 173] on select "734 735 736 737 738 739 850 851 852 853 854 855 856 858 861 862 865 868 869 870" at bounding box center [516, 176] width 220 height 18
select select "676"
click at [406, 167] on select "734 735 736 737 738 739 850 851 852 853 854 855 856 858 861 862 865 868 869 870" at bounding box center [516, 176] width 220 height 18
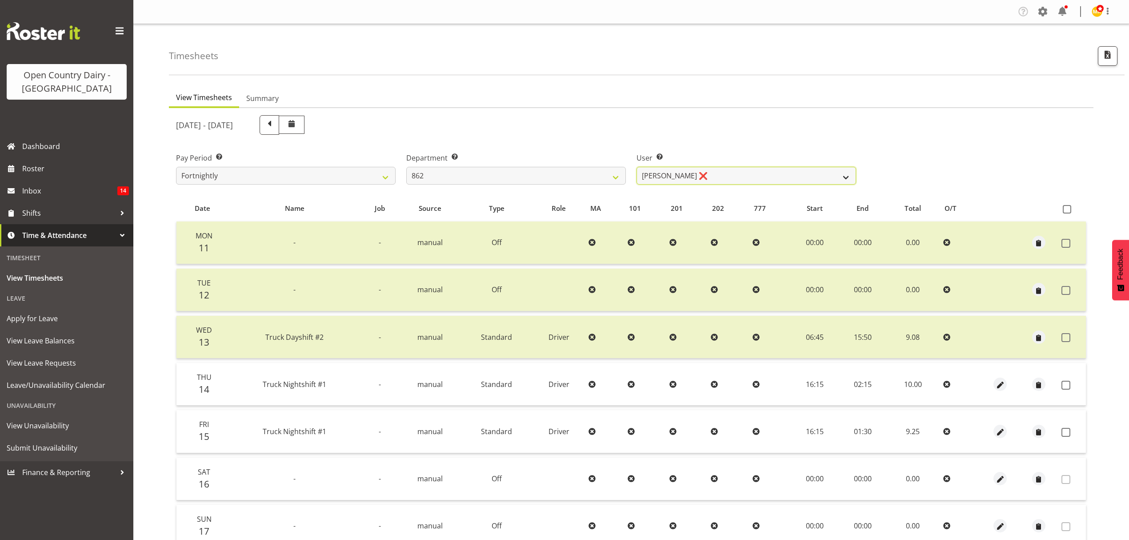
click at [842, 173] on select "Andy Van Brecht ❌ Bennie (David) Smith ❌ Colin Schwarz ❌ Forbes O'Reilly ❌" at bounding box center [746, 176] width 220 height 18
click at [1062, 384] on span at bounding box center [1065, 384] width 9 height 9
checkbox input "true"
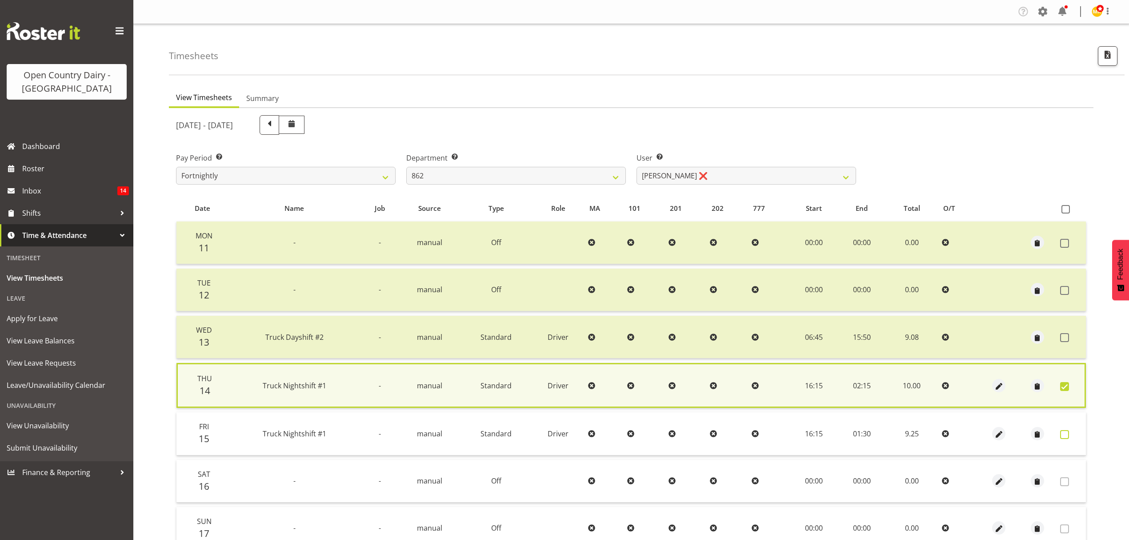
click at [1063, 434] on span at bounding box center [1064, 434] width 9 height 9
checkbox input "true"
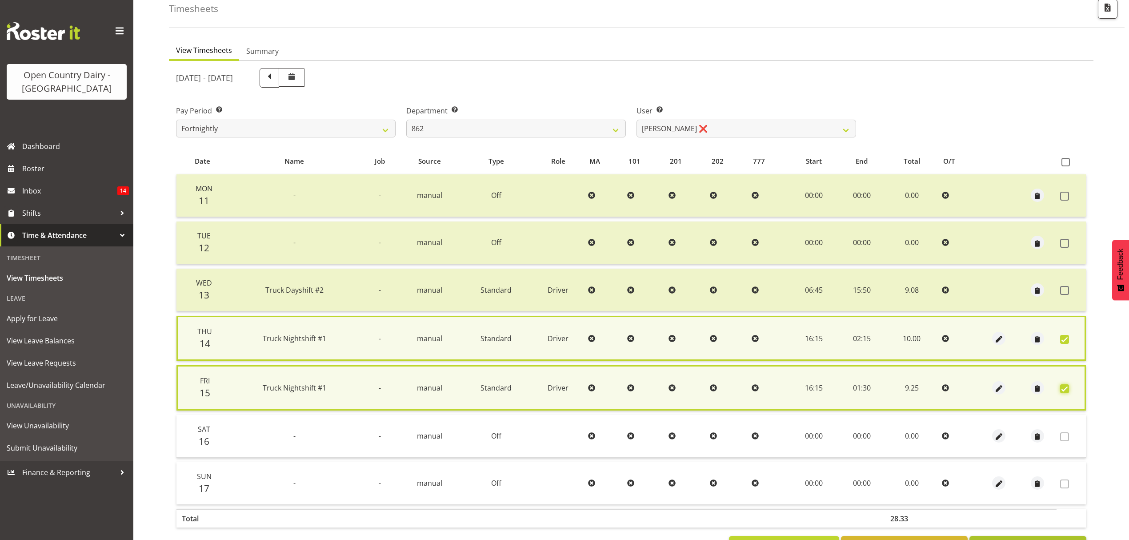
scroll to position [82, 0]
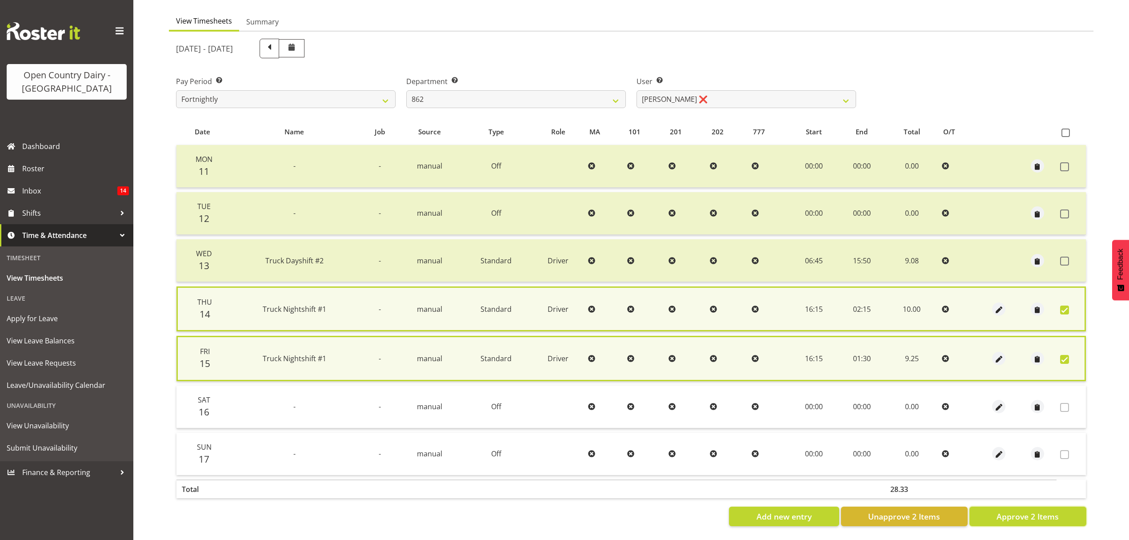
drag, startPoint x: 1040, startPoint y: 502, endPoint x: 1046, endPoint y: 504, distance: 5.9
click at [1042, 510] on span "Approve 2 Items" at bounding box center [1027, 516] width 62 height 12
checkbox input "false"
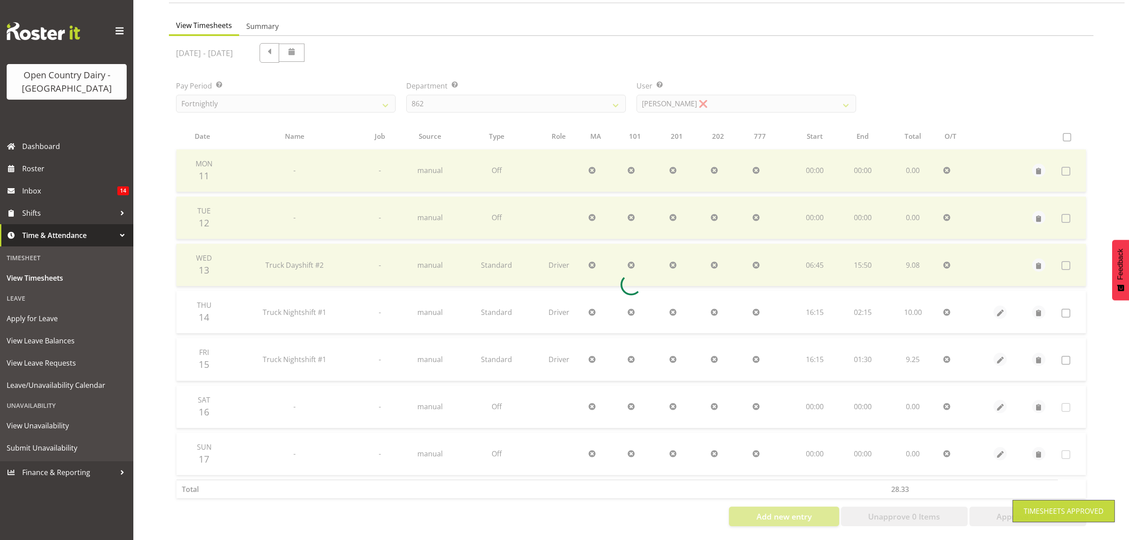
scroll to position [79, 0]
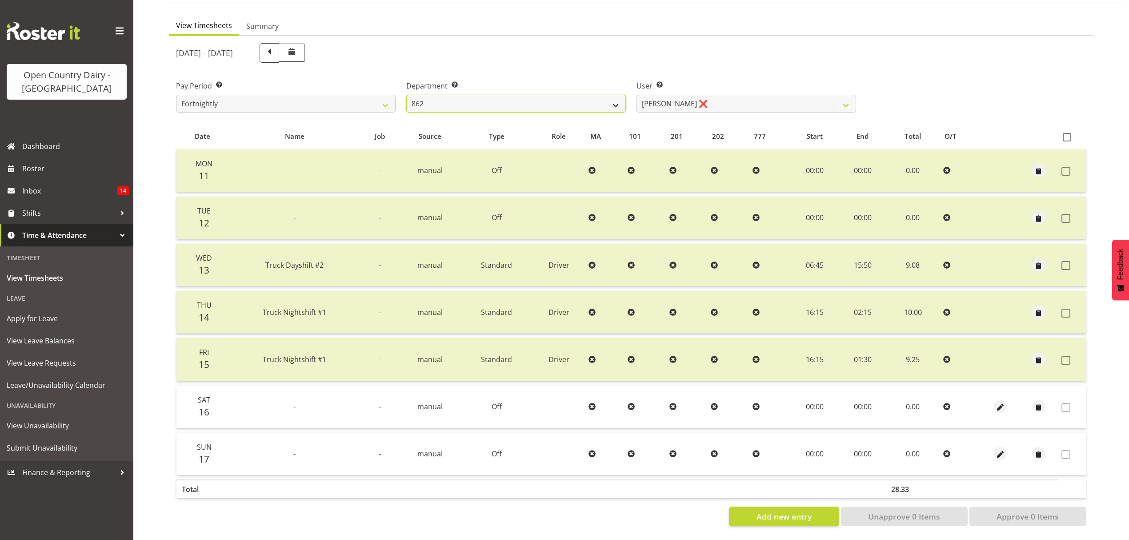
click at [619, 97] on select "734 735 736 737 738 739 850 851 852 853 854 855 856 858 861 862 865 868 869 870" at bounding box center [516, 104] width 220 height 18
click at [406, 95] on select "734 735 736 737 738 739 850 851 852 853 854 855 856 858 861 862 865 868 869 870" at bounding box center [516, 104] width 220 height 18
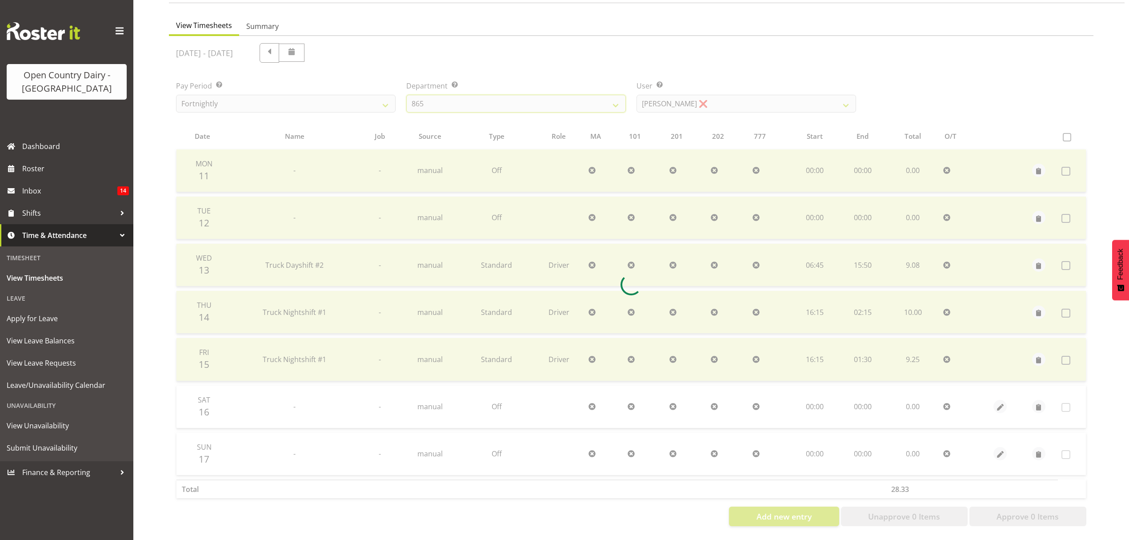
scroll to position [0, 0]
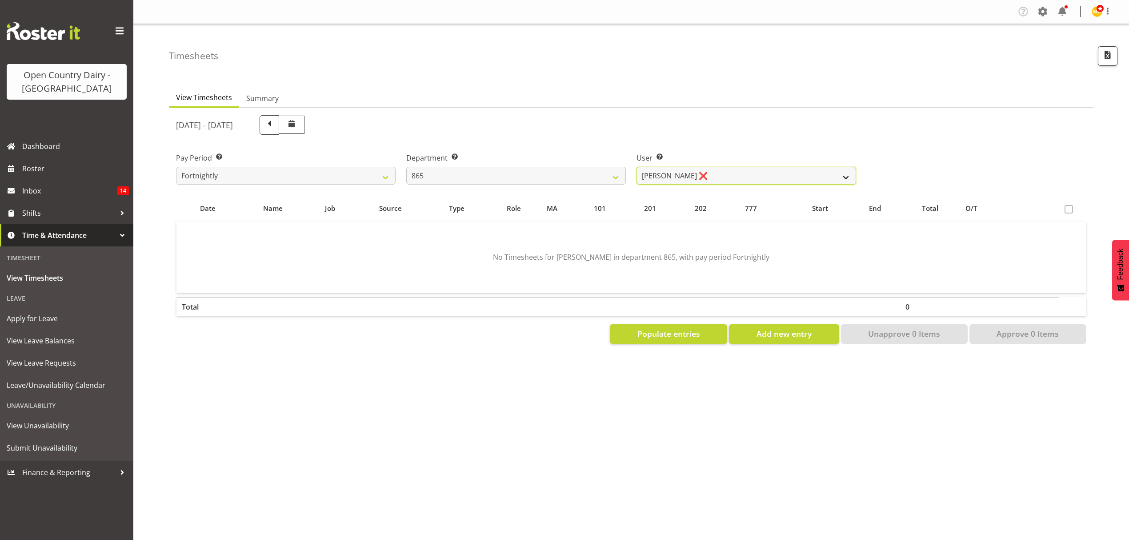
click at [847, 178] on select "Flavio Ferraz ❌ George Courtney ❌ Steffan Kennard ❌" at bounding box center [746, 176] width 220 height 18
click at [612, 179] on select "734 735 736 737 738 739 850 851 852 853 854 855 856 858 861 862 865 868 869 870" at bounding box center [516, 176] width 220 height 18
click at [406, 167] on select "734 735 736 737 738 739 850 851 852 853 854 855 856 858 861 862 865 868 869 870" at bounding box center [516, 176] width 220 height 18
click at [849, 180] on select "Flavio Ferraz ❌ George Courtney ❌ Steffan Kennard ❌" at bounding box center [746, 176] width 220 height 18
click at [612, 176] on select "734 735 736 737 738 739 850 851 852 853 854 855 856 858 861 862 865 868 869 870" at bounding box center [516, 176] width 220 height 18
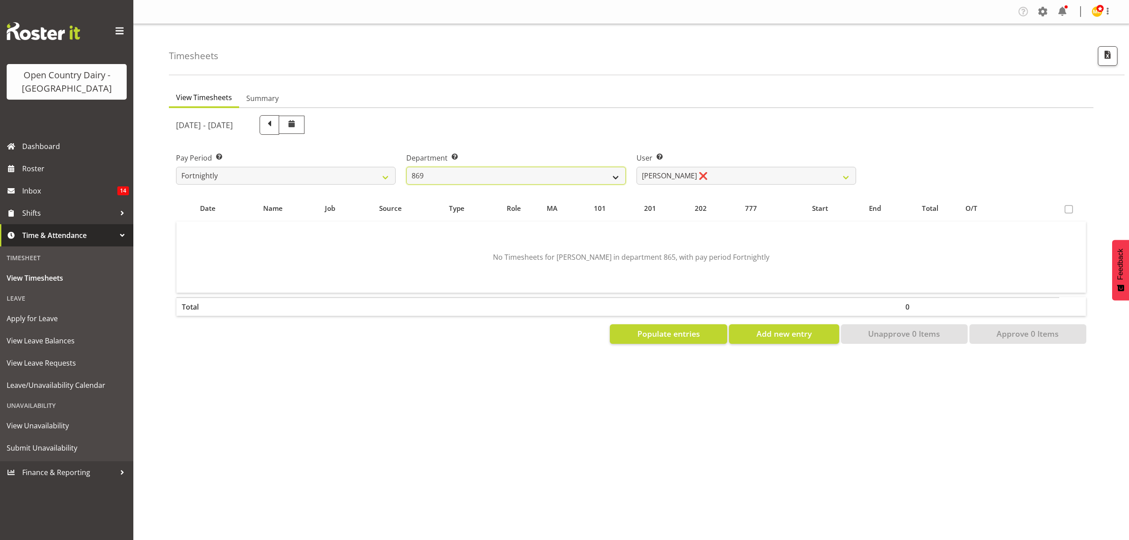
click at [406, 167] on select "734 735 736 737 738 739 850 851 852 853 854 855 856 858 861 862 865 868 869 870" at bounding box center [516, 176] width 220 height 18
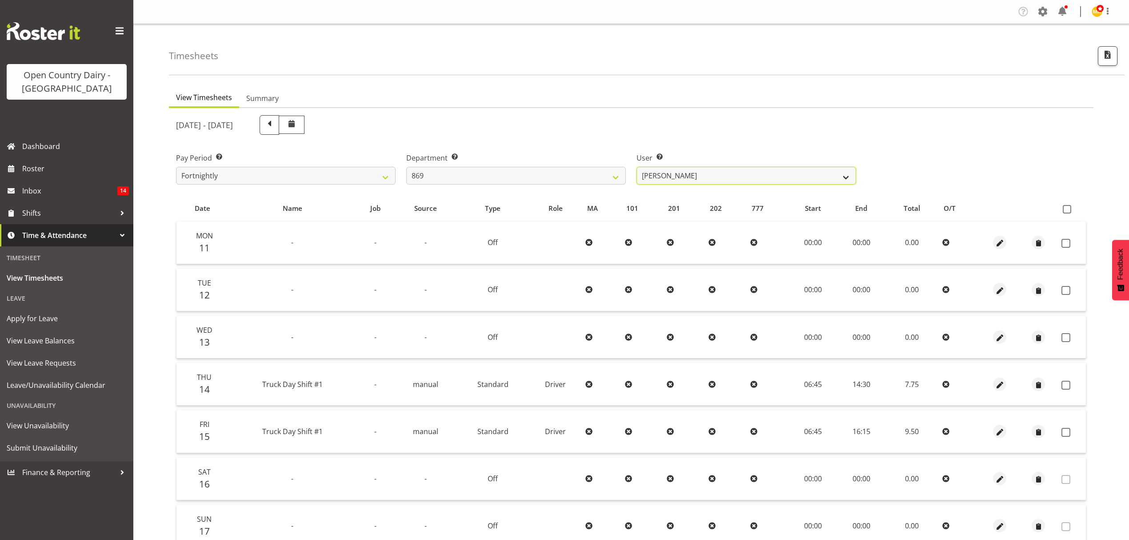
click at [847, 178] on select "Barry O'Donnell ❌ Barry Johnston ❌ Jason Soper ❌ Peter Wieczorek ❌" at bounding box center [746, 176] width 220 height 18
click at [615, 177] on select "734 735 736 737 738 739 850 851 852 853 854 855 856 858 861 862 865 868 869 870" at bounding box center [516, 176] width 220 height 18
click at [406, 167] on select "734 735 736 737 738 739 850 851 852 853 854 855 856 858 861 862 865 868 869 870" at bounding box center [516, 176] width 220 height 18
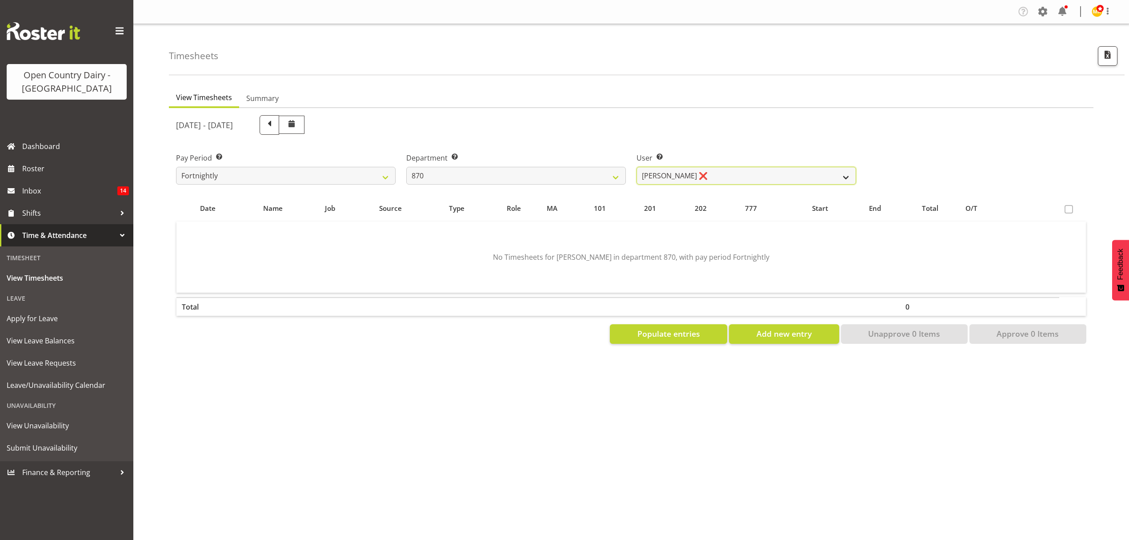
click at [845, 177] on select "Andy Haywood ❌ David Young ❌ Stewart Matheson ❌" at bounding box center [746, 176] width 220 height 18
click at [619, 176] on select "734 735 736 737 738 739 850 851 852 853 854 855 856 858 861 862 865 868 869 870" at bounding box center [516, 176] width 220 height 18
click at [406, 167] on select "734 735 736 737 738 739 850 851 852 853 854 855 856 858 861 862 865 868 869 870" at bounding box center [516, 176] width 220 height 18
click at [850, 177] on select "Andrew Henderson ❌ Ricky Popham ❌ Stacy MacAskill ❌ Trish Nicol ❌" at bounding box center [746, 176] width 220 height 18
click at [617, 173] on select "734 735 736 737 738 739 850 851 852 853 854 855 856 858 861 862 865 868 869 870" at bounding box center [516, 176] width 220 height 18
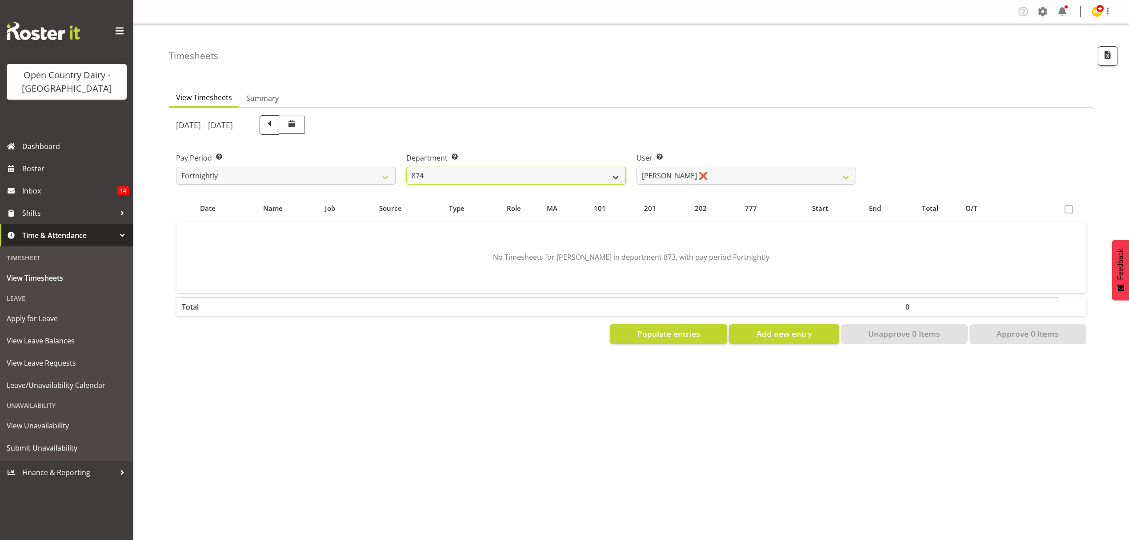
click at [406, 167] on select "734 735 736 737 738 739 850 851 852 853 854 855 856 858 861 862 865 868 869 870" at bounding box center [516, 176] width 220 height 18
click at [0, 0] on div at bounding box center [0, 0] width 0 height 0
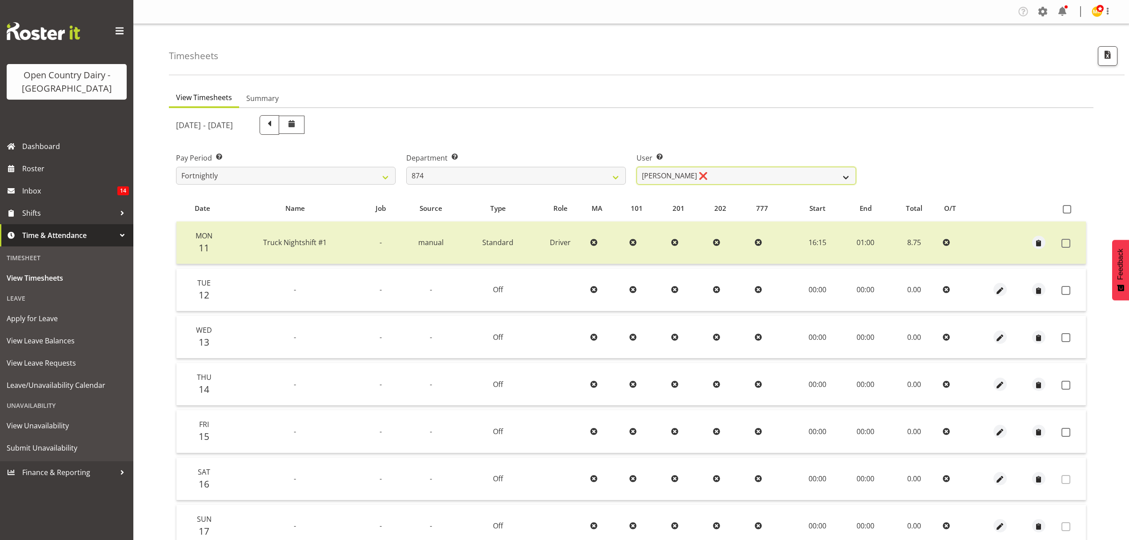
click at [850, 180] on select "Annette Parker ❌ Christopher McRae ❌ Patrick Stenton ❌ Rachel Carpenter ❌" at bounding box center [746, 176] width 220 height 18
click at [617, 174] on select "734 735 736 737 738 739 850 851 852 853 854 855 856 858 861 862 865 868 869 870" at bounding box center [516, 176] width 220 height 18
click at [406, 167] on select "734 735 736 737 738 739 850 851 852 853 854 855 856 858 861 862 865 868 869 870" at bounding box center [516, 176] width 220 height 18
click at [848, 174] on select "Gavin Hamilton ❌ Ian Barbour ❌ John Graham ❌ Tom Rahl ❌" at bounding box center [746, 176] width 220 height 18
click at [614, 173] on select "734 735 736 737 738 739 850 851 852 853 854 855 856 858 861 862 865 868 869 870" at bounding box center [516, 176] width 220 height 18
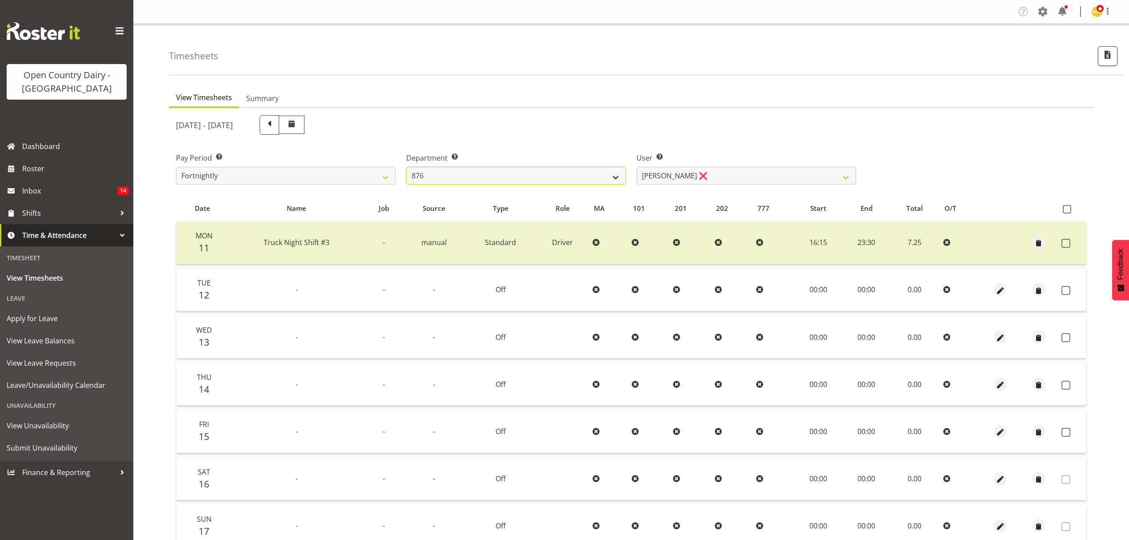
click at [406, 167] on select "734 735 736 737 738 739 850 851 852 853 854 855 856 858 861 862 865 868 869 870" at bounding box center [516, 176] width 220 height 18
click at [845, 178] on select "Gavin Hamilton ❌ Ian Barbour ❌ John Graham ❌ Tom Rahl ❌" at bounding box center [746, 176] width 220 height 18
click at [613, 174] on select "734 735 736 737 738 739 850 851 852 853 854 855 856 858 861 862 865 868 869 870" at bounding box center [516, 176] width 220 height 18
click at [406, 167] on select "734 735 736 737 738 739 850 851 852 853 854 855 856 858 861 862 865 868 869 870" at bounding box center [516, 176] width 220 height 18
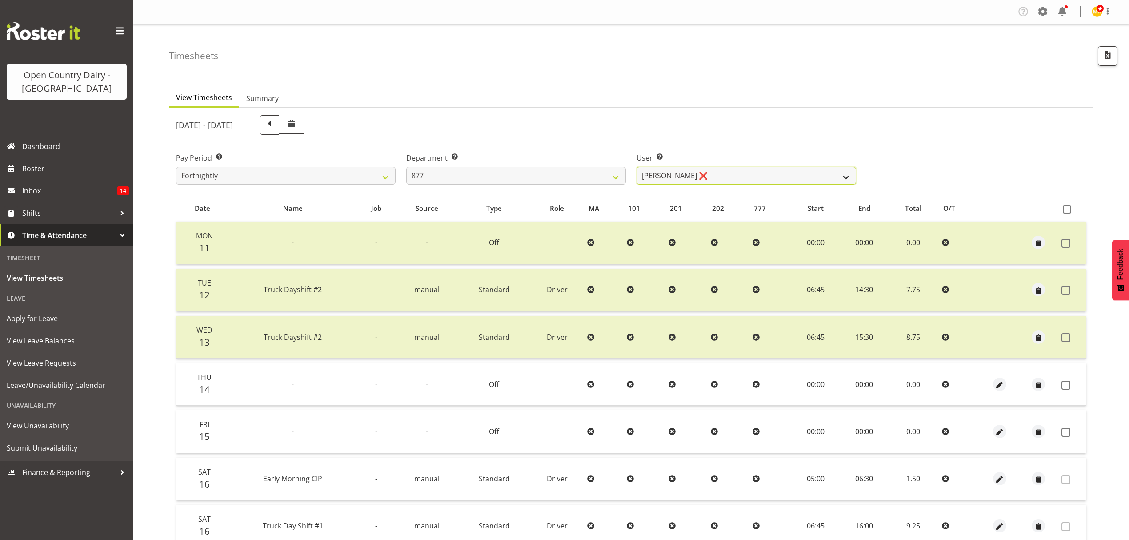
click at [845, 178] on select "Barry Shields ❌ Callum Wells ❌ Helen Bull ❌ Jase Preston ❌" at bounding box center [746, 176] width 220 height 18
click at [619, 175] on select "734 735 736 737 738 739 850 851 852 853 854 855 856 858 861 862 865 868 869 870" at bounding box center [516, 176] width 220 height 18
click at [406, 167] on select "734 735 736 737 738 739 850 851 852 853 854 855 856 858 861 862 865 868 869 870" at bounding box center [516, 176] width 220 height 18
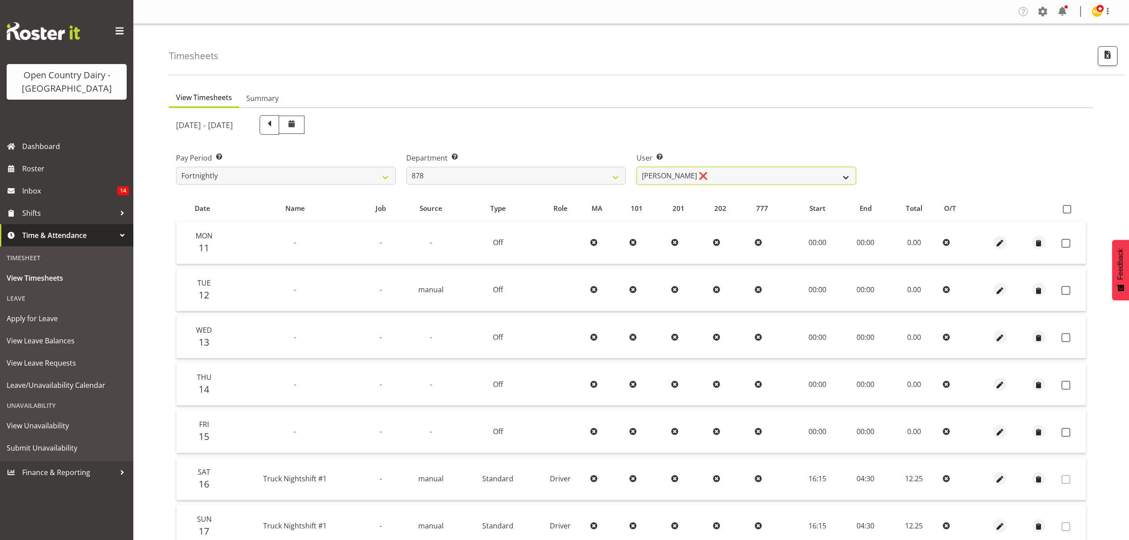
click at [847, 175] on select "Athol Warnock ❌ Dean Tither ❌ Joshua Treymane ❌ Vinkie Botha ❌" at bounding box center [746, 176] width 220 height 18
click at [613, 172] on select "734 735 736 737 738 739 850 851 852 853 854 855 856 858 861 862 865 868 869 870" at bounding box center [516, 176] width 220 height 18
click at [406, 167] on select "734 735 736 737 738 739 850 851 852 853 854 855 856 858 861 862 865 868 869 870" at bounding box center [516, 176] width 220 height 18
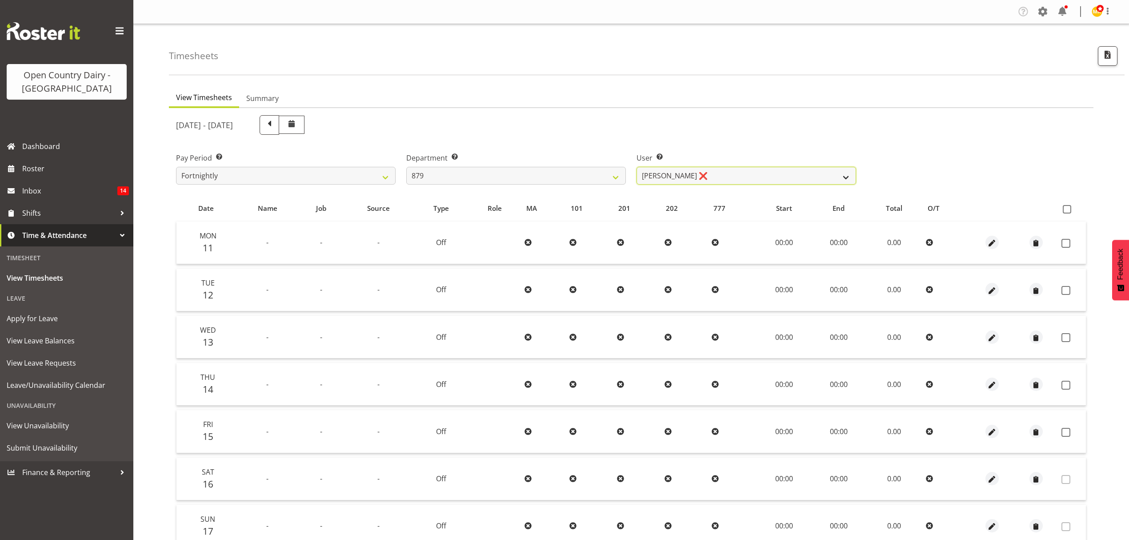
click at [845, 173] on select "Bryan Windle ❌ John Dalton ❌ Rodney Hamilton ❌ Tony Corr ❌" at bounding box center [746, 176] width 220 height 18
click at [614, 173] on select "734 735 736 737 738 739 850 851 852 853 854 855 856 858 861 862 865 868 869 870" at bounding box center [516, 176] width 220 height 18
click at [406, 167] on select "734 735 736 737 738 739 850 851 852 853 854 855 856 858 861 862 865 868 869 870" at bounding box center [516, 176] width 220 height 18
click at [851, 173] on select "Bruce Spencer ❌ Neville Hoatten ❌ Warren Tempelman ❌" at bounding box center [746, 176] width 220 height 18
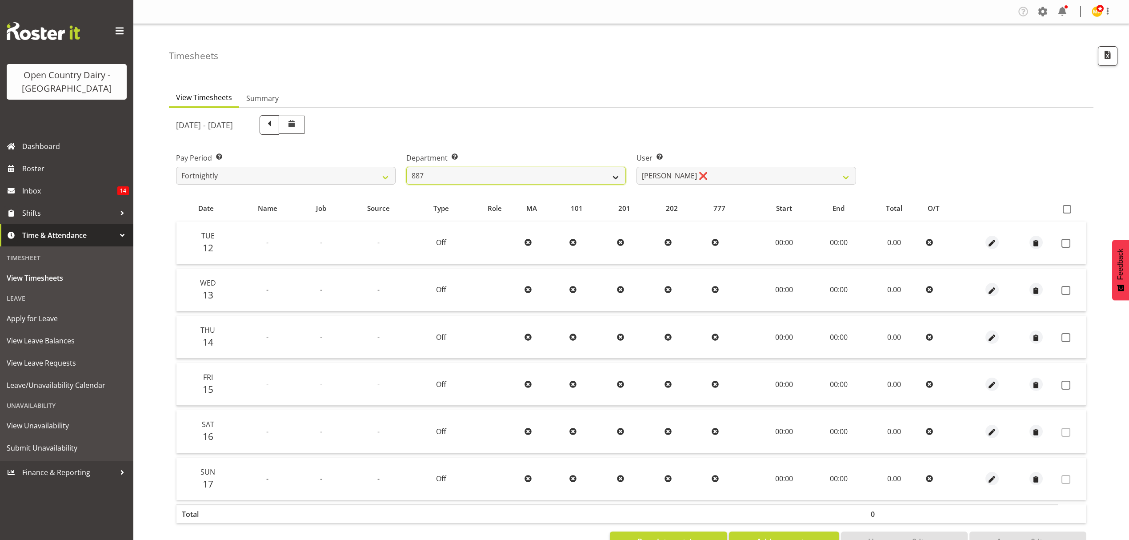
click at [616, 173] on select "734 735 736 737 738 739 850 851 852 853 854 855 856 858 861 862 865 868 869 870" at bounding box center [516, 176] width 220 height 18
click at [406, 167] on select "734 735 736 737 738 739 850 851 852 853 854 855 856 858 861 862 865 868 869 870" at bounding box center [516, 176] width 220 height 18
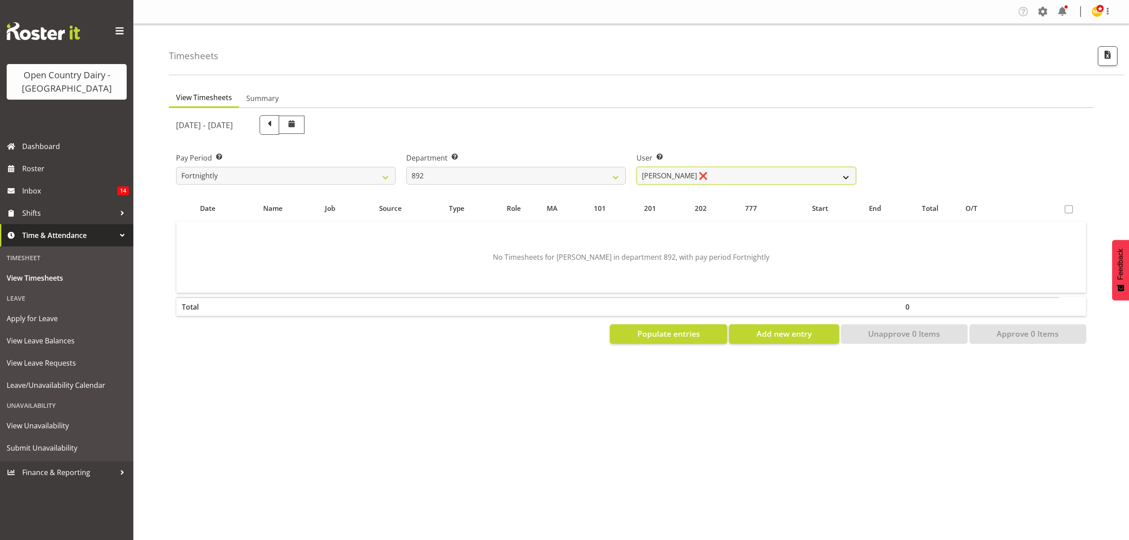
click at [847, 178] on select "Brittany Willis ❌" at bounding box center [746, 176] width 220 height 18
click at [615, 171] on select "734 735 736 737 738 739 850 851 852 853 854 855 856 858 861 862 865 868 869 870" at bounding box center [516, 176] width 220 height 18
select select "678"
click at [406, 167] on select "734 735 736 737 738 739 850 851 852 853 854 855 856 858 861 862 865 868 869 870" at bounding box center [516, 176] width 220 height 18
click at [843, 178] on select "Flavio Ferraz ❌ George Courtney ❌ Steffan Kennard ❌" at bounding box center [746, 176] width 220 height 18
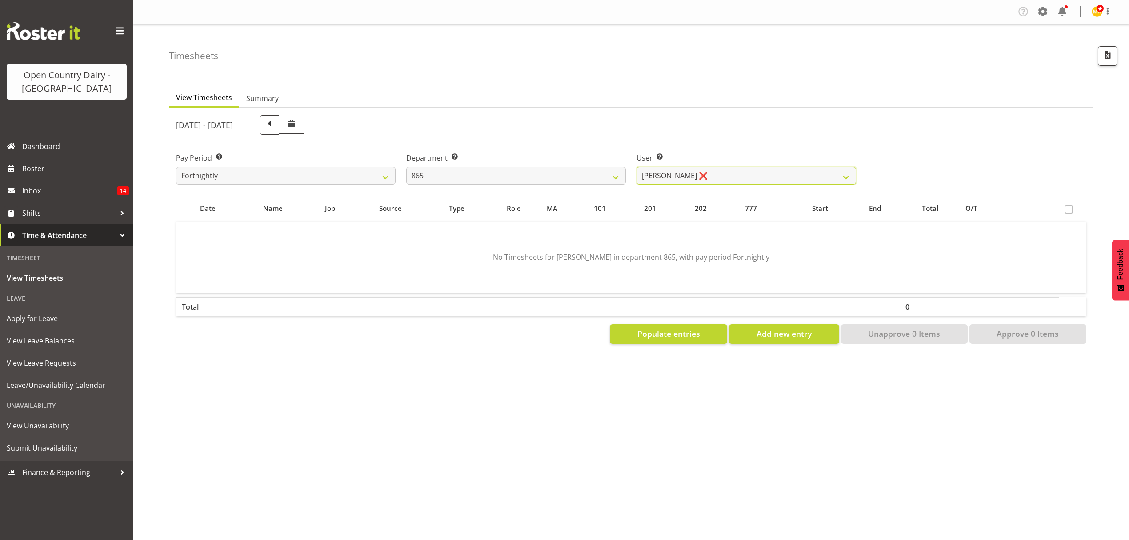
select select "9760"
click at [636, 167] on select "Flavio Ferraz ❌ George Courtney ❌ Steffan Kennard ❌" at bounding box center [746, 176] width 220 height 18
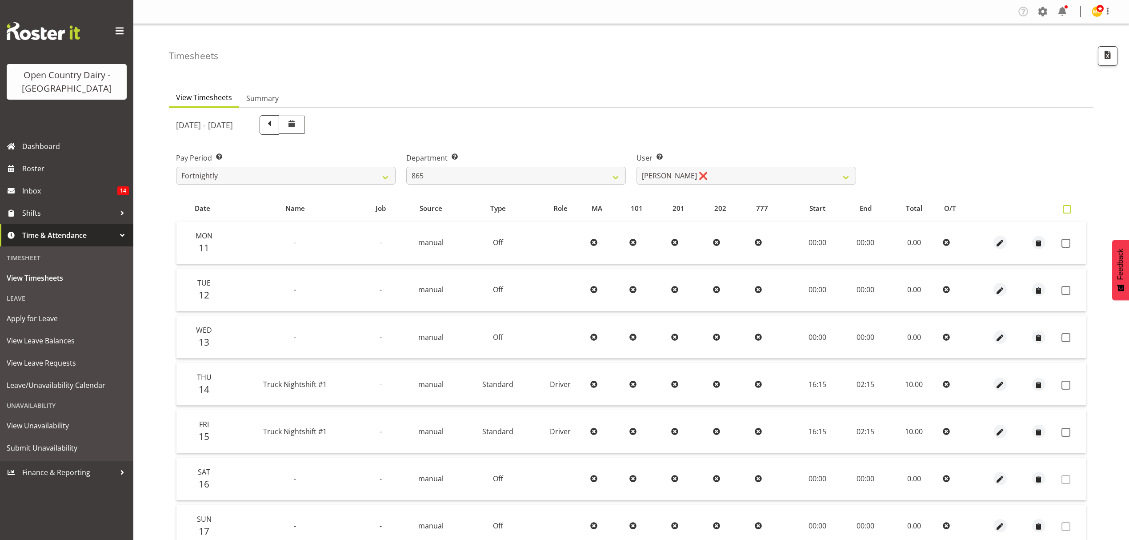
click at [1067, 210] on span at bounding box center [1067, 209] width 8 height 8
click at [1067, 210] on input "checkbox" at bounding box center [1066, 209] width 6 height 6
checkbox input "true"
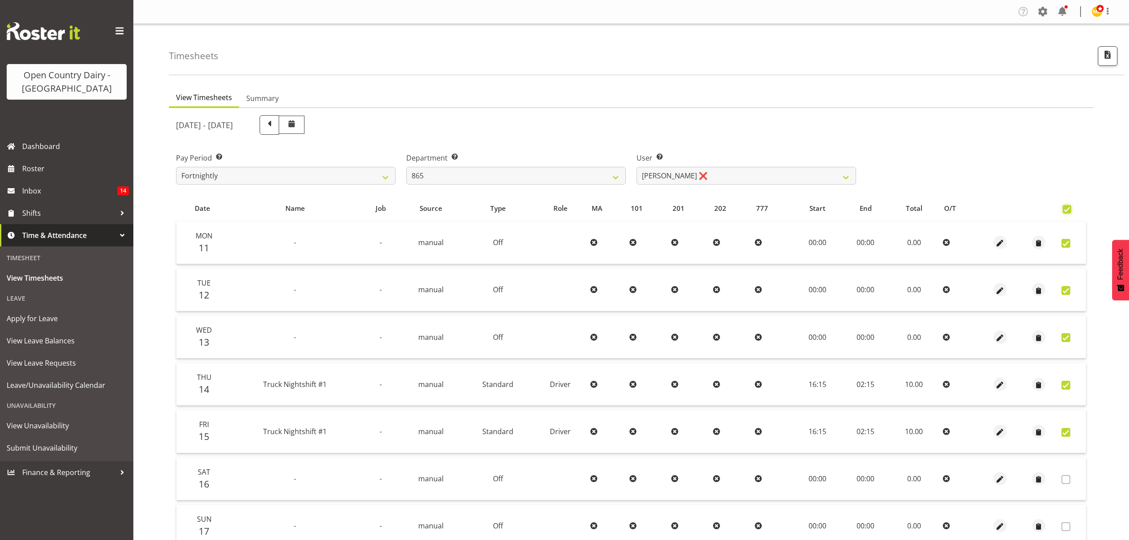
checkbox input "true"
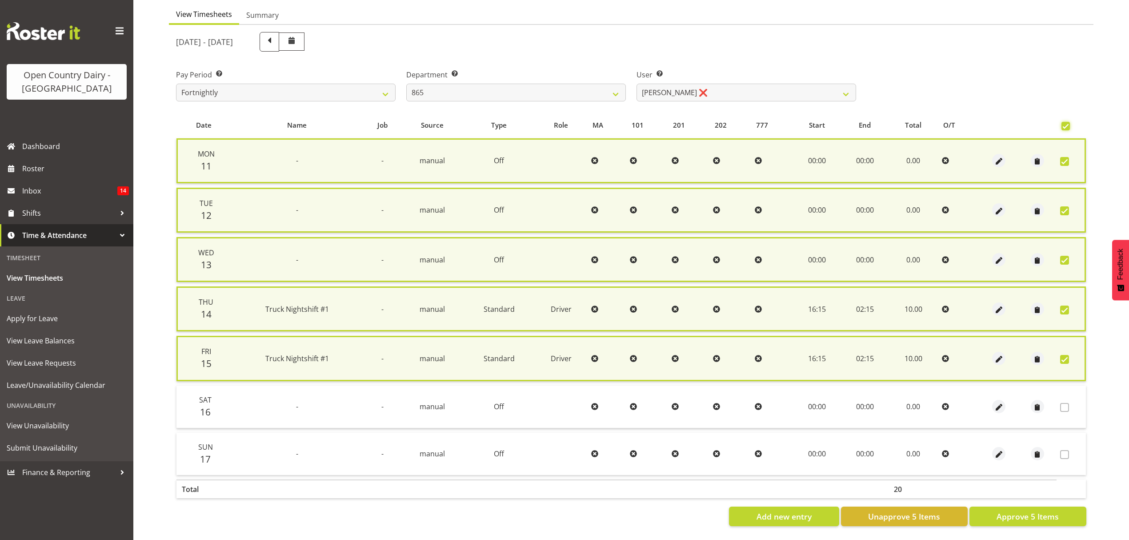
scroll to position [88, 0]
click at [1033, 510] on span "Approve 5 Items" at bounding box center [1027, 516] width 62 height 12
checkbox input "false"
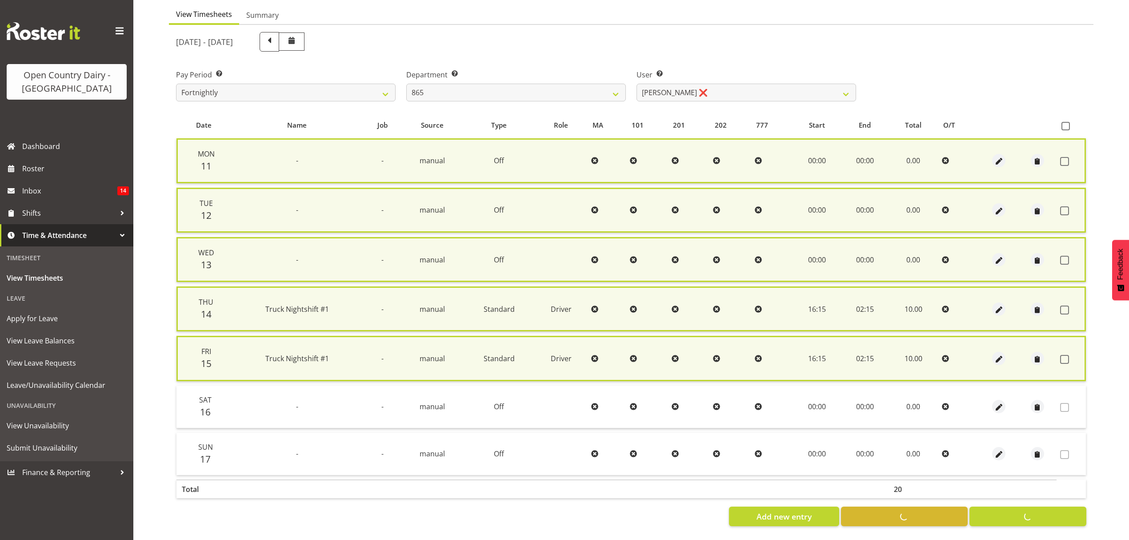
checkbox input "false"
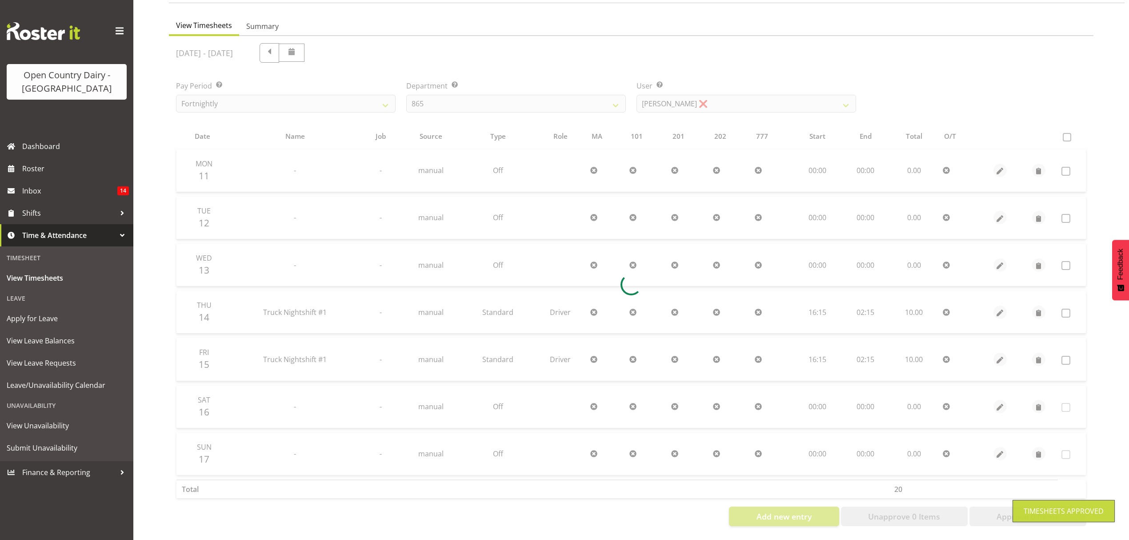
scroll to position [79, 0]
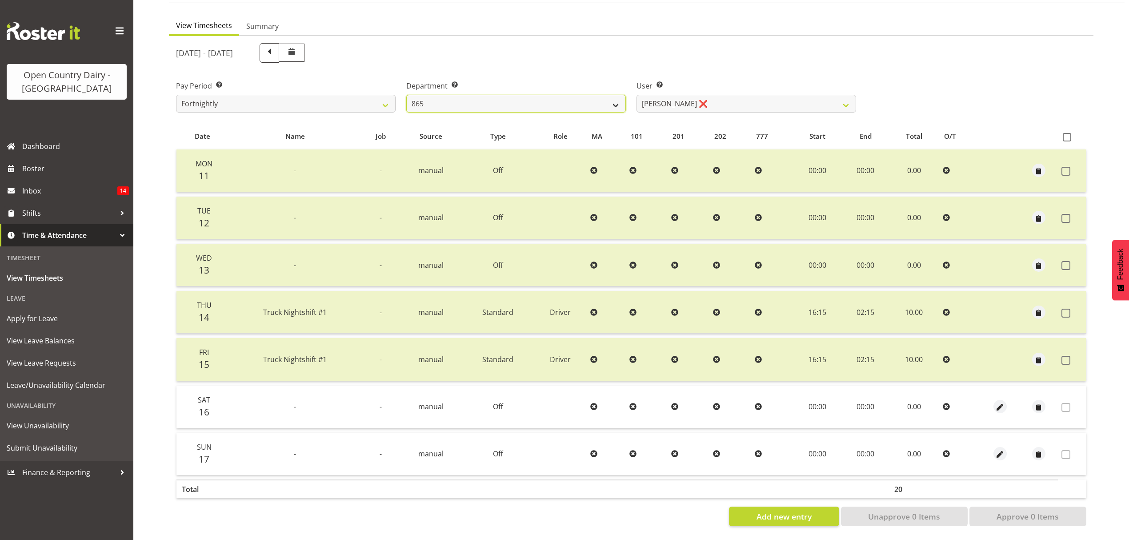
click at [614, 97] on select "734 735 736 737 738 739 850 851 852 853 854 855 856 858 861 862 865 868 869 870" at bounding box center [516, 104] width 220 height 18
select select "904"
click at [406, 95] on select "734 735 736 737 738 739 850 851 852 853 854 855 856 858 861 862 865 868 869 870" at bounding box center [516, 104] width 220 height 18
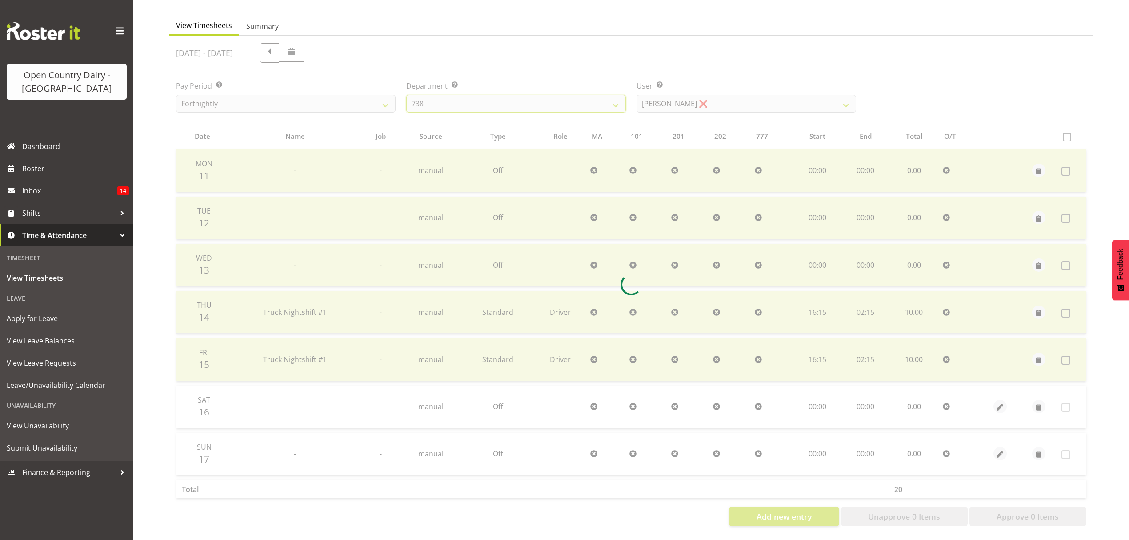
scroll to position [0, 0]
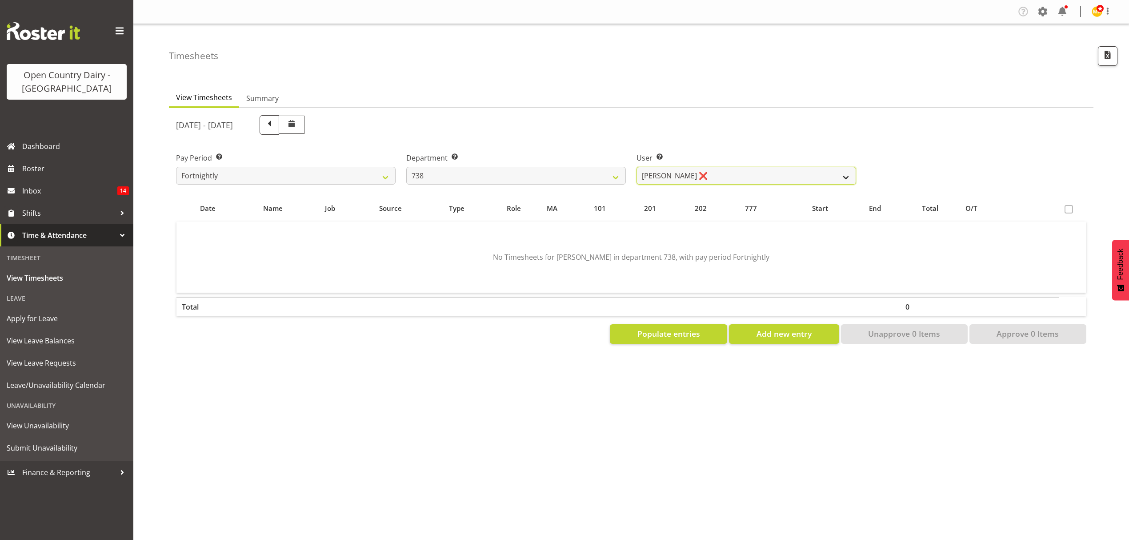
drag, startPoint x: 845, startPoint y: 173, endPoint x: 819, endPoint y: 180, distance: 27.7
click at [845, 173] on select "Christopher Gamble ❌ Raymond Campbell ❌ Tama Irvine ❌" at bounding box center [746, 176] width 220 height 18
select select "9020"
click at [636, 167] on select "Christopher Gamble ❌ Raymond Campbell ❌ Tama Irvine ❌" at bounding box center [746, 176] width 220 height 18
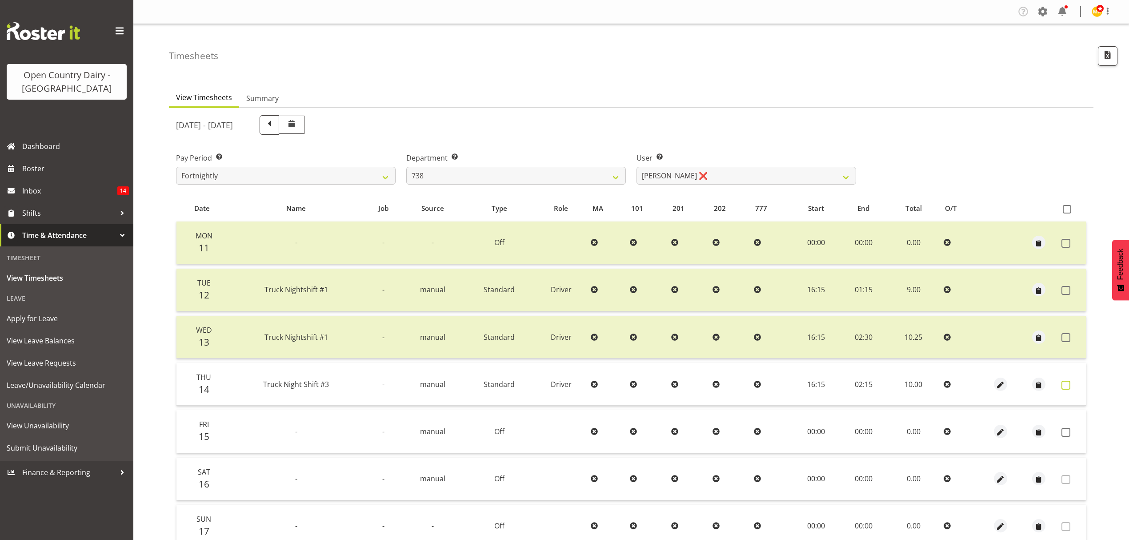
click at [1063, 383] on span at bounding box center [1065, 384] width 9 height 9
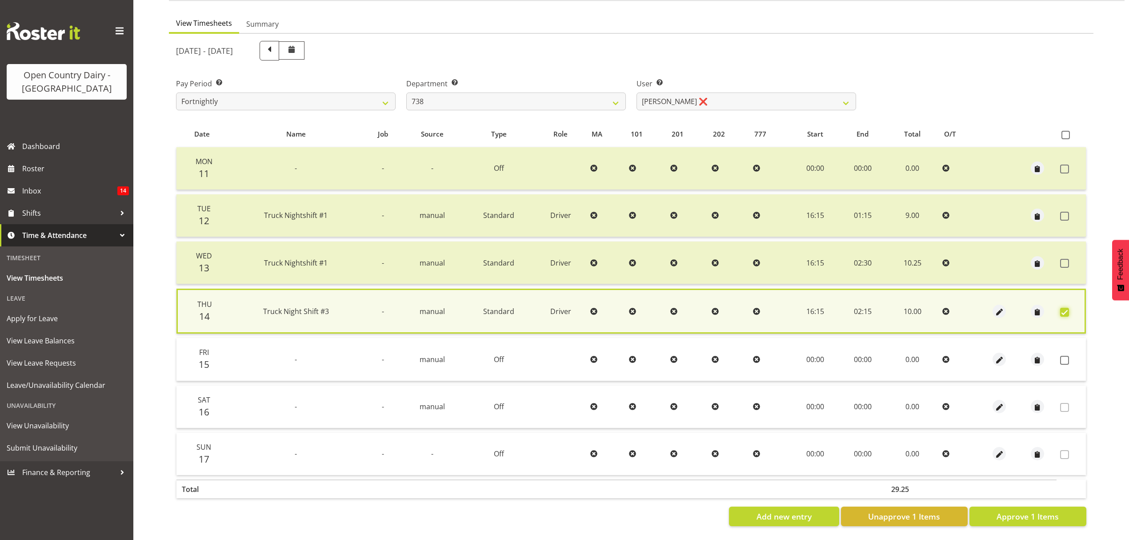
scroll to position [80, 0]
click at [1029, 510] on span "Approve 1 Items" at bounding box center [1027, 516] width 62 height 12
checkbox input "false"
